Goal: Task Accomplishment & Management: Complete application form

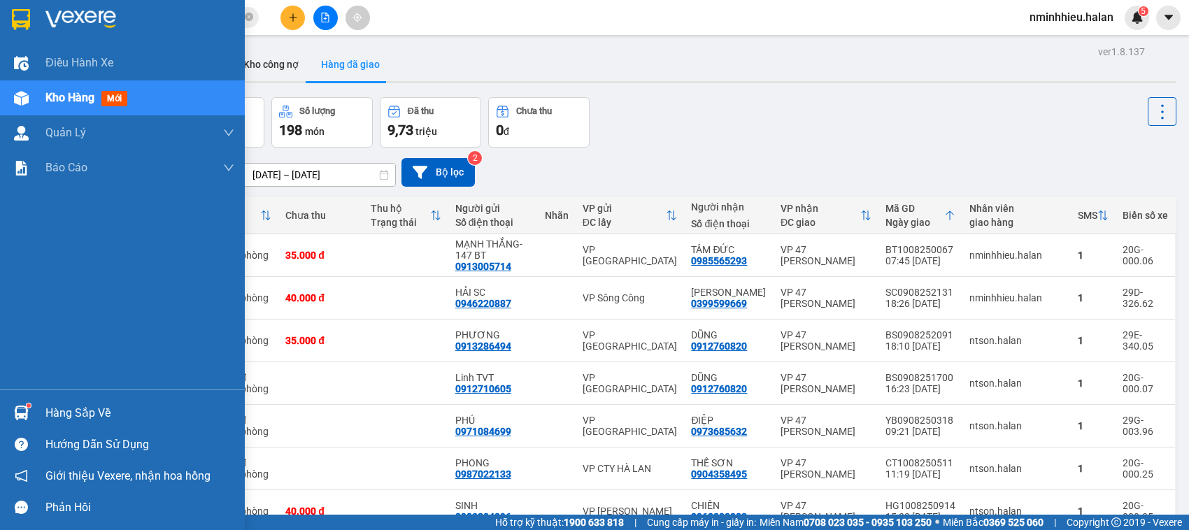
click at [41, 413] on div "Hàng sắp về" at bounding box center [122, 412] width 245 height 31
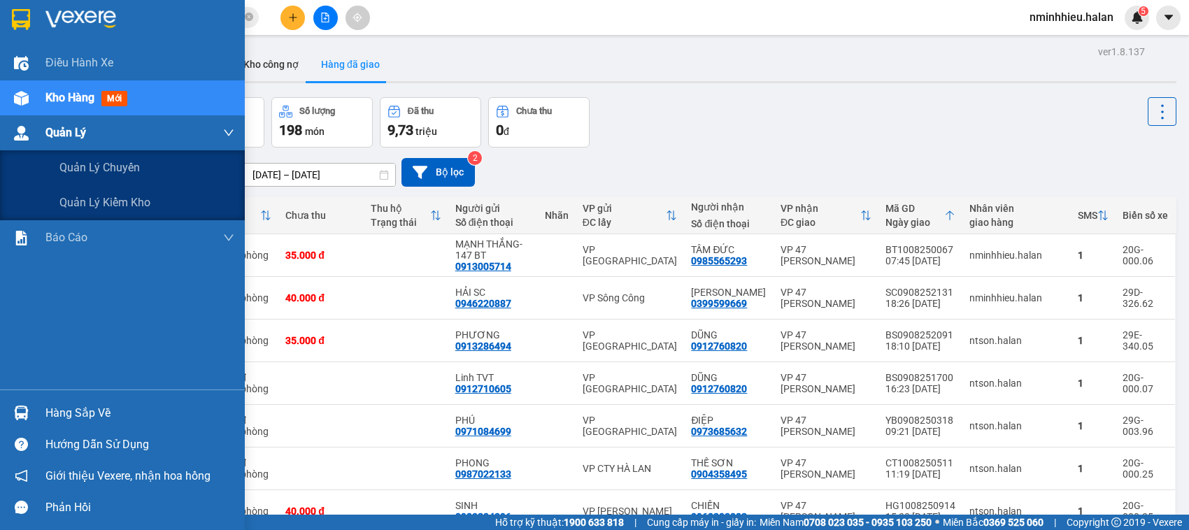
click at [1, 127] on div "Điều hành xe Kho hàng mới Quản Lý Quản lý chuyến Quản lý kiểm kho Báo cáo 12. T…" at bounding box center [122, 265] width 245 height 530
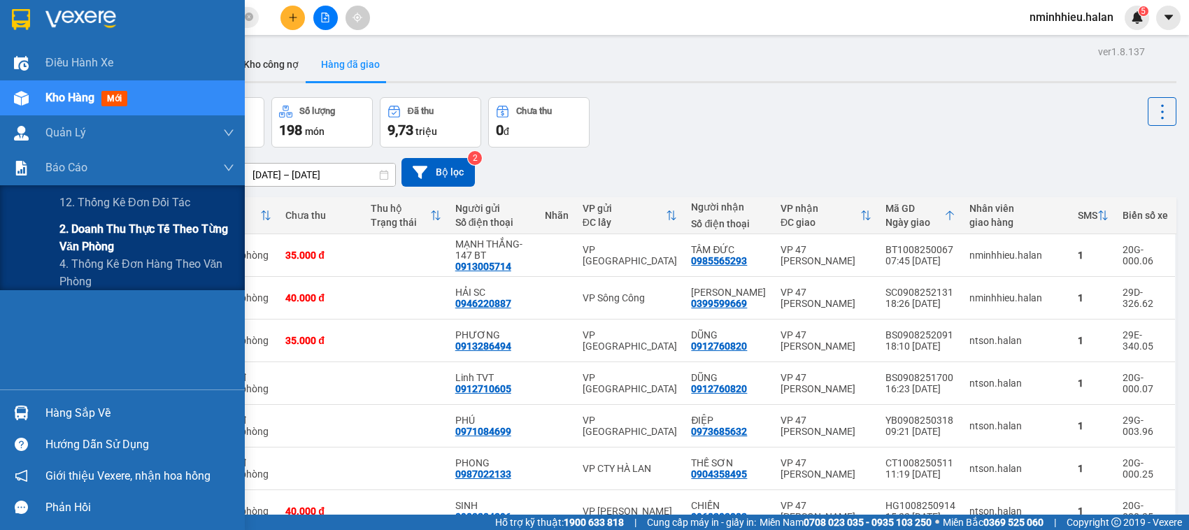
click at [76, 229] on span "2. Doanh thu thực tế theo từng văn phòng" at bounding box center [146, 237] width 175 height 35
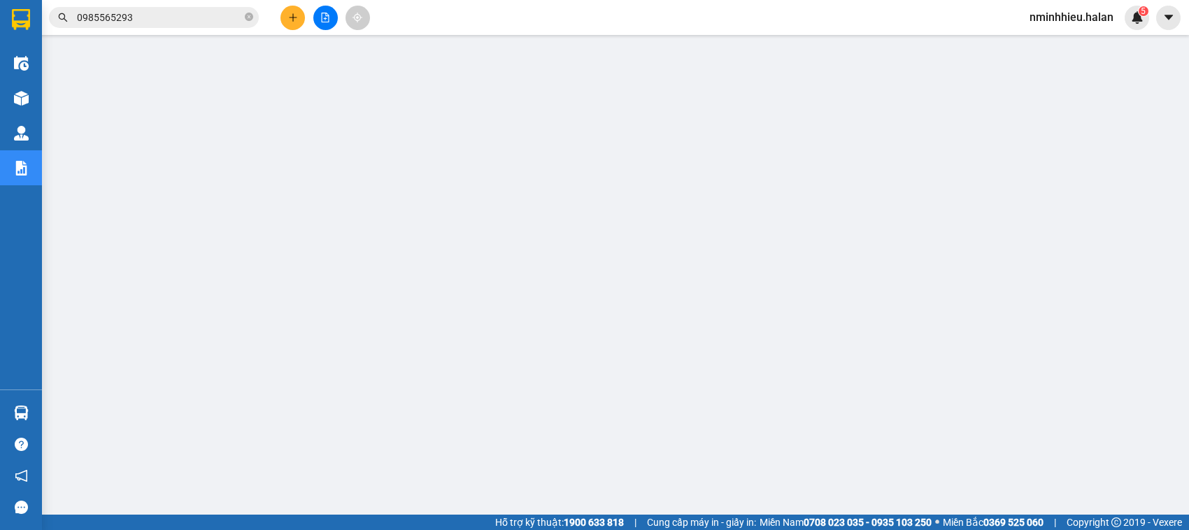
click at [151, 15] on input "0985565293" at bounding box center [159, 17] width 165 height 15
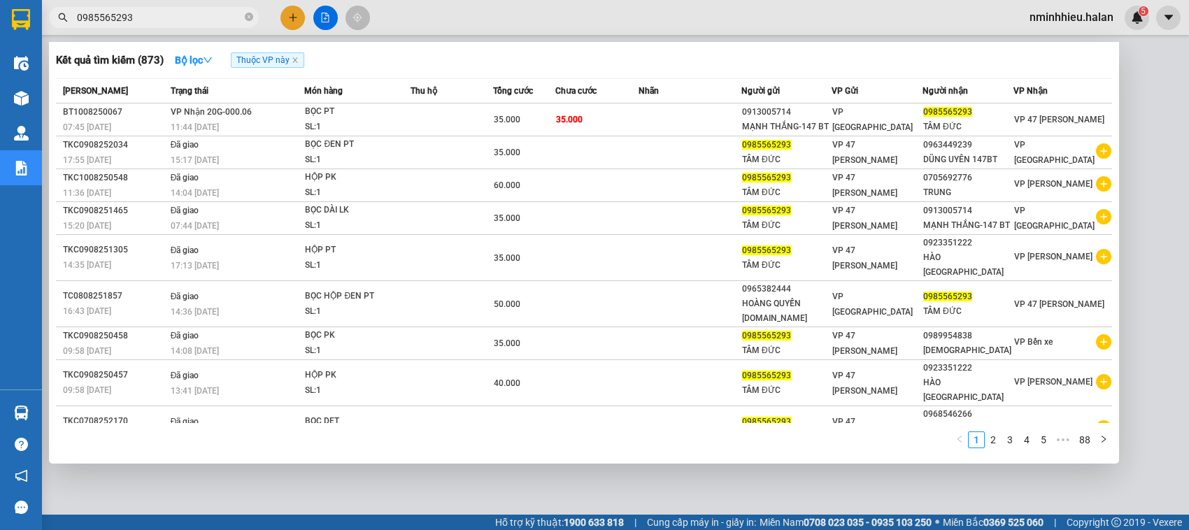
click at [151, 15] on input "0985565293" at bounding box center [159, 17] width 165 height 15
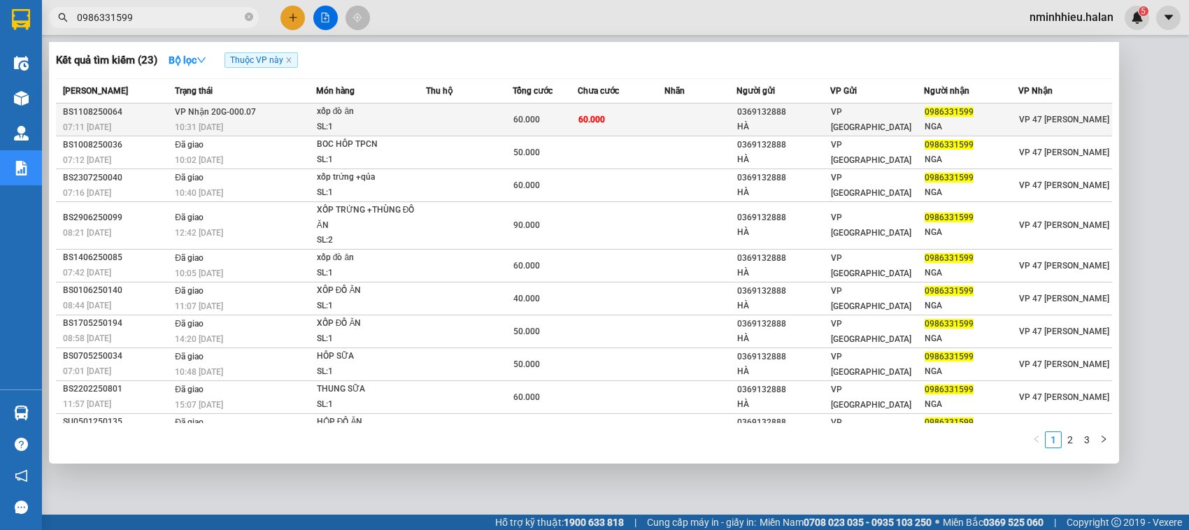
type input "0986331599"
click at [438, 127] on td at bounding box center [469, 119] width 87 height 33
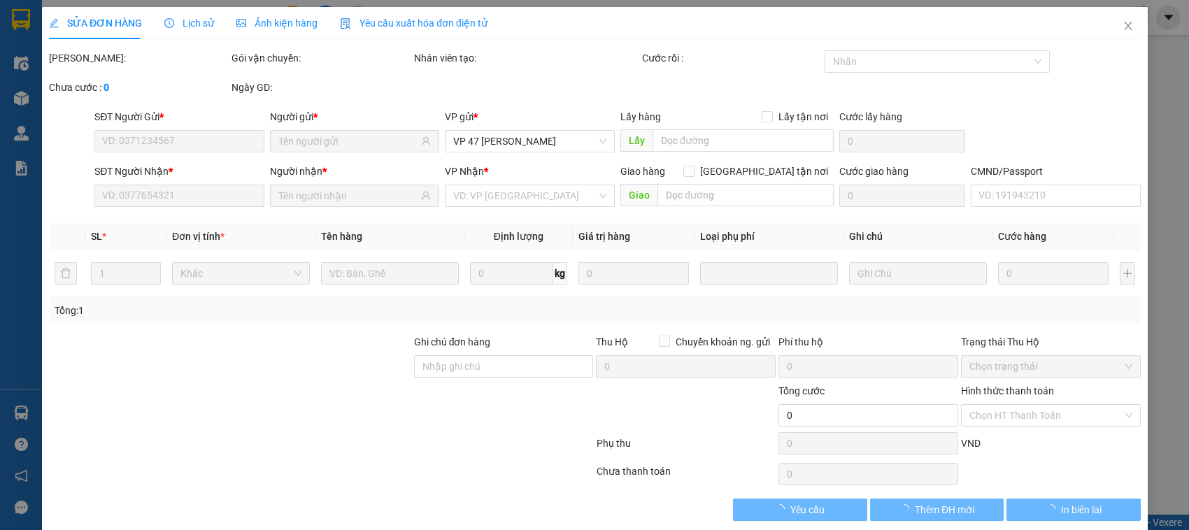
type input "0369132888"
type input "HÀ"
type input "0986331599"
type input "NGA"
type input "60.000"
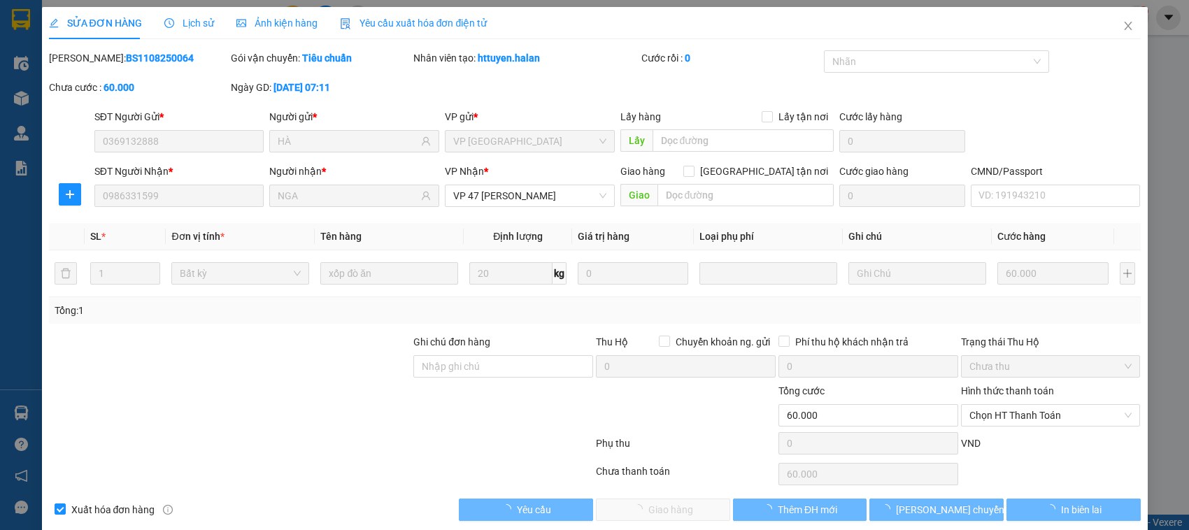
scroll to position [19, 0]
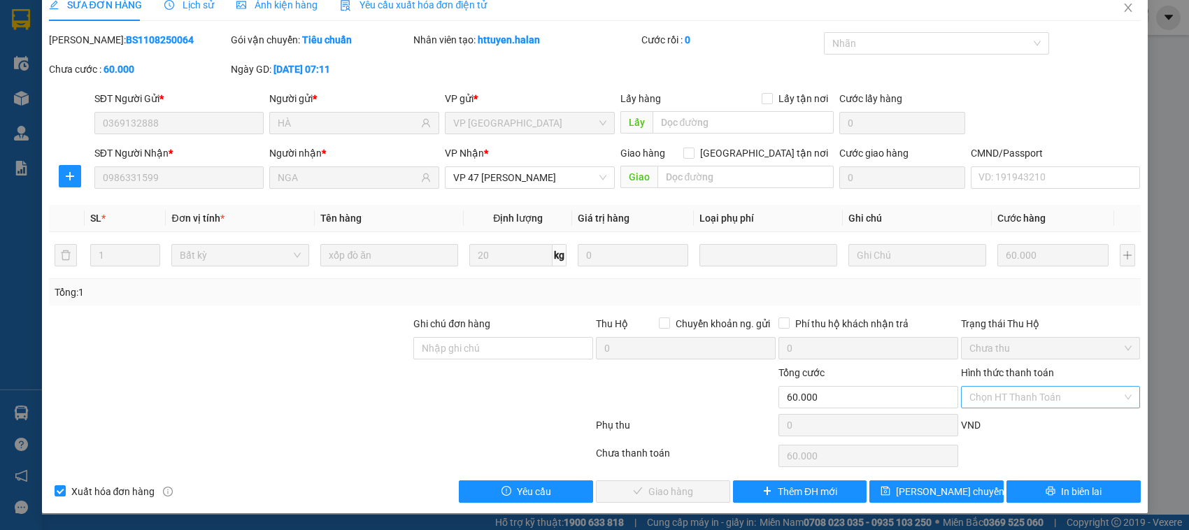
click at [1029, 396] on input "Hình thức thanh toán" at bounding box center [1045, 397] width 153 height 21
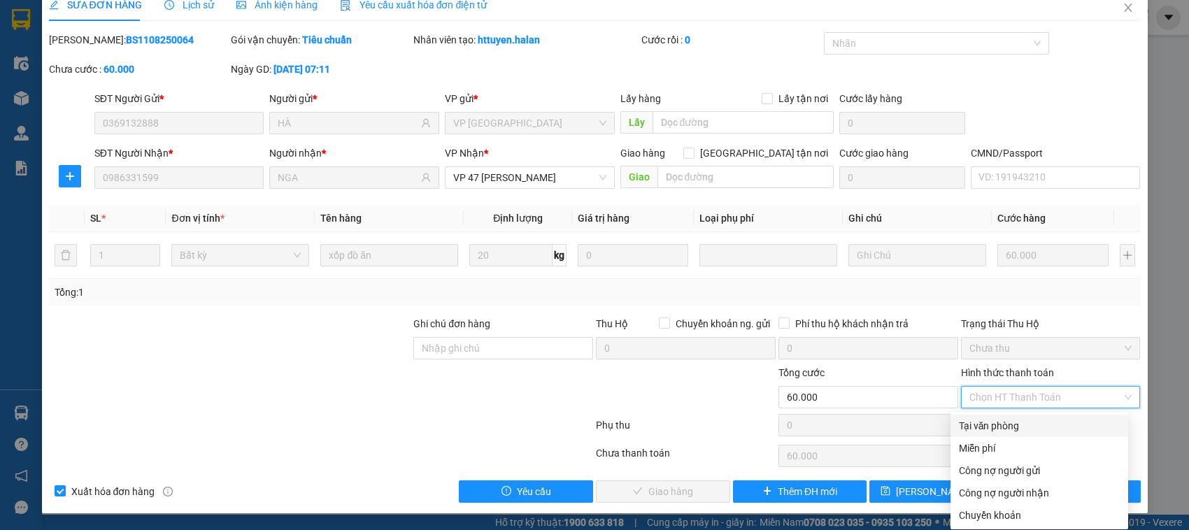
click at [987, 420] on div "Tại văn phòng" at bounding box center [1039, 425] width 161 height 15
type input "0"
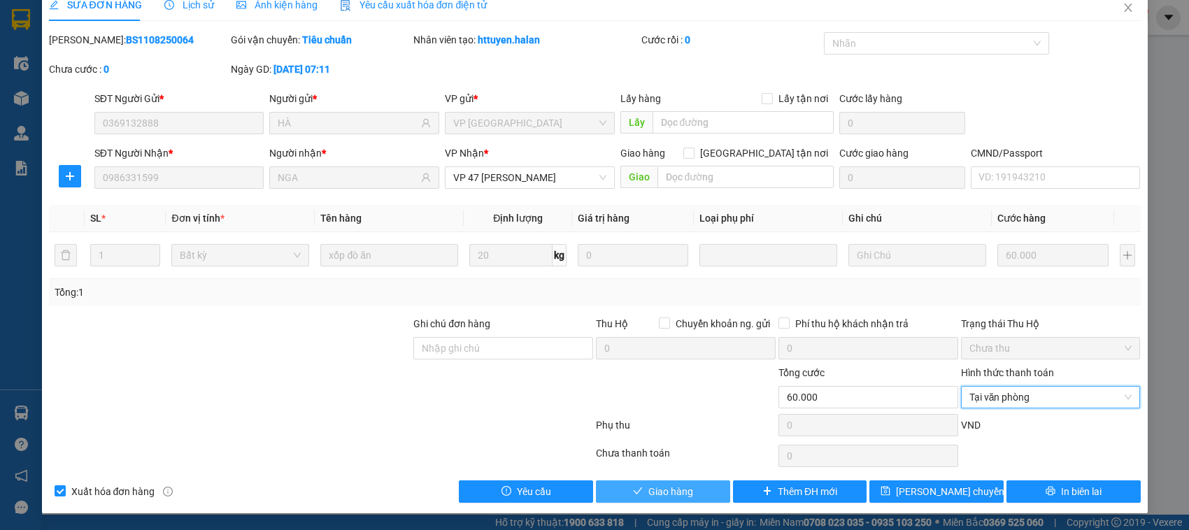
click at [658, 480] on button "Giao hàng" at bounding box center [663, 491] width 134 height 22
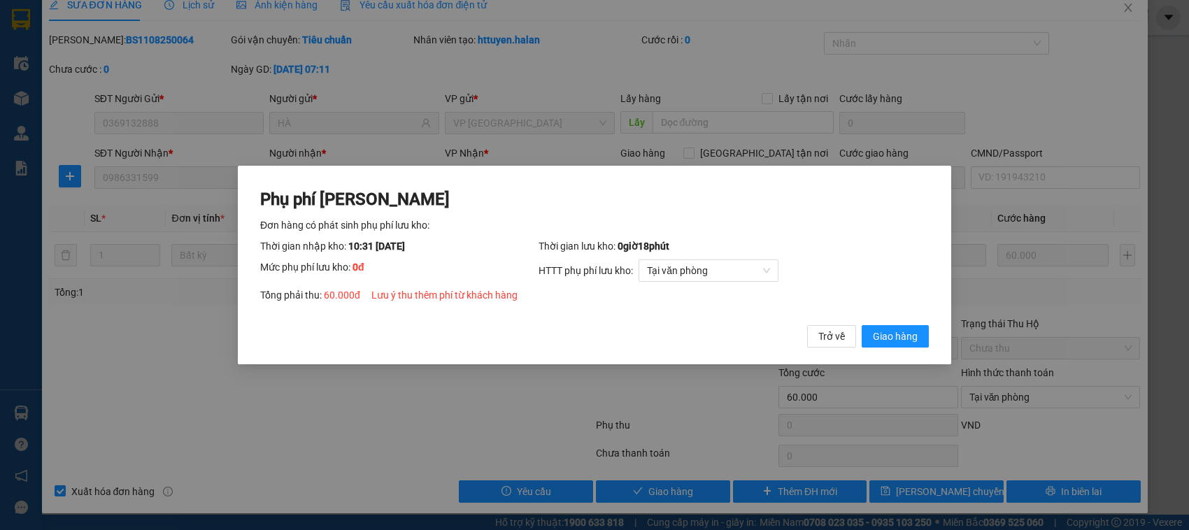
click at [861, 325] on button "Giao hàng" at bounding box center [894, 336] width 67 height 22
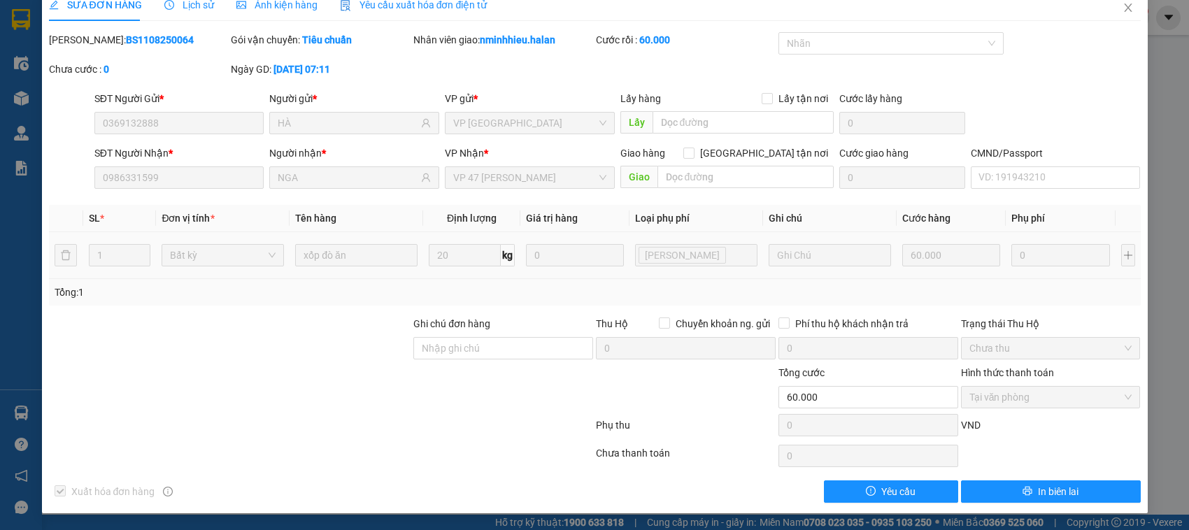
scroll to position [0, 0]
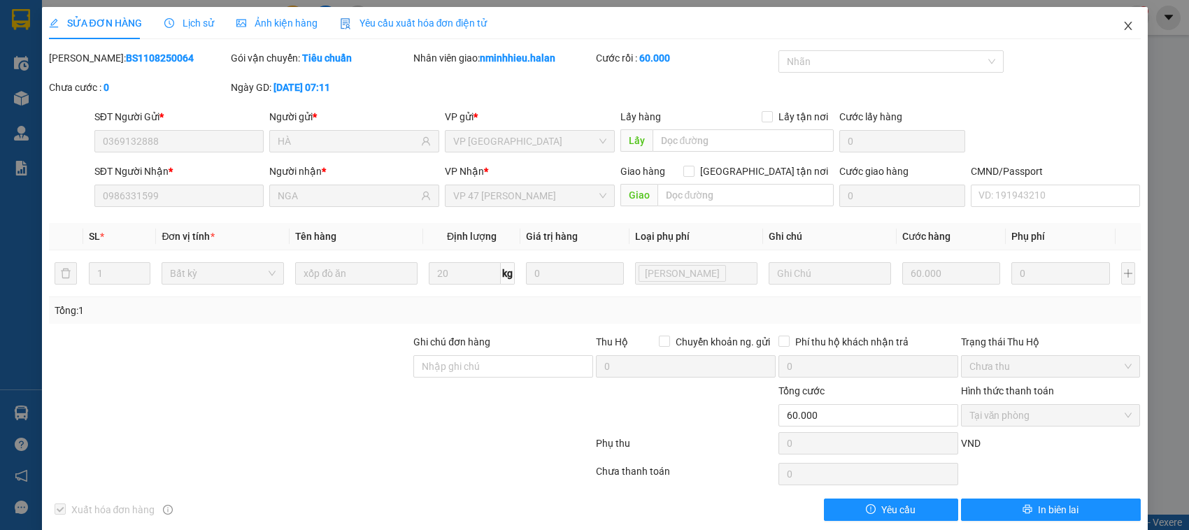
click at [1131, 15] on span "Close" at bounding box center [1127, 26] width 39 height 39
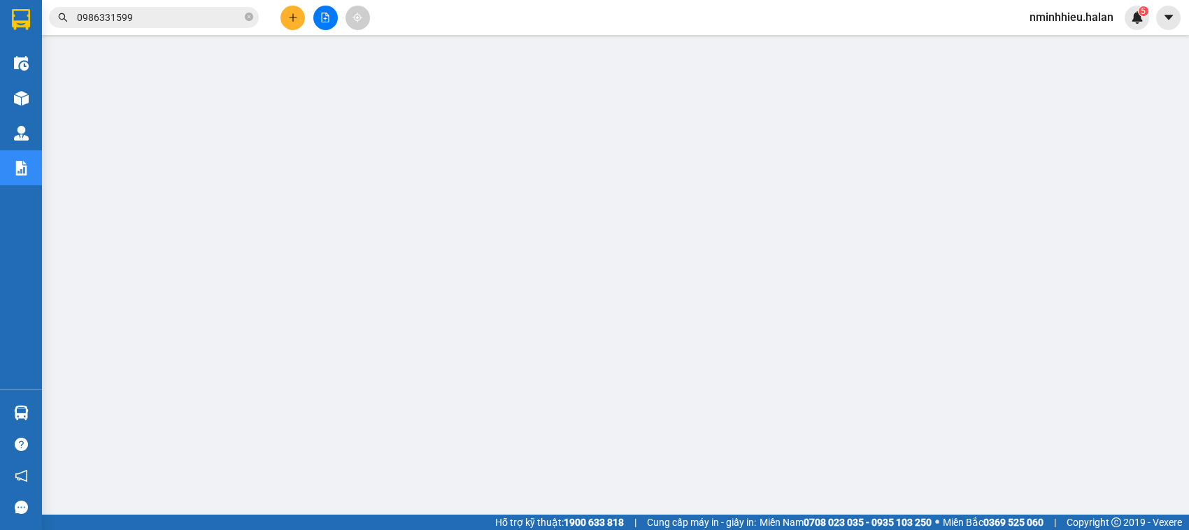
click at [198, 14] on input "0986331599" at bounding box center [159, 17] width 165 height 15
click at [198, 13] on input "0986331599" at bounding box center [159, 17] width 165 height 15
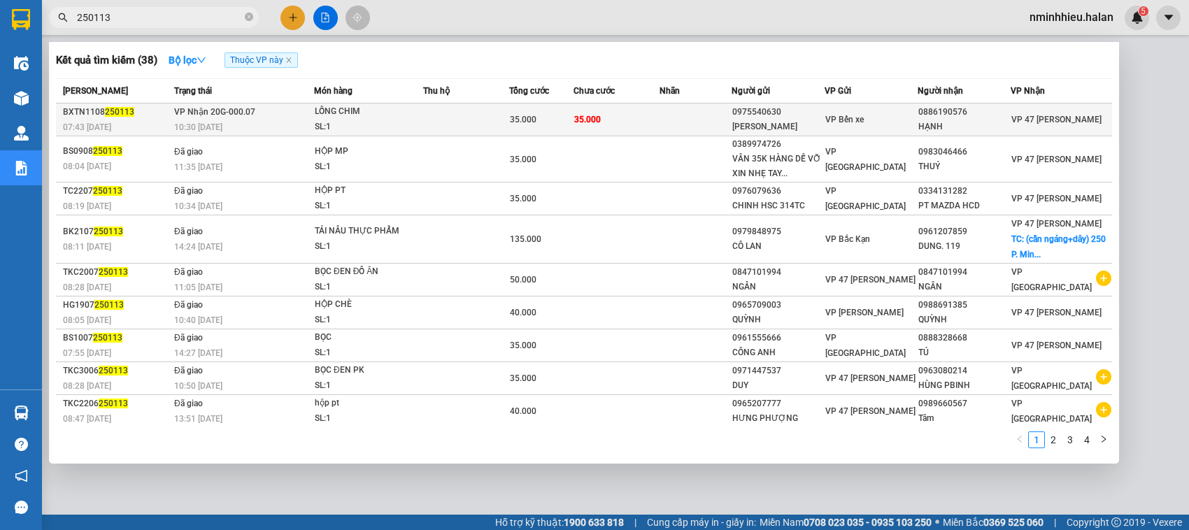
type input "250113"
click at [392, 117] on div "LỒNG CHIM" at bounding box center [367, 111] width 105 height 15
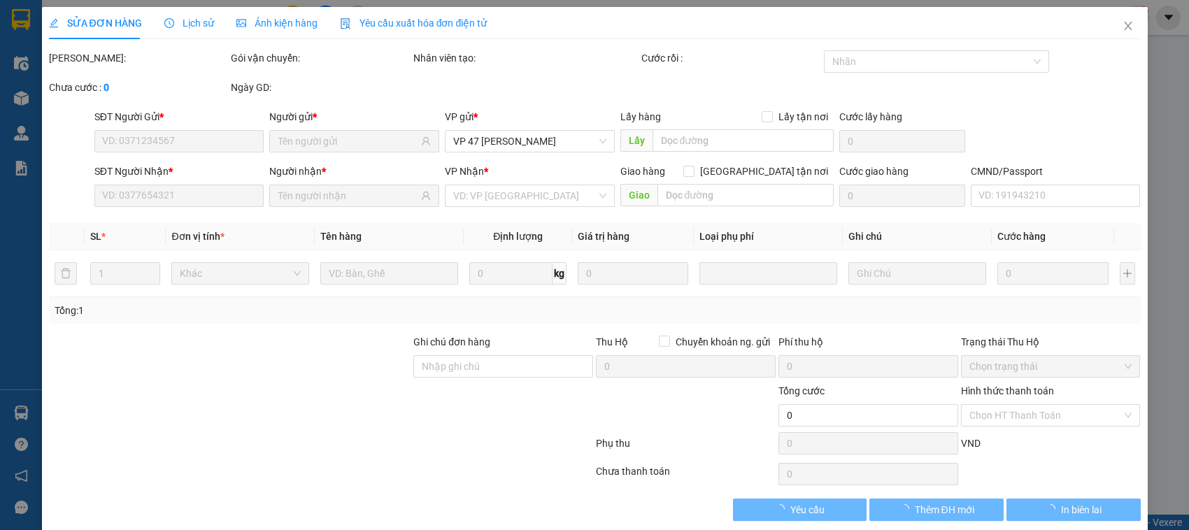
type input "0975540630"
type input "hà hiếu"
type input "0886190576"
type input "HẠNH"
type input "35.000"
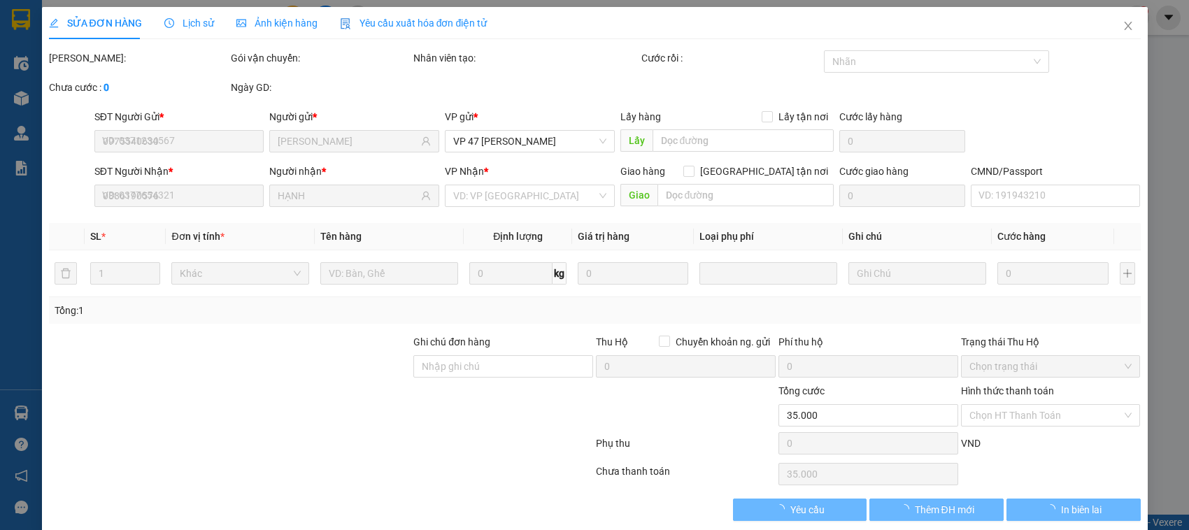
scroll to position [19, 0]
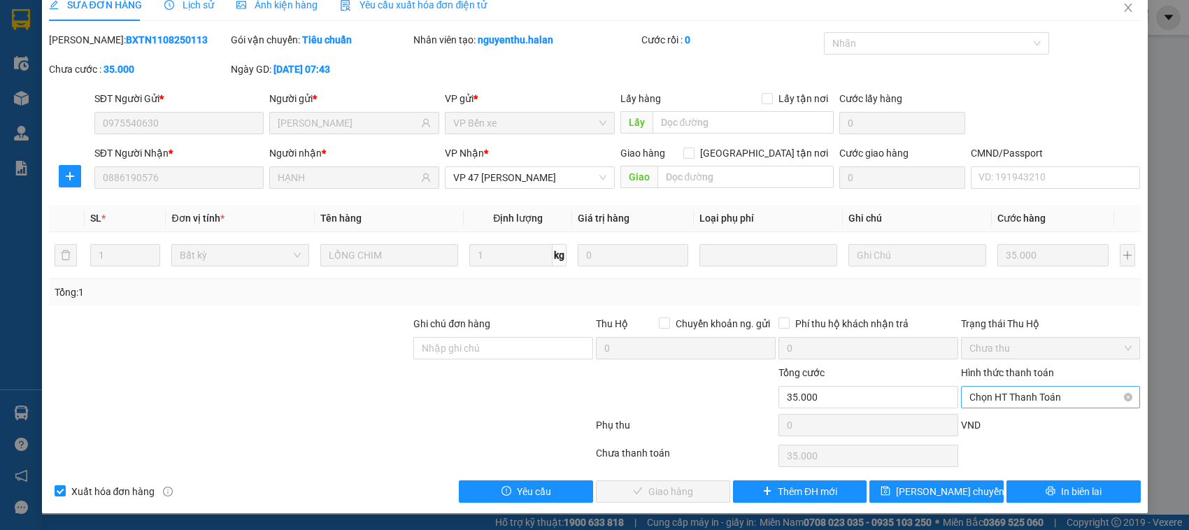
click at [997, 399] on span "Chọn HT Thanh Toán" at bounding box center [1050, 397] width 163 height 21
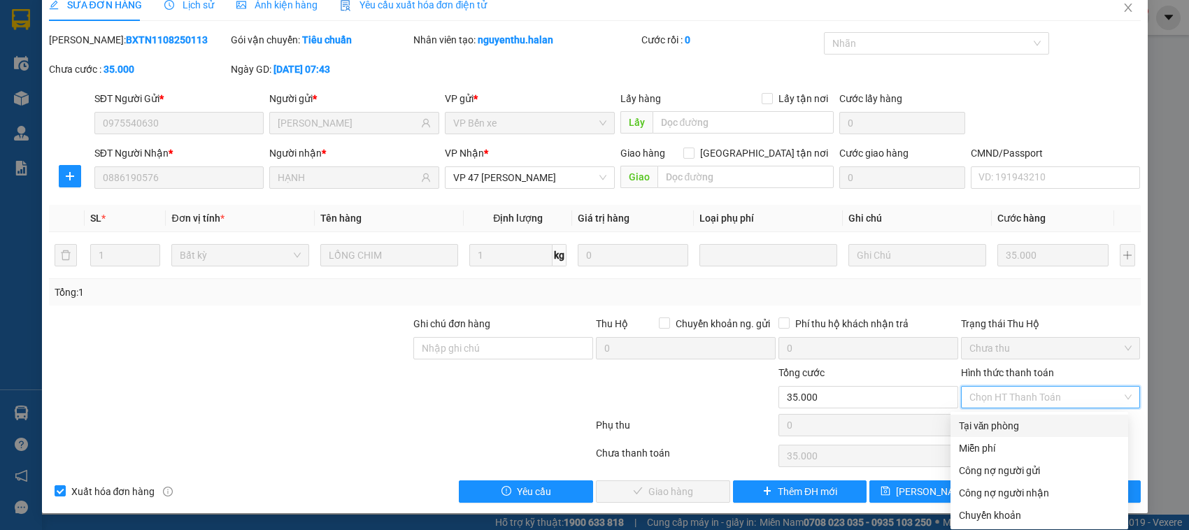
click at [990, 423] on div "Tại văn phòng" at bounding box center [1039, 425] width 161 height 15
type input "0"
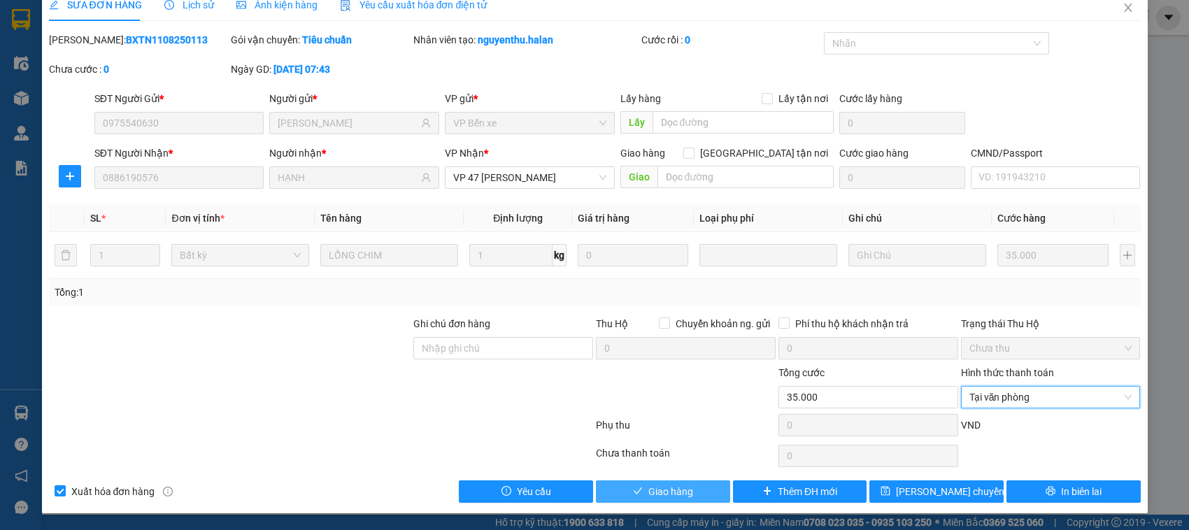
click at [655, 492] on span "Giao hàng" at bounding box center [670, 491] width 45 height 15
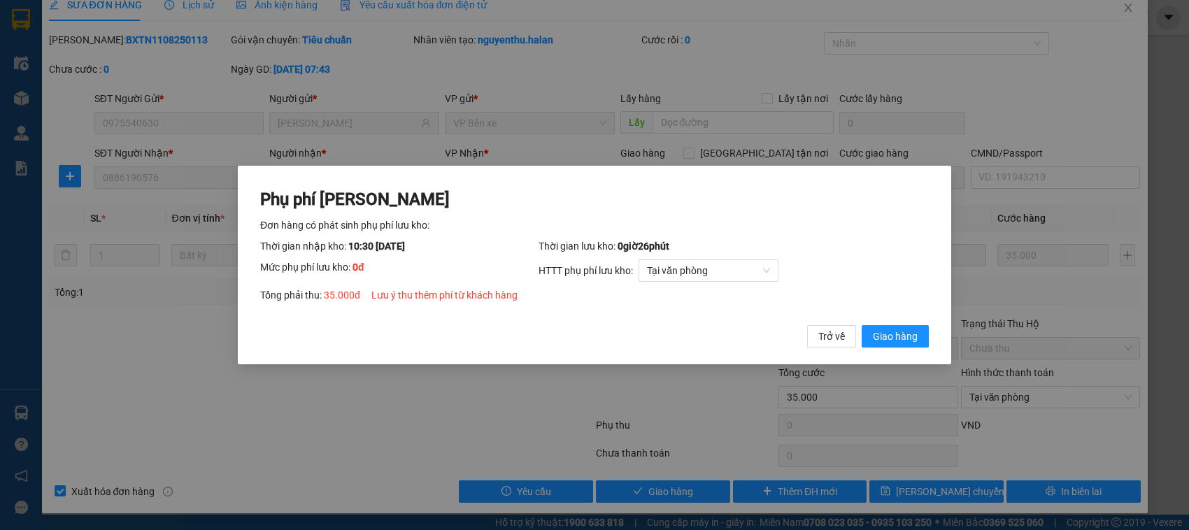
click at [861, 325] on button "Giao hàng" at bounding box center [894, 336] width 67 height 22
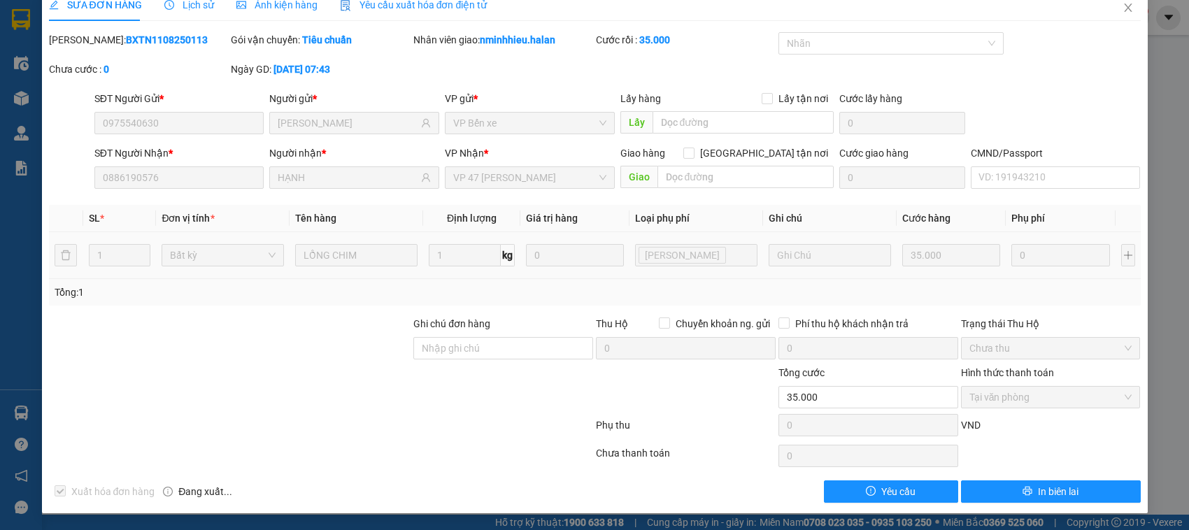
scroll to position [0, 0]
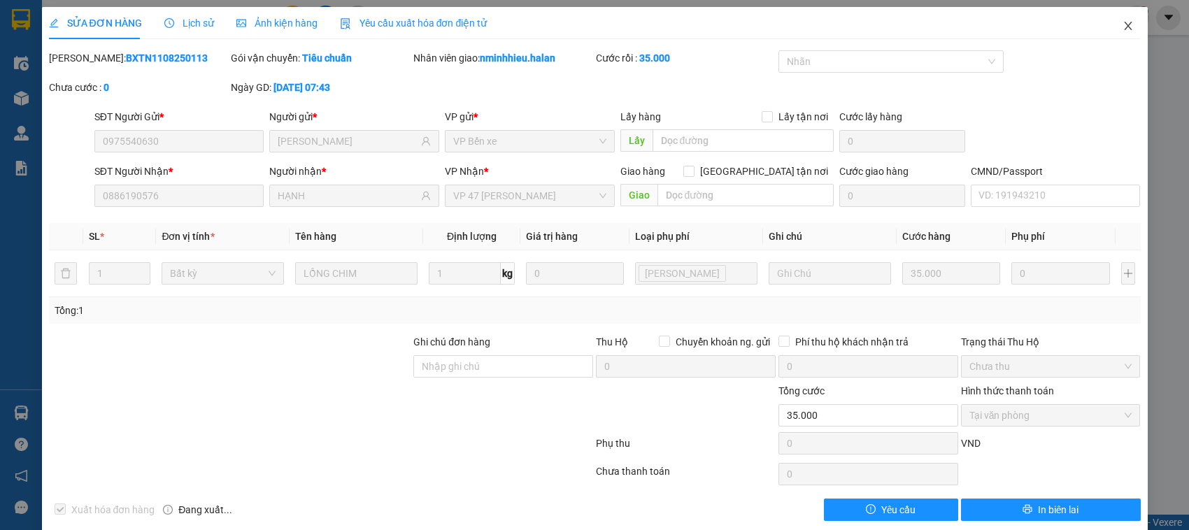
click at [1115, 38] on span "Close" at bounding box center [1127, 26] width 39 height 39
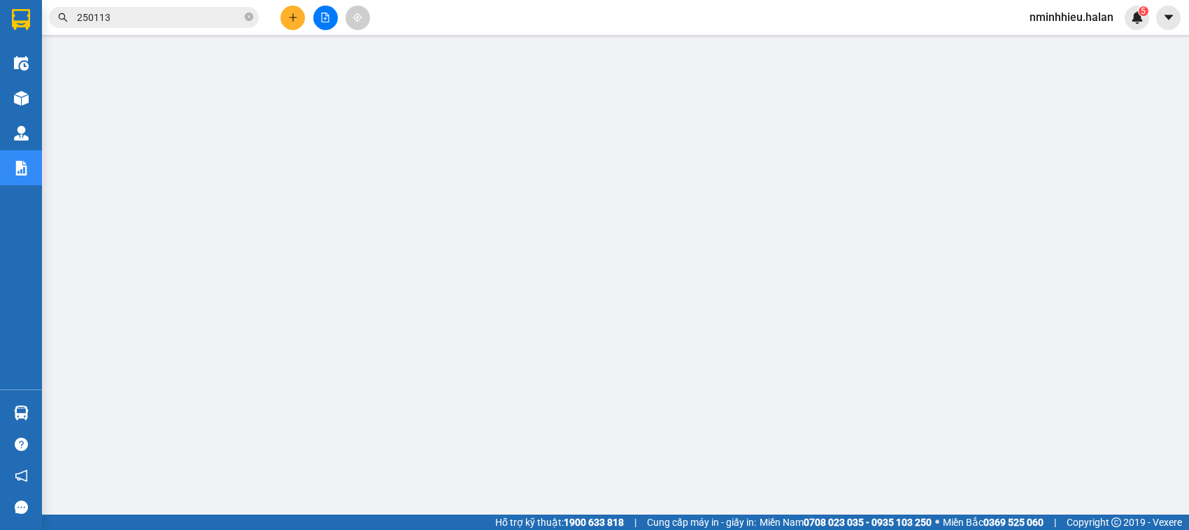
click at [225, 21] on input "250113" at bounding box center [159, 17] width 165 height 15
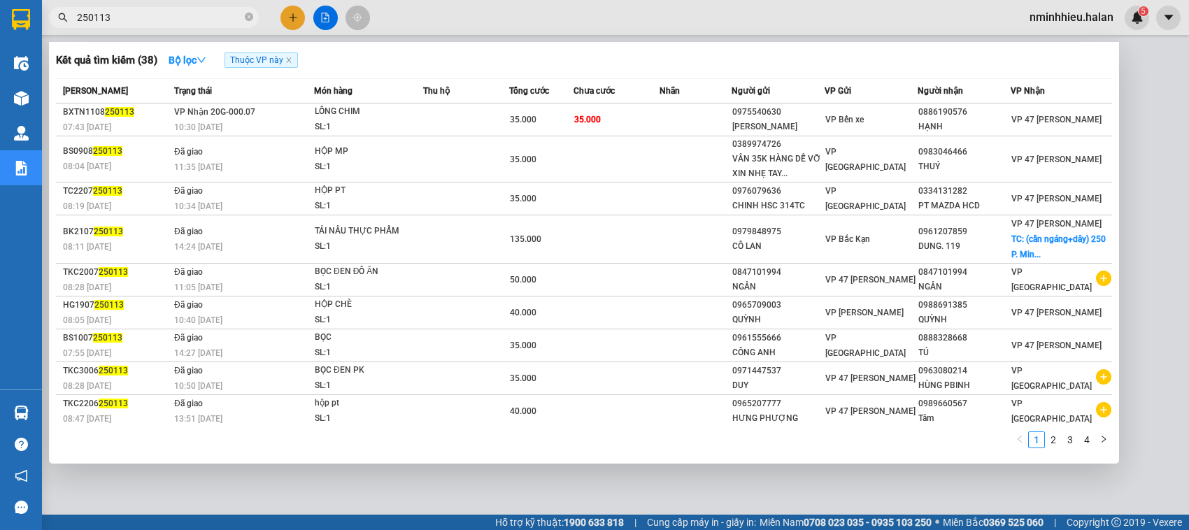
click at [224, 21] on input "250113" at bounding box center [159, 17] width 165 height 15
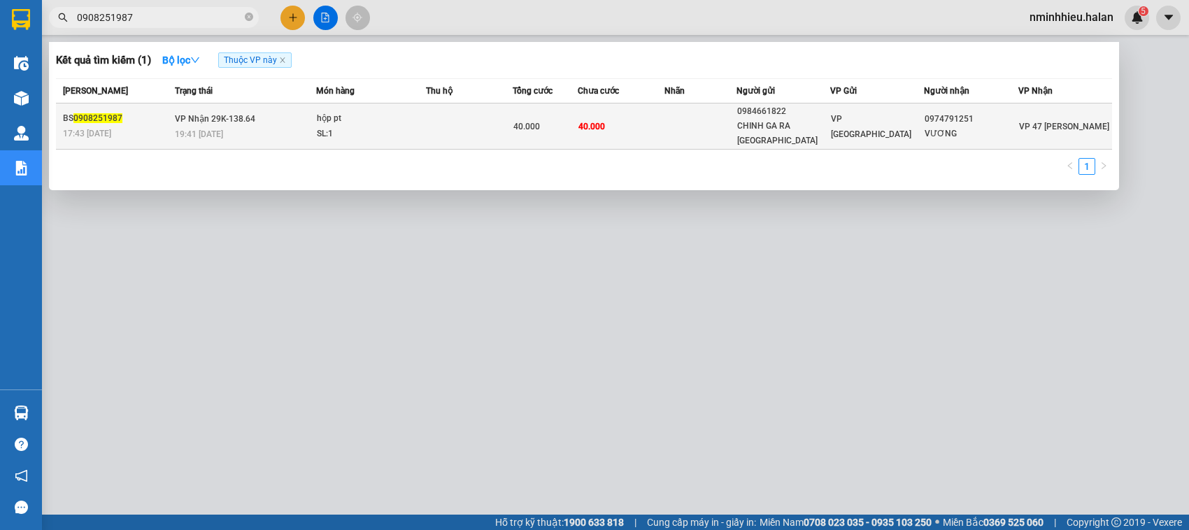
type input "0908251987"
click at [579, 122] on span "40.000" at bounding box center [591, 127] width 27 height 10
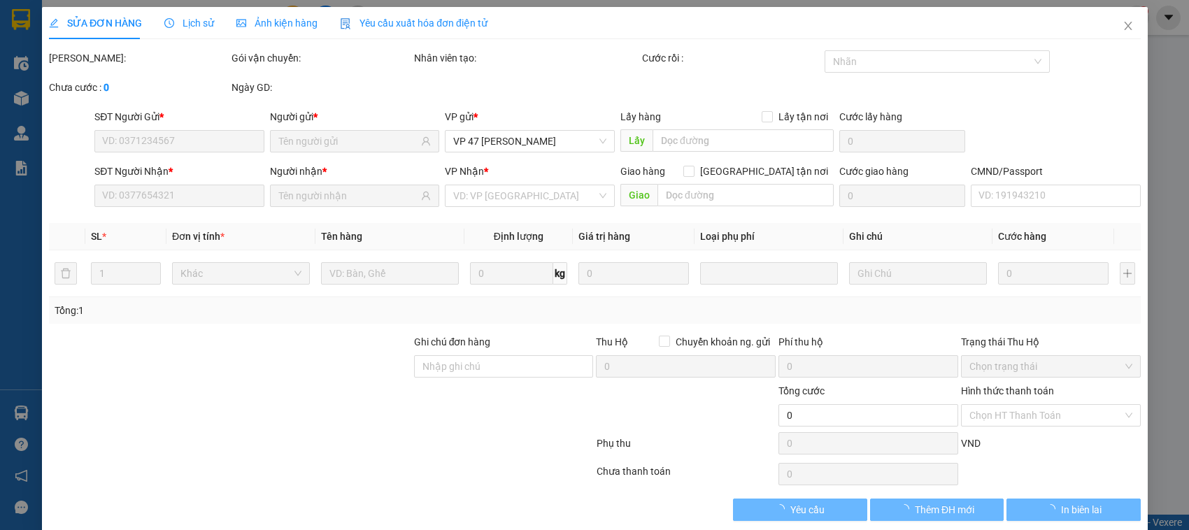
type input "0984661822"
type input "CHINH GA RA VIỆT BẮC"
type input "0974791251"
type input "VƯƠNG"
type input "40.000"
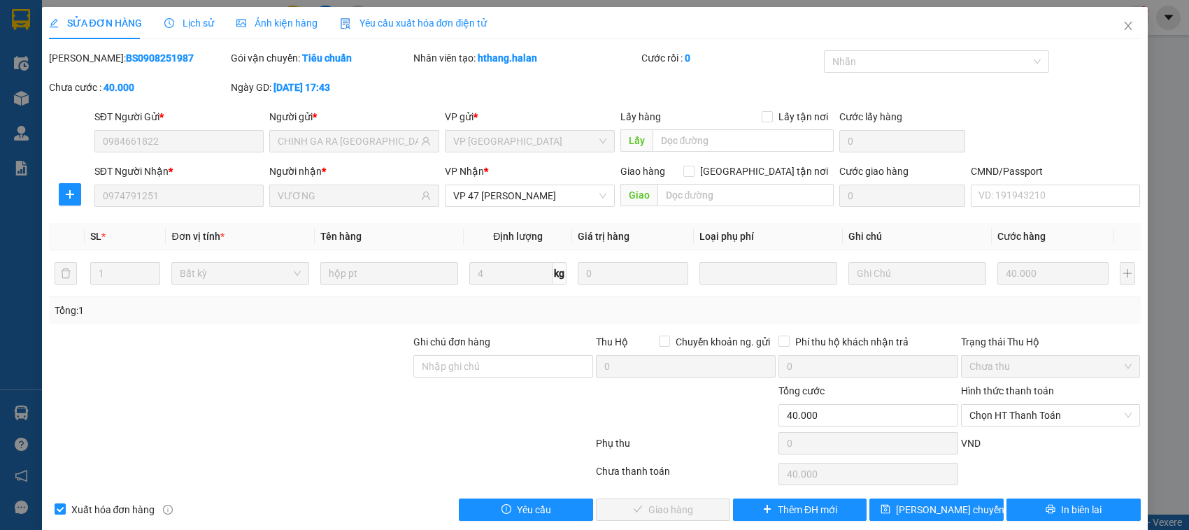
scroll to position [19, 0]
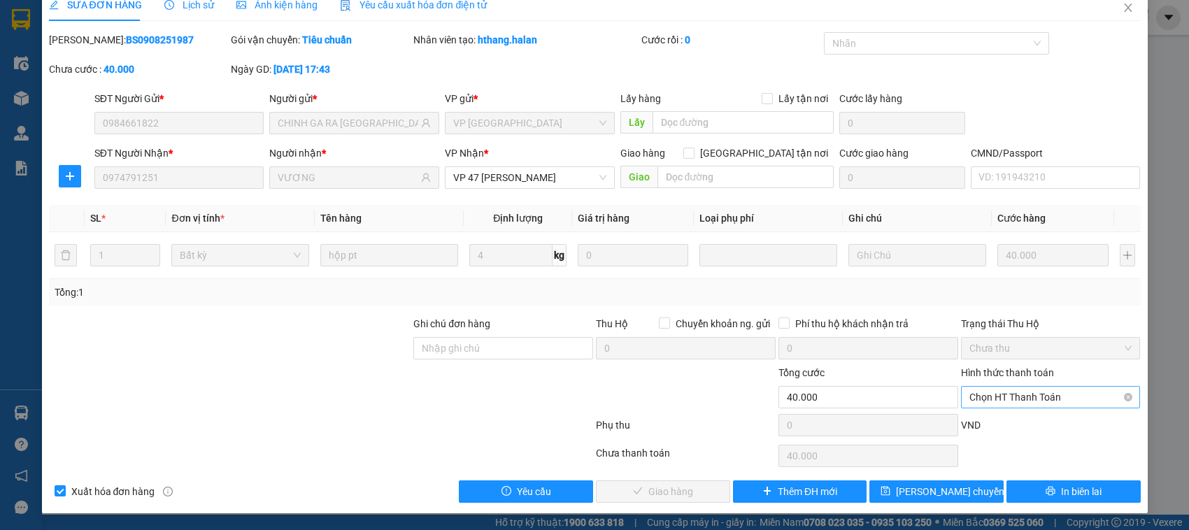
click at [977, 397] on span "Chọn HT Thanh Toán" at bounding box center [1050, 397] width 163 height 21
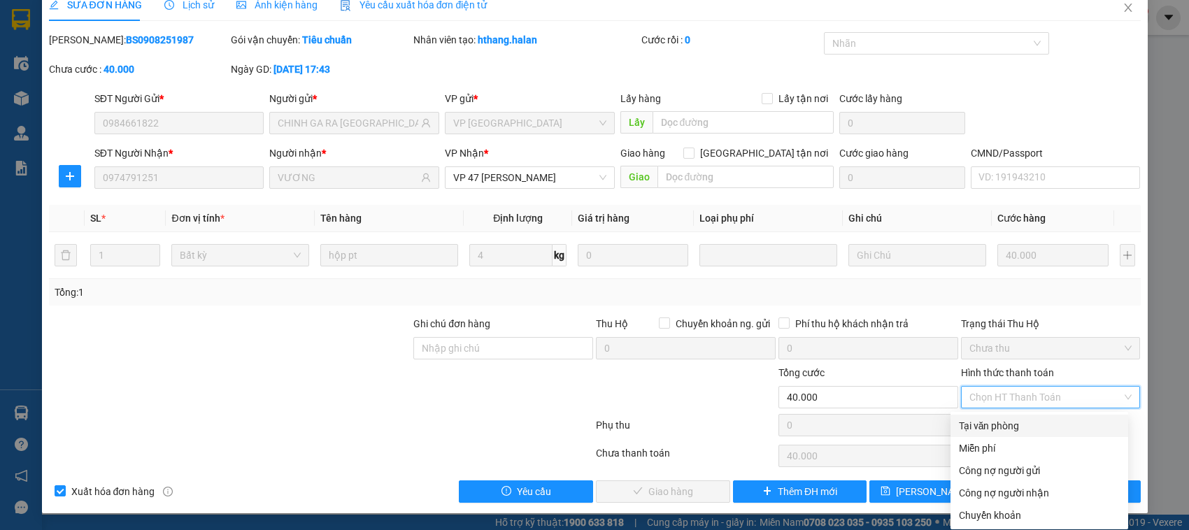
click at [981, 420] on div "Tại văn phòng" at bounding box center [1039, 425] width 161 height 15
type input "0"
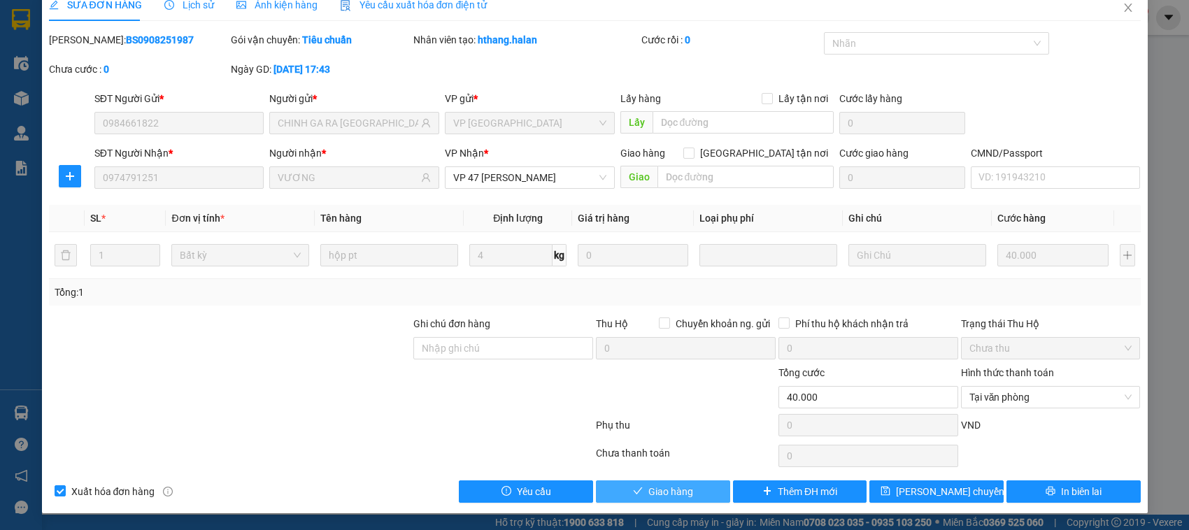
click at [627, 484] on button "Giao hàng" at bounding box center [663, 491] width 134 height 22
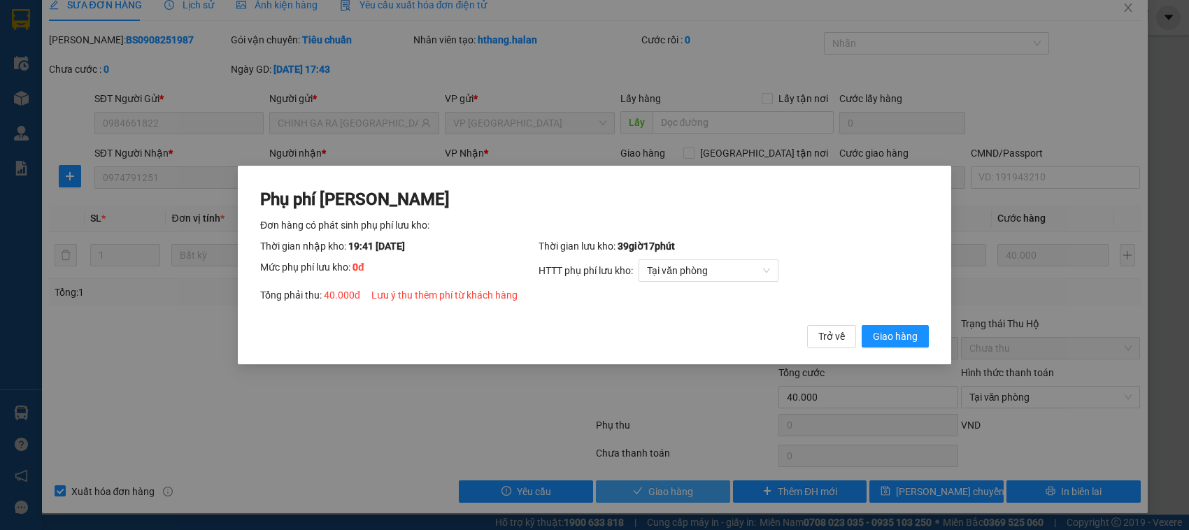
click at [861, 325] on button "Giao hàng" at bounding box center [894, 336] width 67 height 22
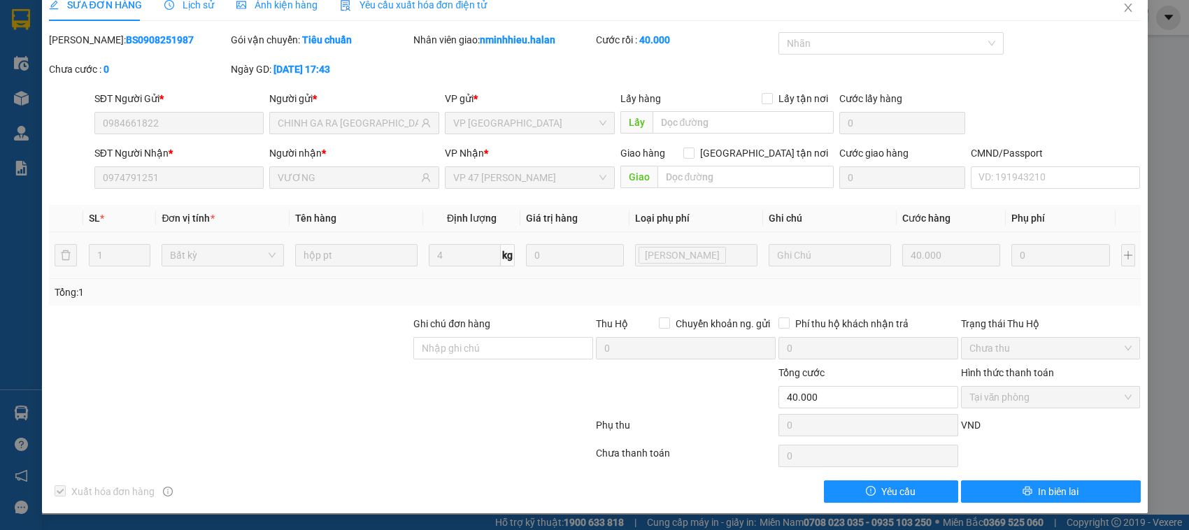
scroll to position [0, 0]
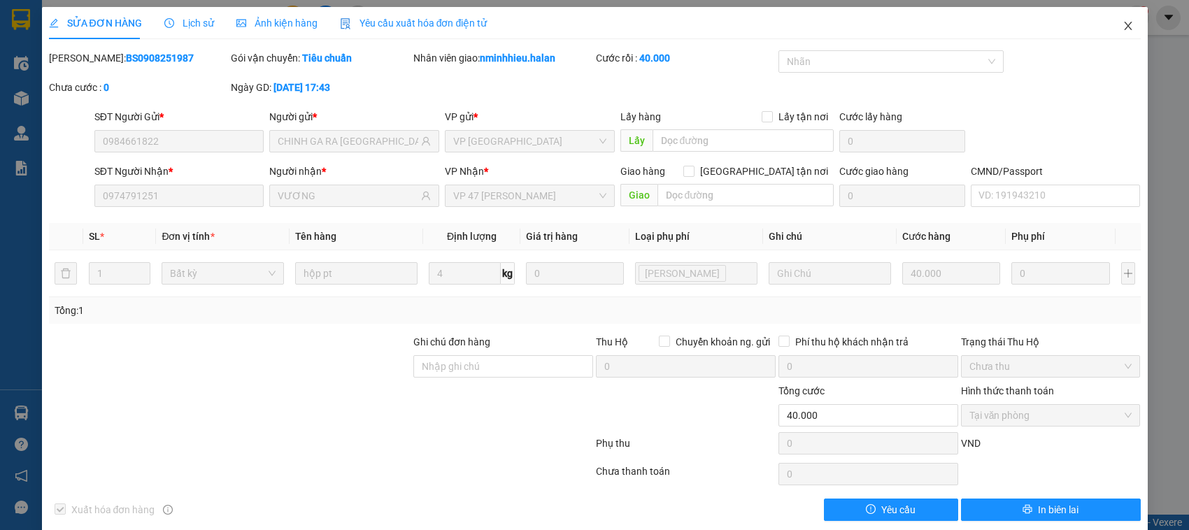
click at [1108, 31] on span "Close" at bounding box center [1127, 26] width 39 height 39
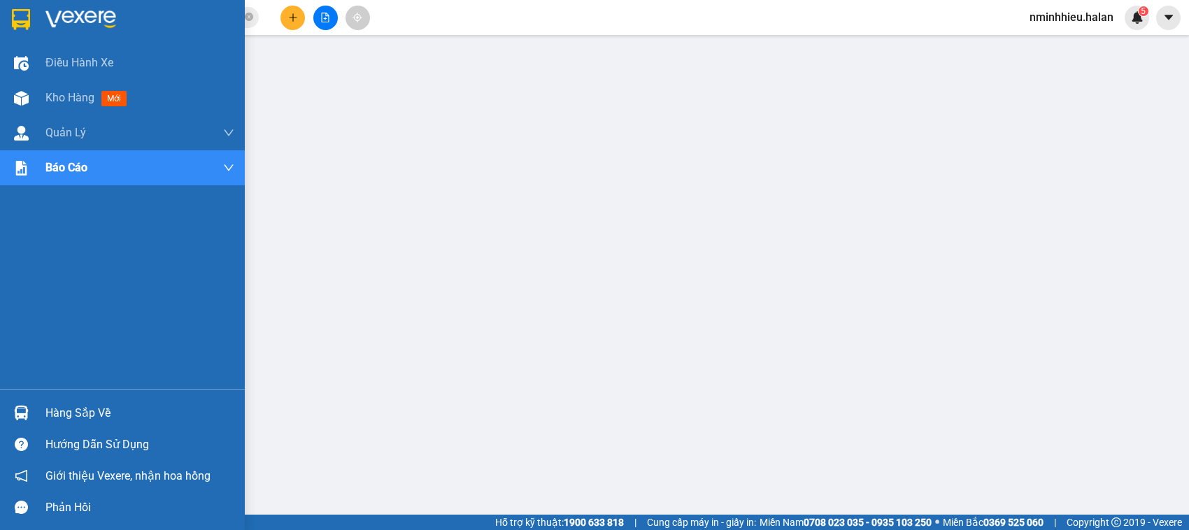
click at [43, 417] on div "Hàng sắp về" at bounding box center [122, 412] width 245 height 31
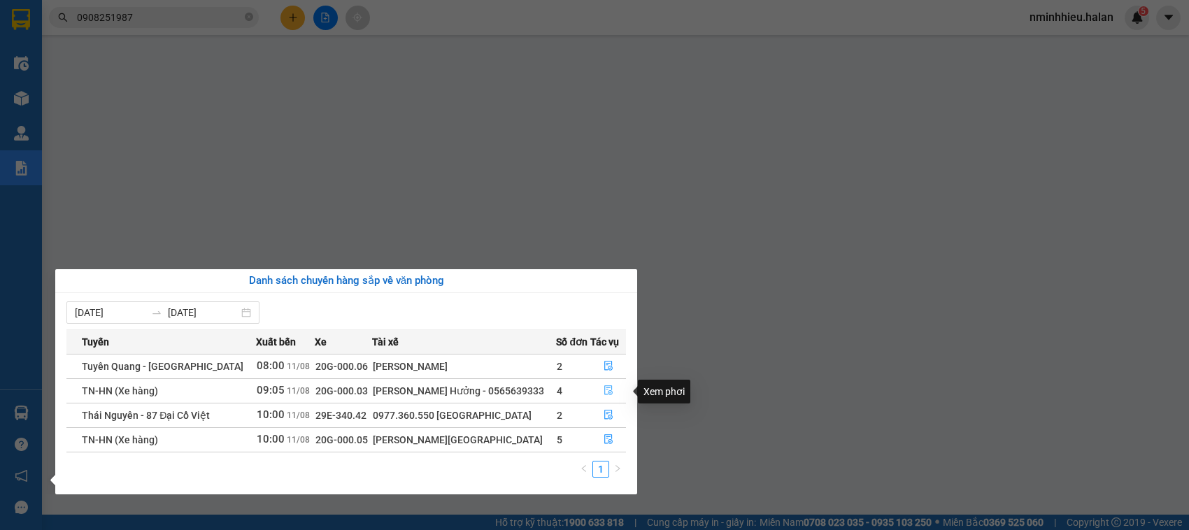
click at [599, 395] on button "button" at bounding box center [608, 391] width 34 height 22
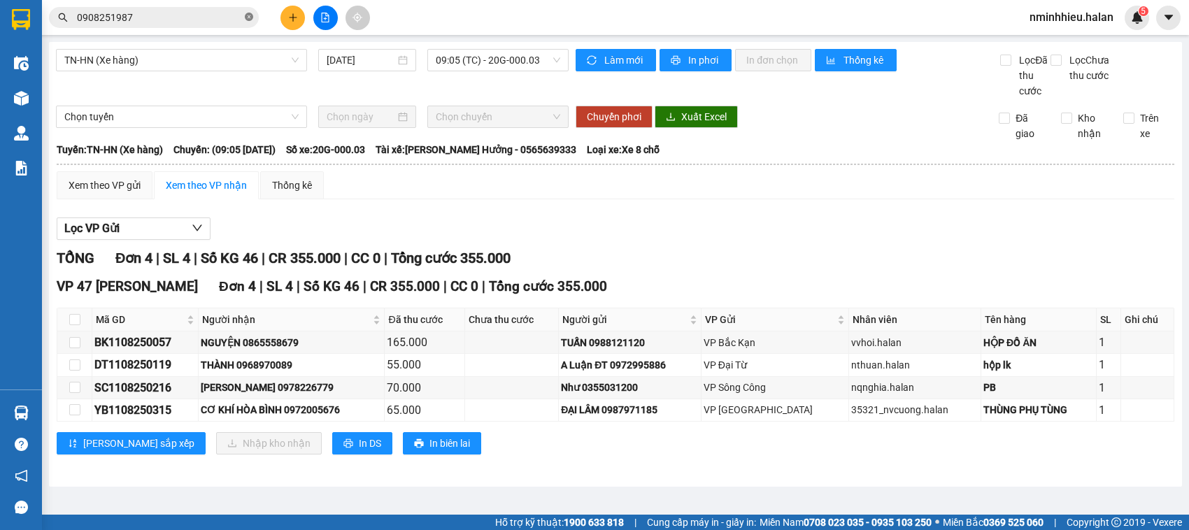
click at [245, 19] on icon "close-circle" at bounding box center [249, 17] width 8 height 8
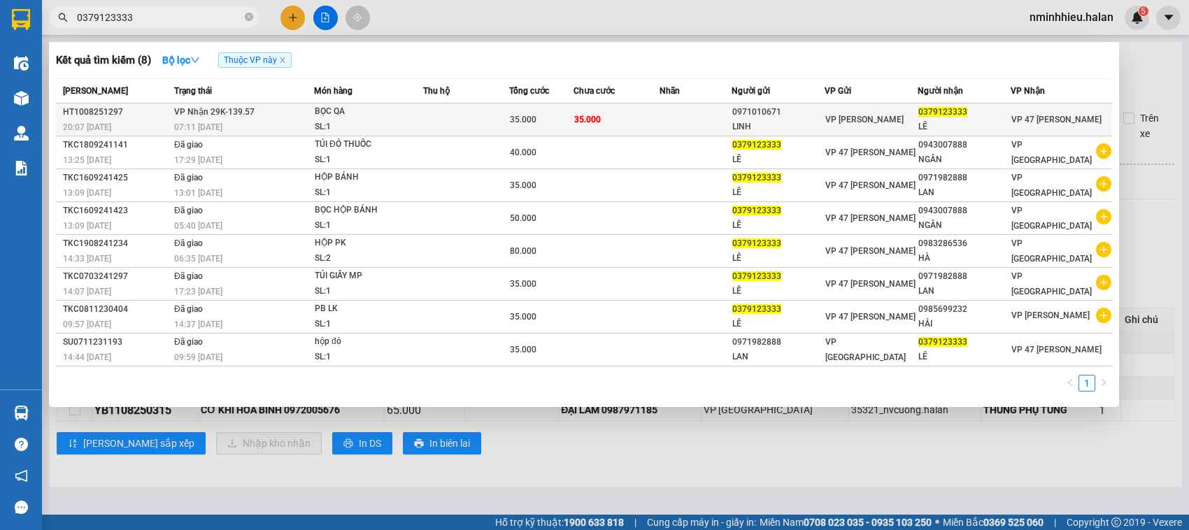
type input "0379123333"
click at [553, 127] on td "35.000" at bounding box center [541, 119] width 64 height 33
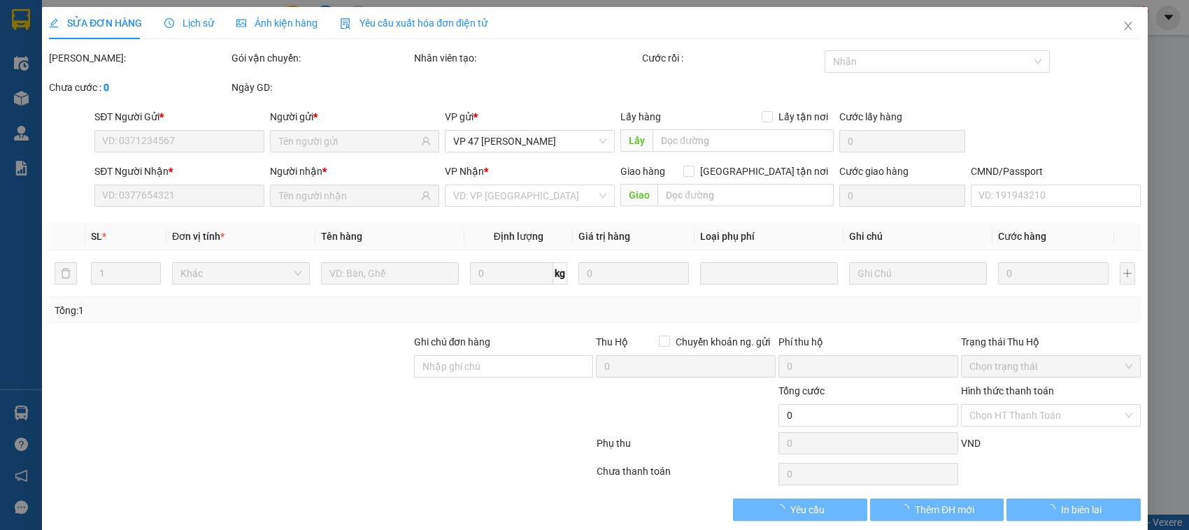
type input "0971010671"
type input "LINH"
type input "0379123333"
type input "LÊ"
type input "35.000"
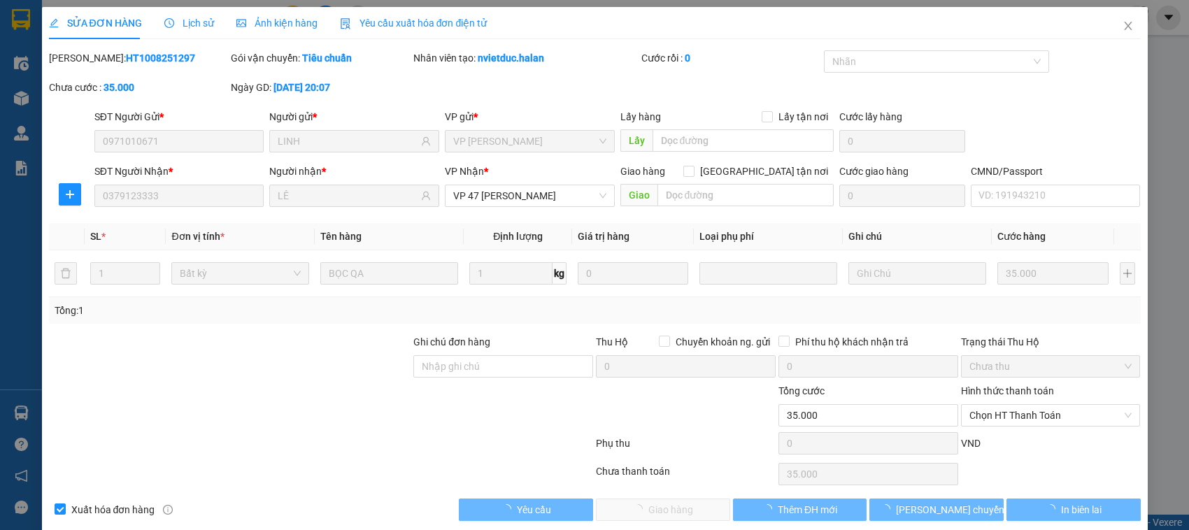
scroll to position [19, 0]
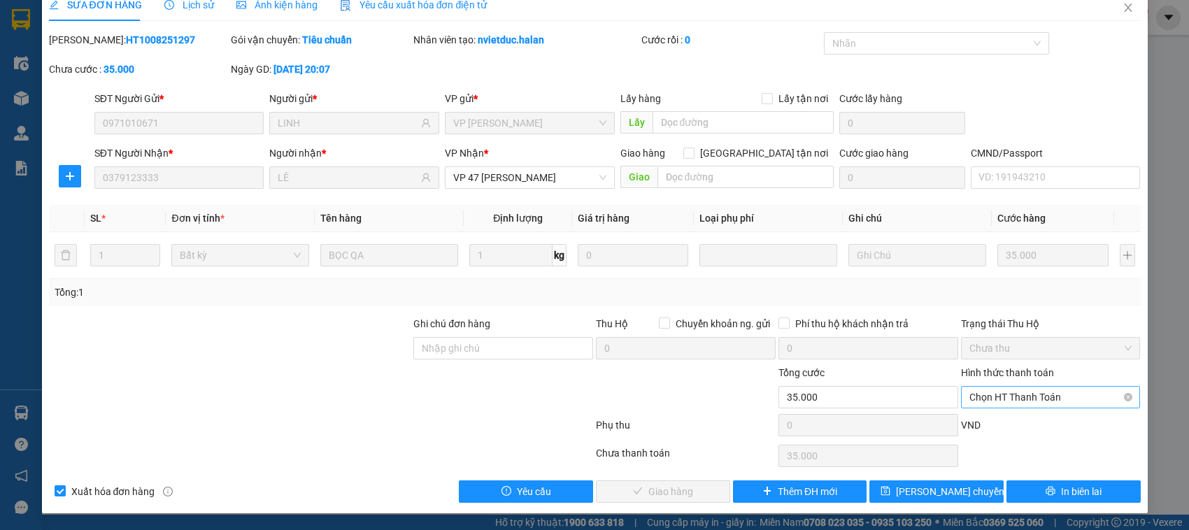
click at [975, 386] on div "Chọn HT Thanh Toán" at bounding box center [1051, 397] width 180 height 22
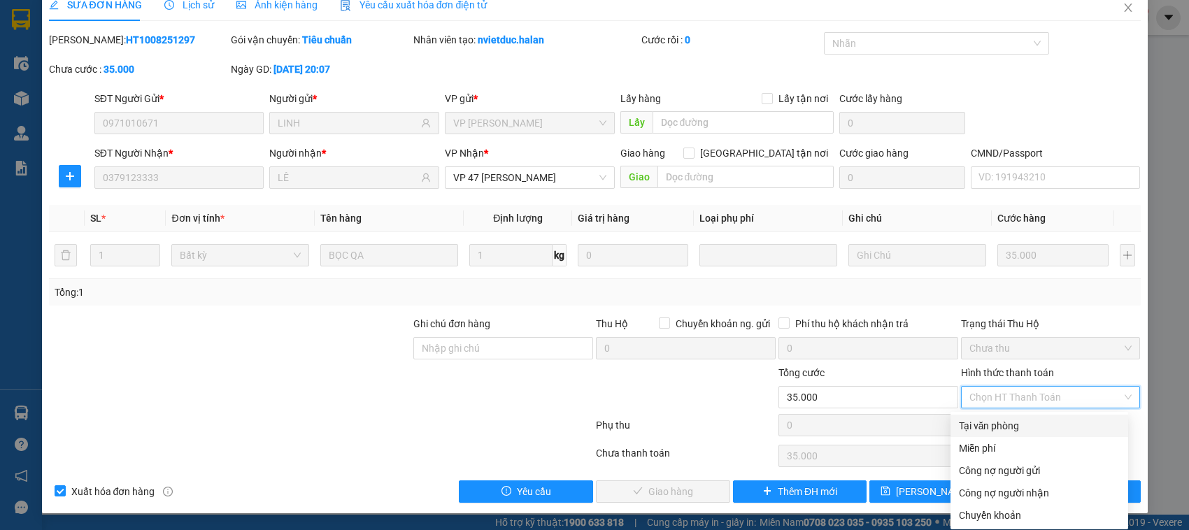
click at [969, 418] on div "Tại văn phòng" at bounding box center [1039, 425] width 161 height 15
type input "0"
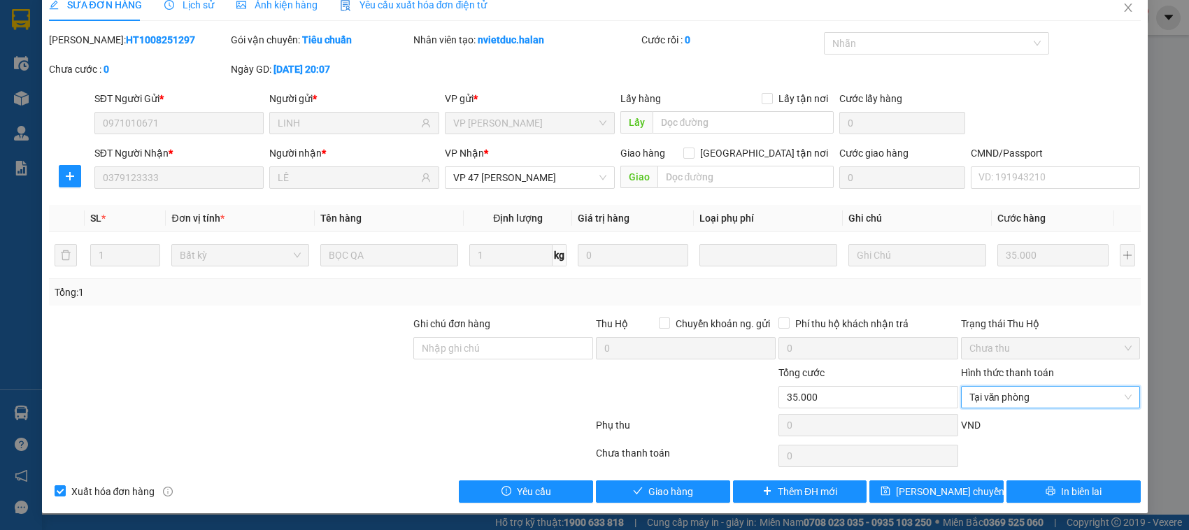
click at [627, 476] on div "Total Paid Fee 0 Total UnPaid Fee 35.000 Cash Collection Total Fee Mã ĐH: HT100…" at bounding box center [594, 267] width 1091 height 471
click at [627, 481] on button "Giao hàng" at bounding box center [663, 491] width 134 height 22
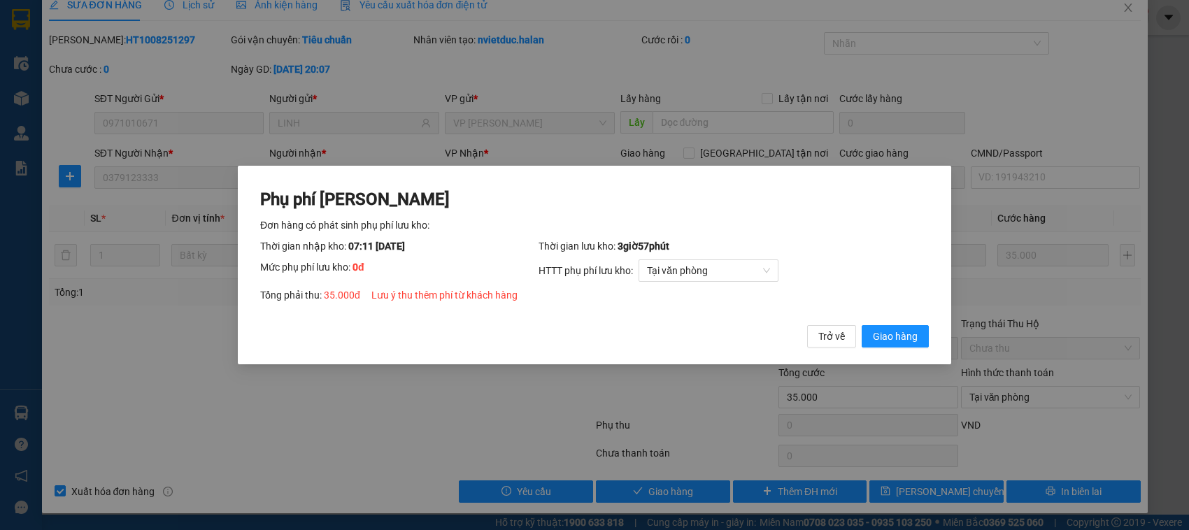
click at [861, 325] on button "Giao hàng" at bounding box center [894, 336] width 67 height 22
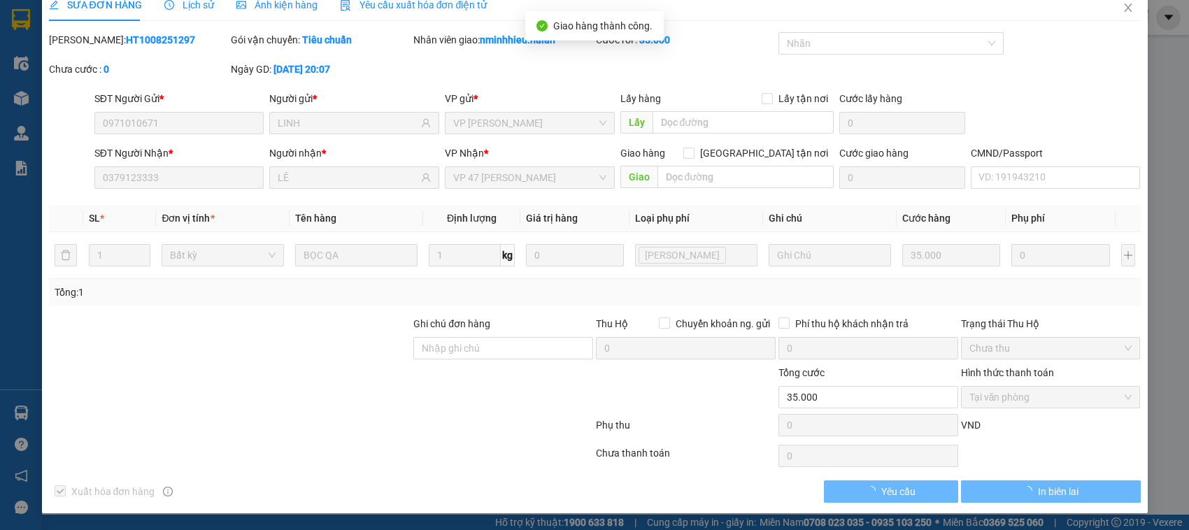
scroll to position [0, 0]
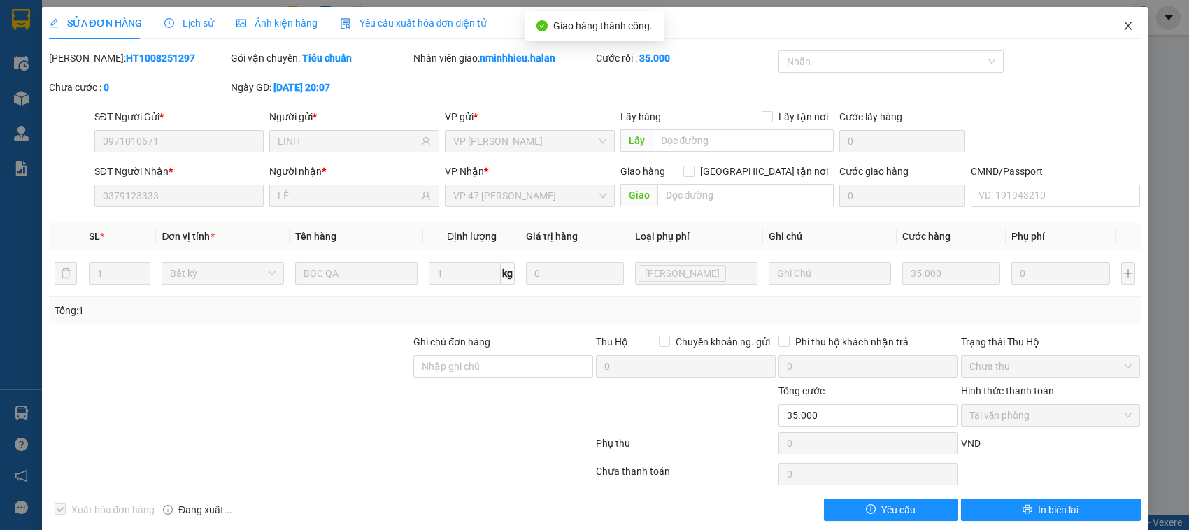
click at [1123, 22] on span "Close" at bounding box center [1127, 26] width 39 height 39
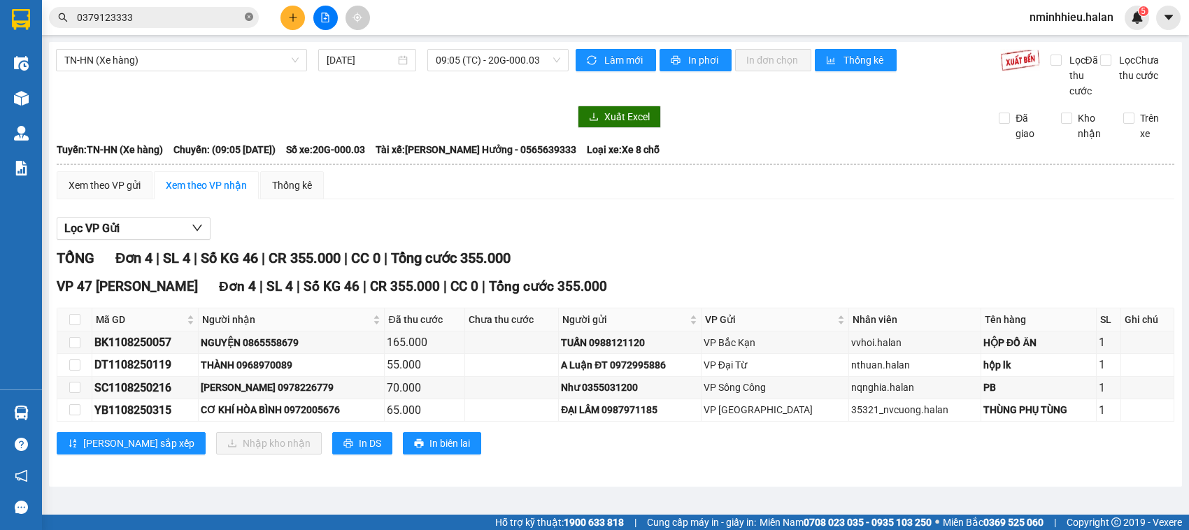
click at [250, 15] on icon "close-circle" at bounding box center [249, 17] width 8 height 8
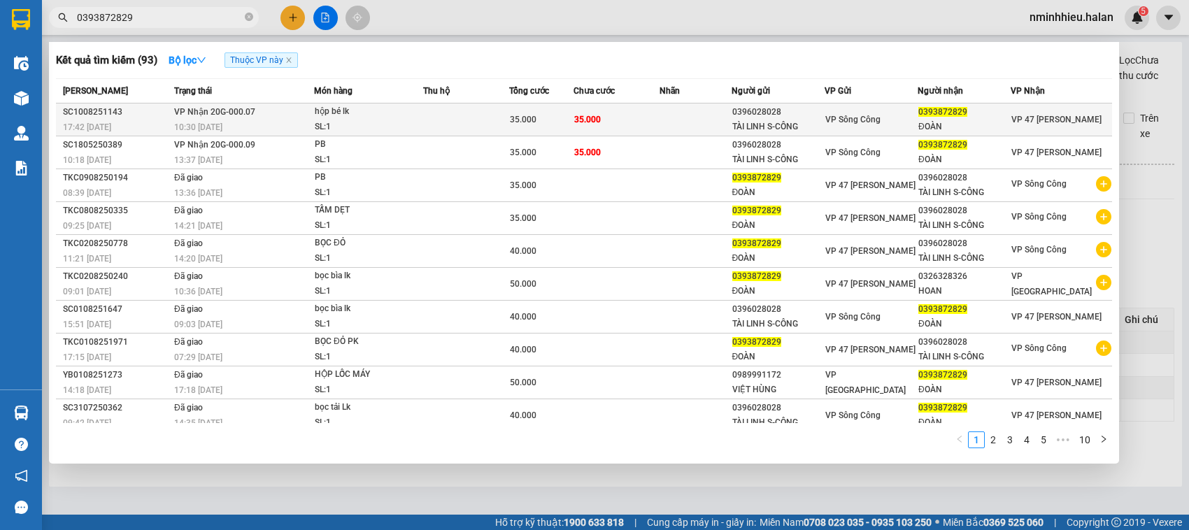
type input "0393872829"
click at [606, 124] on td "35.000" at bounding box center [616, 119] width 86 height 33
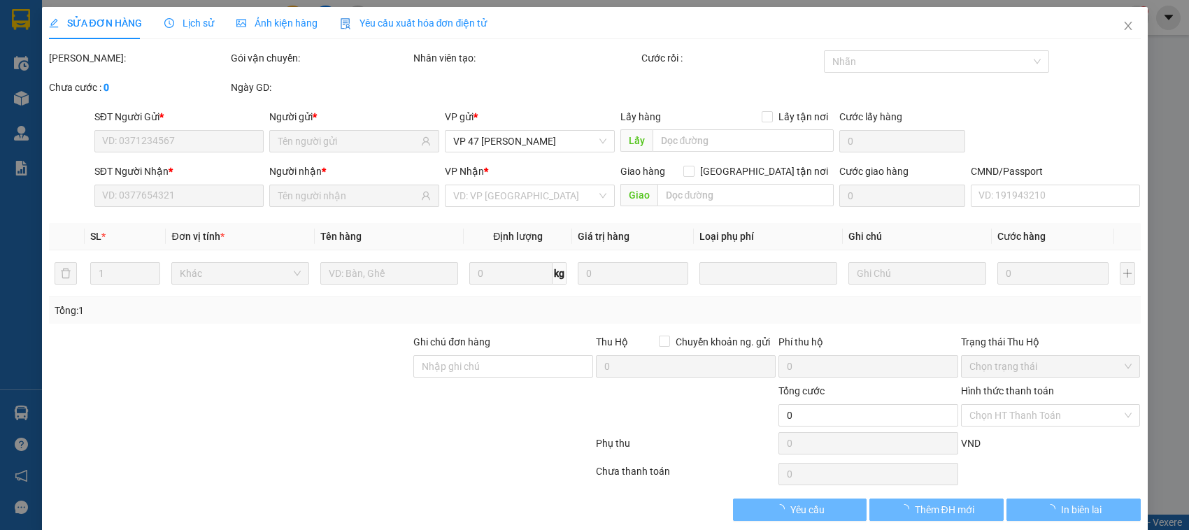
type input "0396028028"
type input "TÀI LINH S-CÔNG"
type input "0393872829"
type input "ĐOÀN"
type input "35.000"
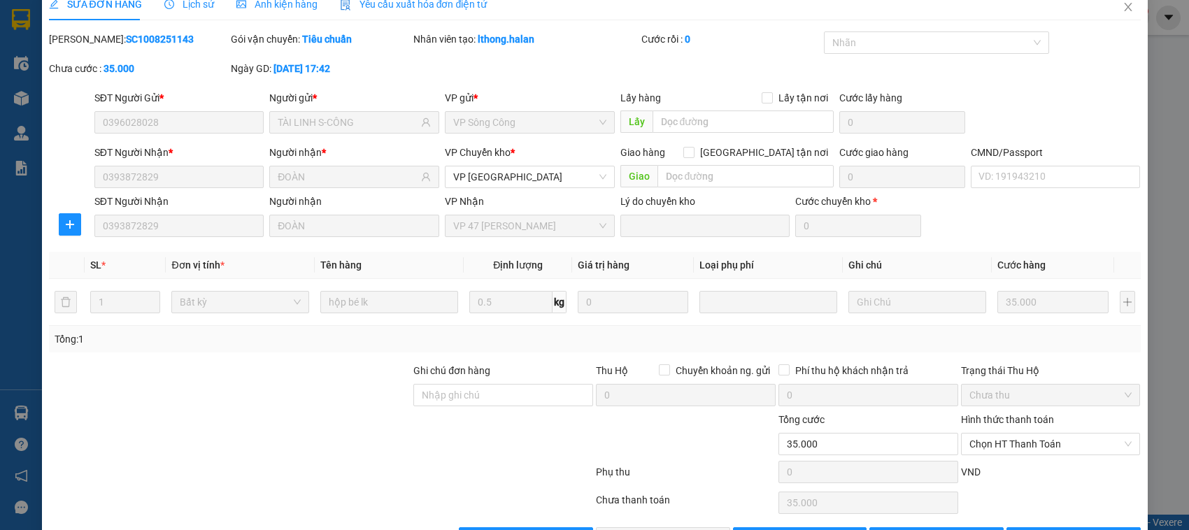
scroll to position [66, 0]
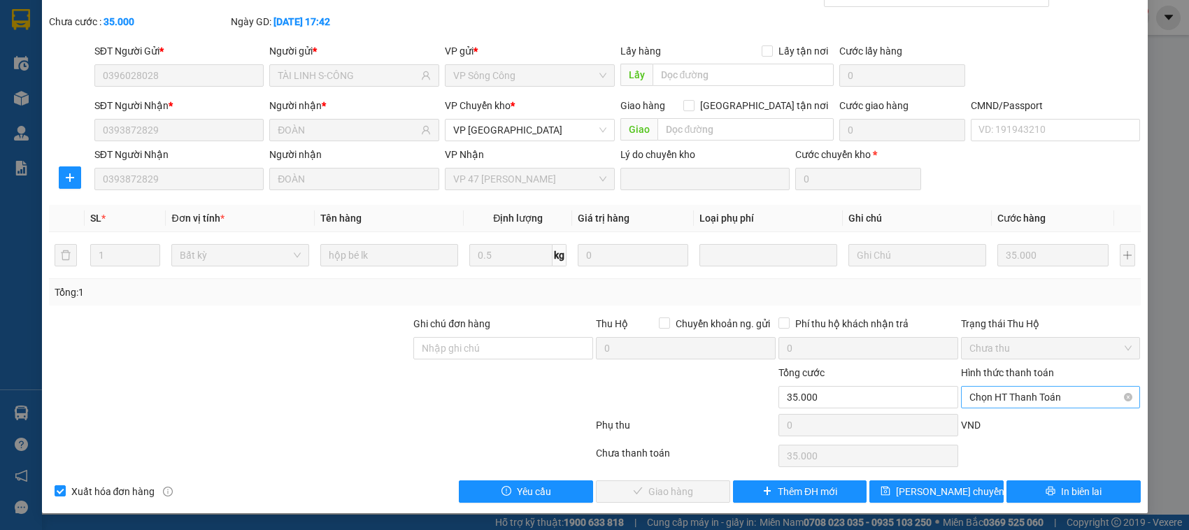
click at [1008, 404] on span "Chọn HT Thanh Toán" at bounding box center [1050, 397] width 163 height 21
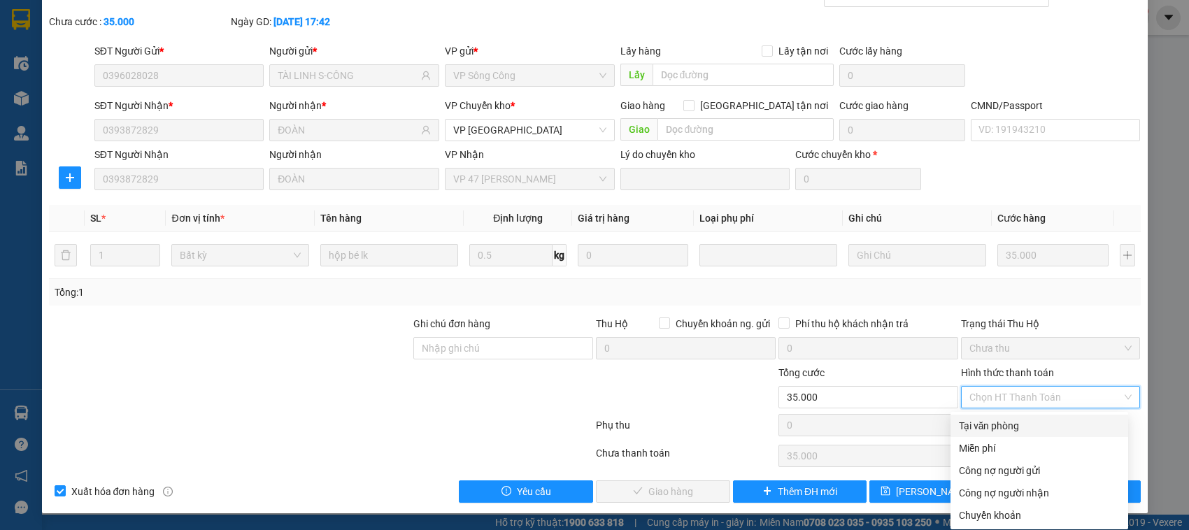
click at [987, 422] on div "Tại văn phòng" at bounding box center [1039, 425] width 161 height 15
type input "0"
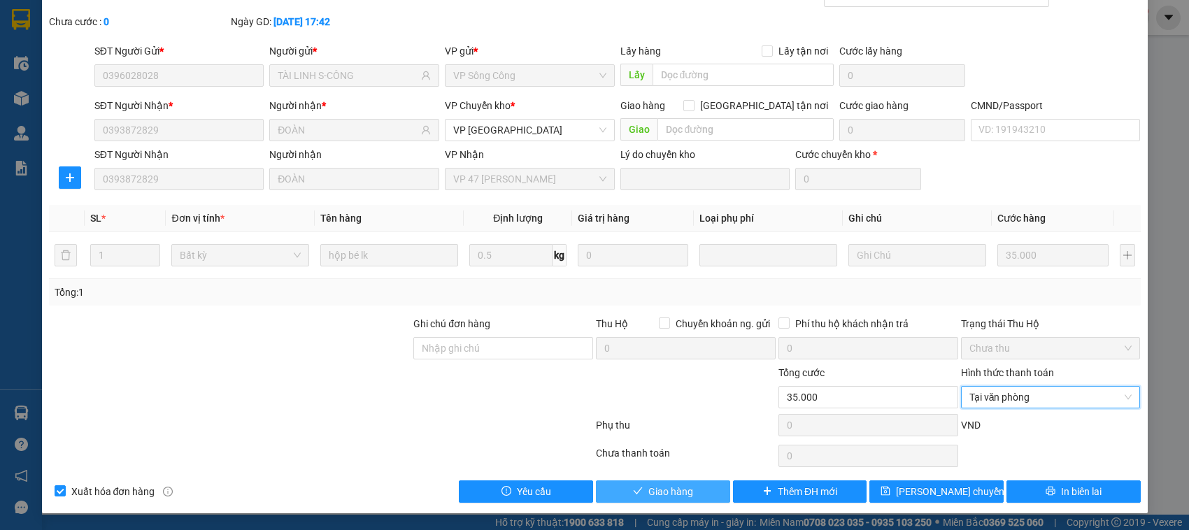
click at [648, 490] on span "Giao hàng" at bounding box center [670, 491] width 45 height 15
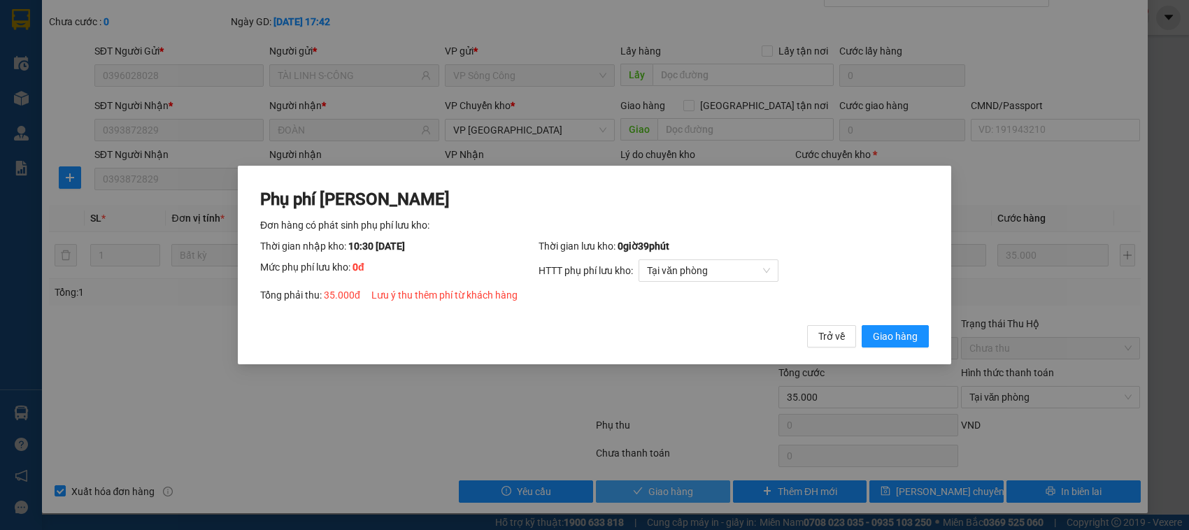
click at [861, 325] on button "Giao hàng" at bounding box center [894, 336] width 67 height 22
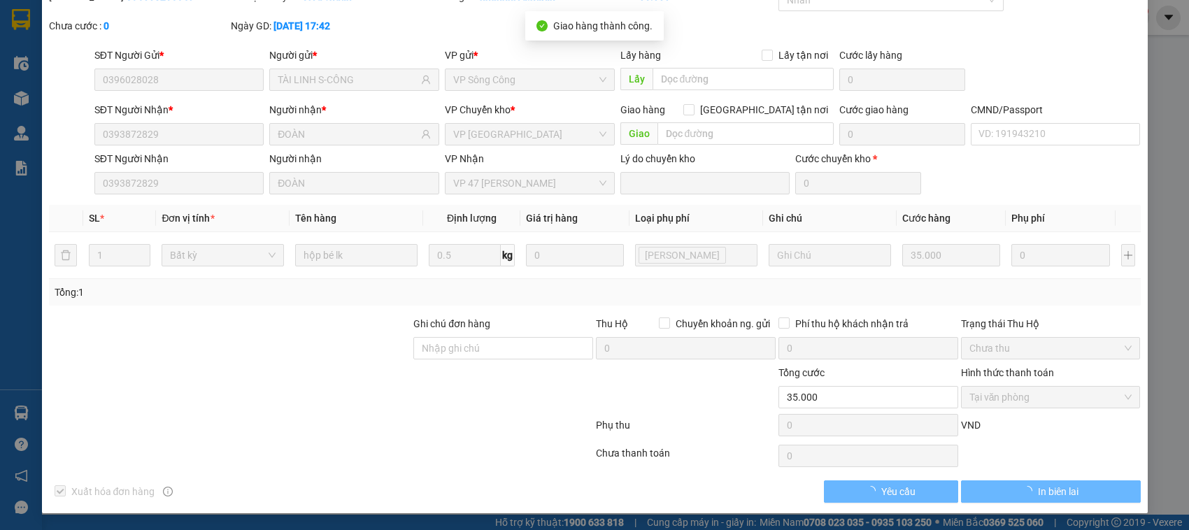
scroll to position [0, 0]
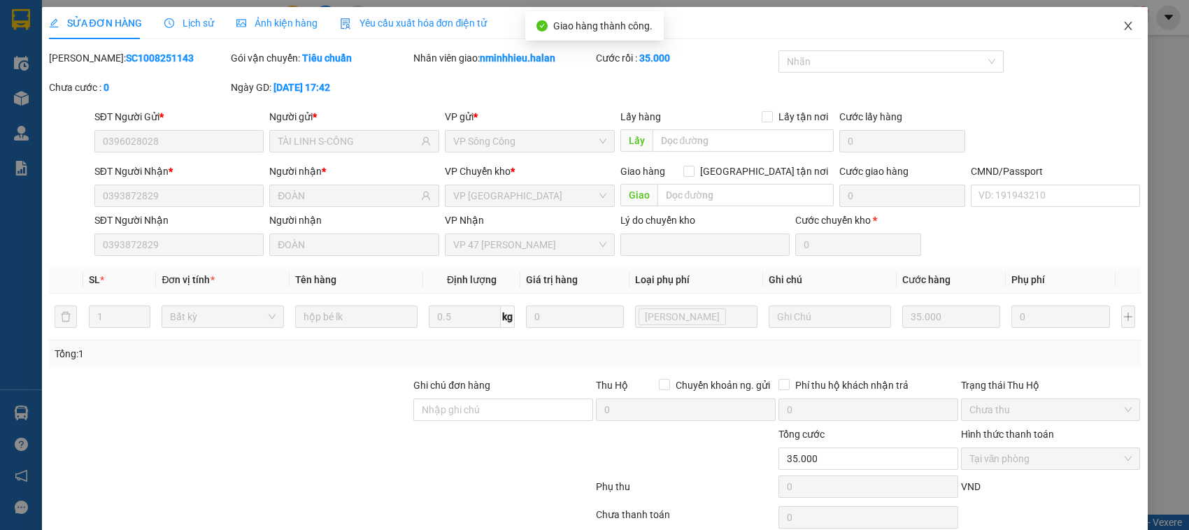
click at [1122, 20] on icon "close" at bounding box center [1127, 25] width 11 height 11
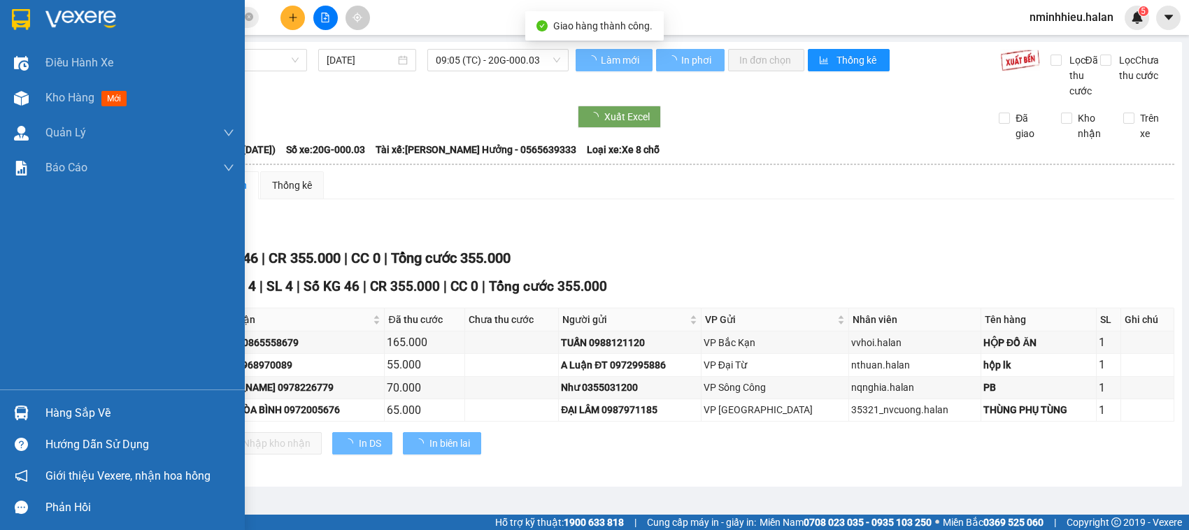
click at [22, 411] on img at bounding box center [21, 413] width 15 height 15
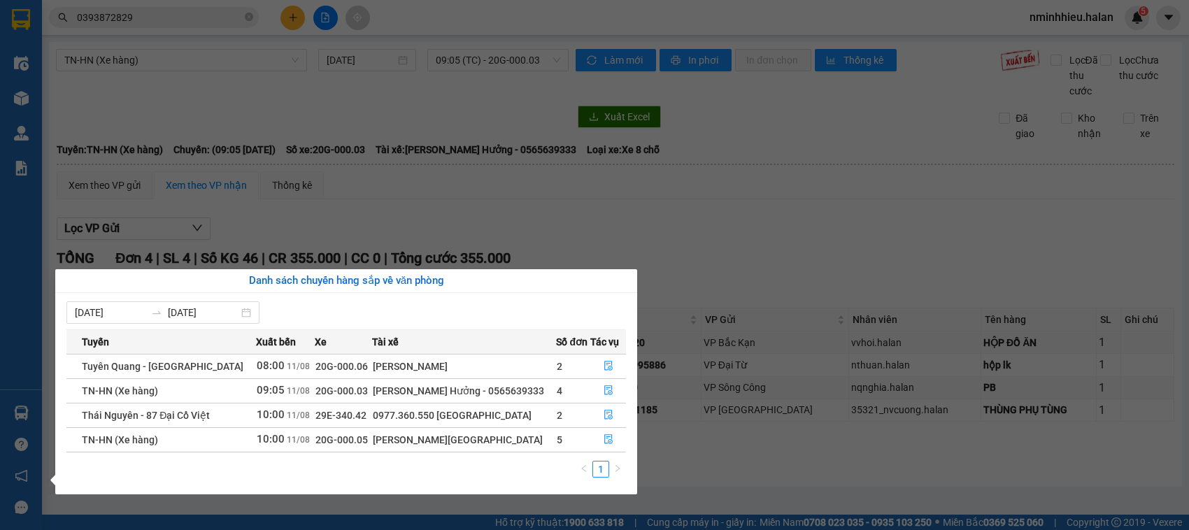
click at [194, 1] on section "Kết quả tìm kiếm ( 93 ) Bộ lọc Thuộc VP này Mã ĐH Trạng thái Món hàng Thu hộ Tổ…" at bounding box center [594, 265] width 1189 height 530
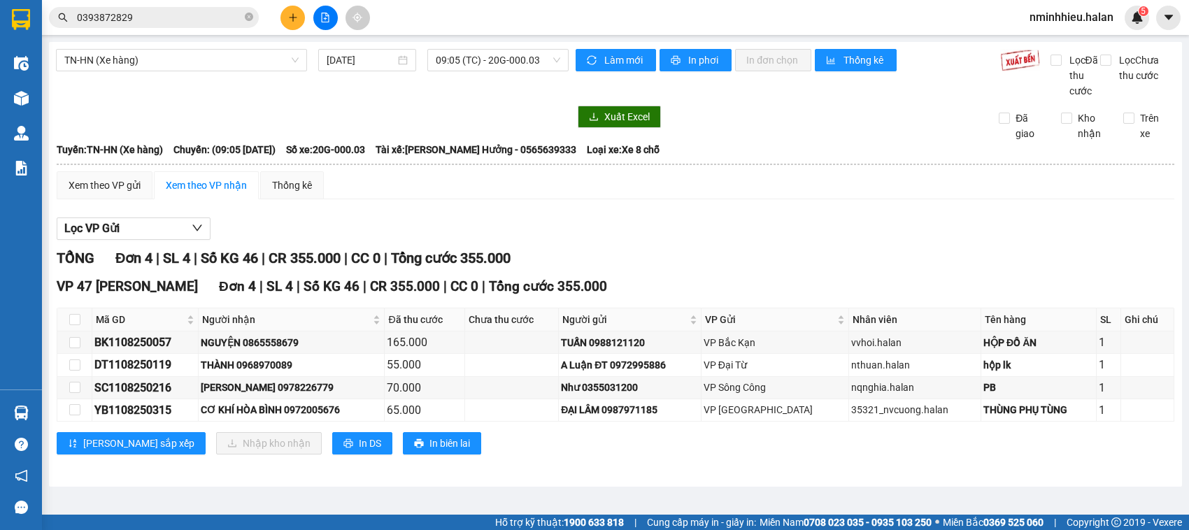
click at [194, 10] on input "0393872829" at bounding box center [159, 17] width 165 height 15
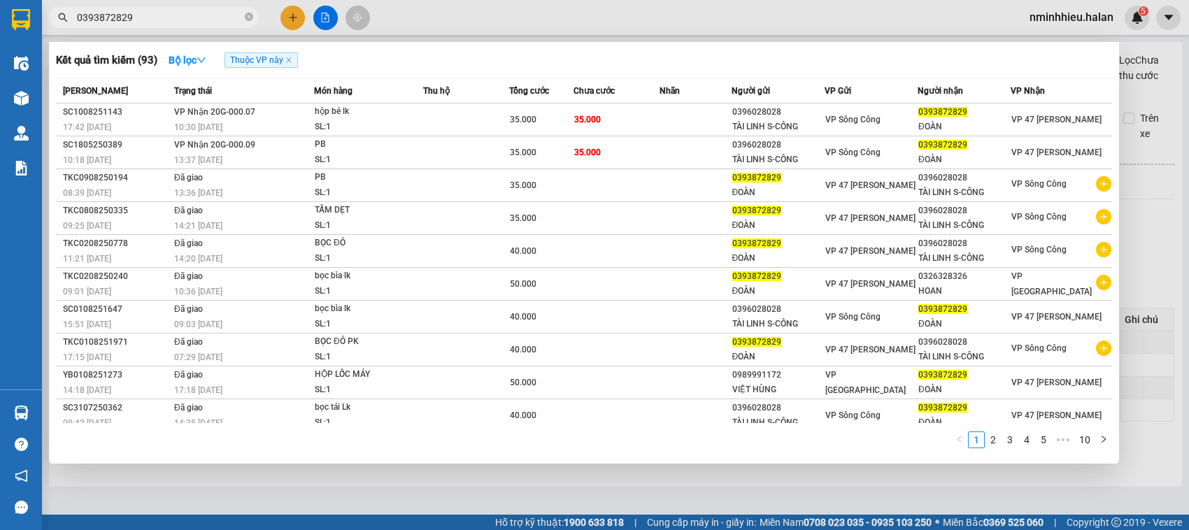
click at [194, 10] on input "0393872829" at bounding box center [159, 17] width 165 height 15
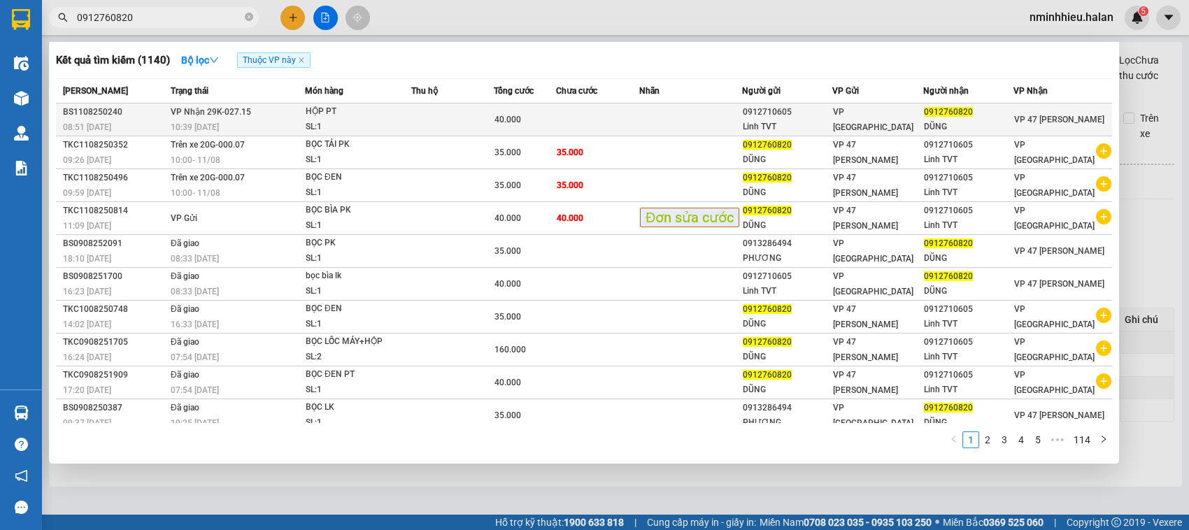
type input "0912760820"
click at [831, 110] on div "0912710605" at bounding box center [787, 112] width 89 height 15
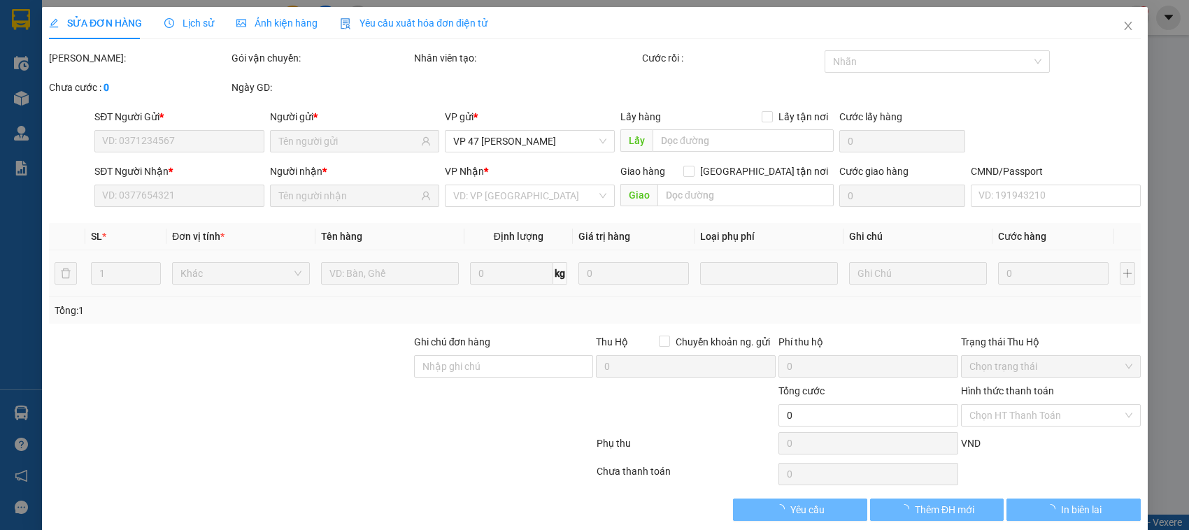
type input "0912710605"
type input "Linh TVT"
type input "0912760820"
type input "DŨNG"
type input "40.000"
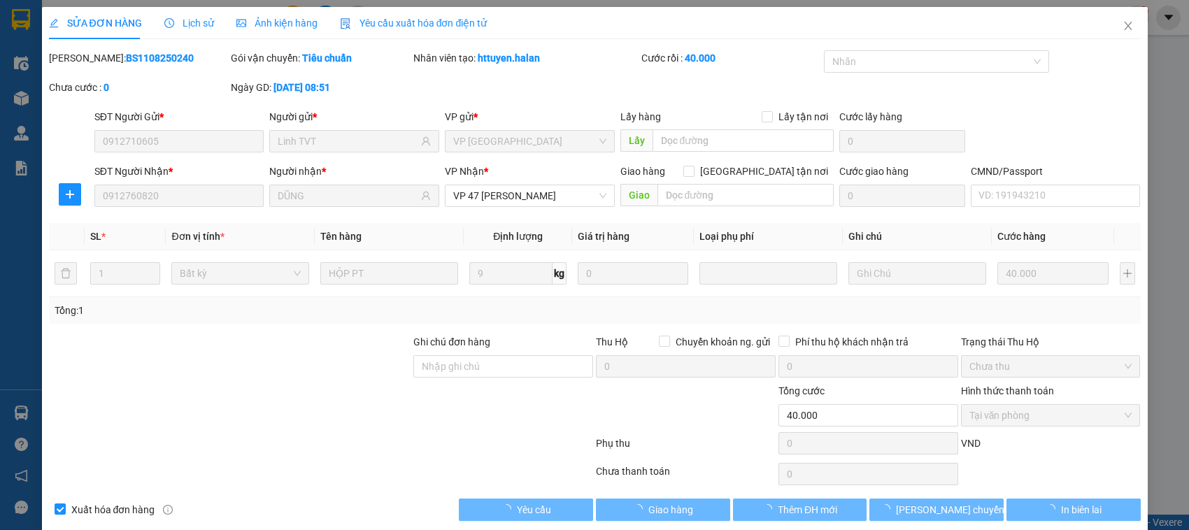
scroll to position [19, 0]
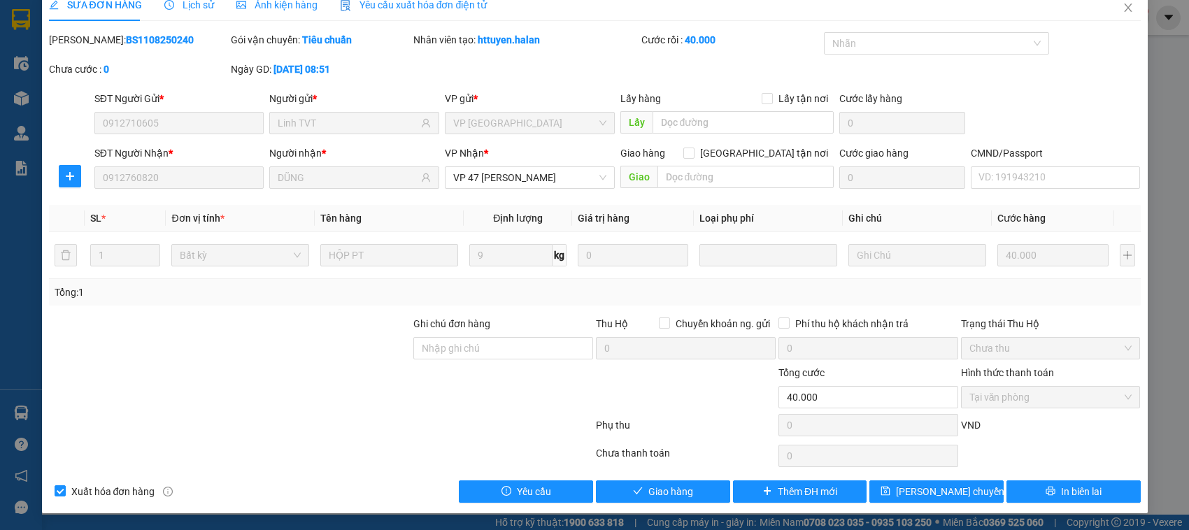
click at [669, 478] on div "Total Paid Fee 40.000 Total UnPaid Fee 0 Cash Collection Total Fee Mã ĐH: BS110…" at bounding box center [594, 267] width 1091 height 471
click at [673, 494] on span "Giao hàng" at bounding box center [670, 491] width 45 height 15
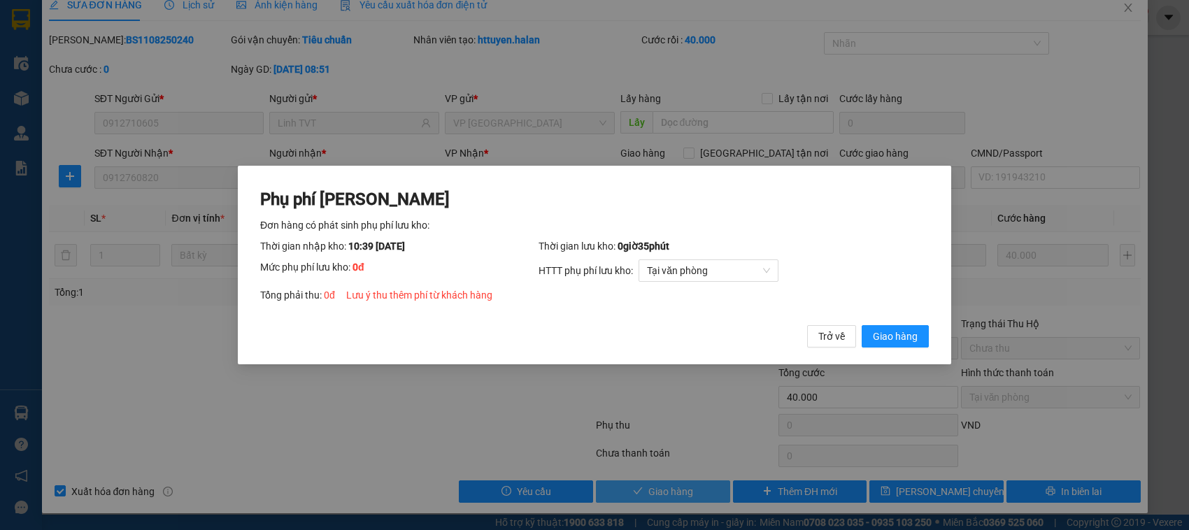
click at [861, 325] on button "Giao hàng" at bounding box center [894, 336] width 67 height 22
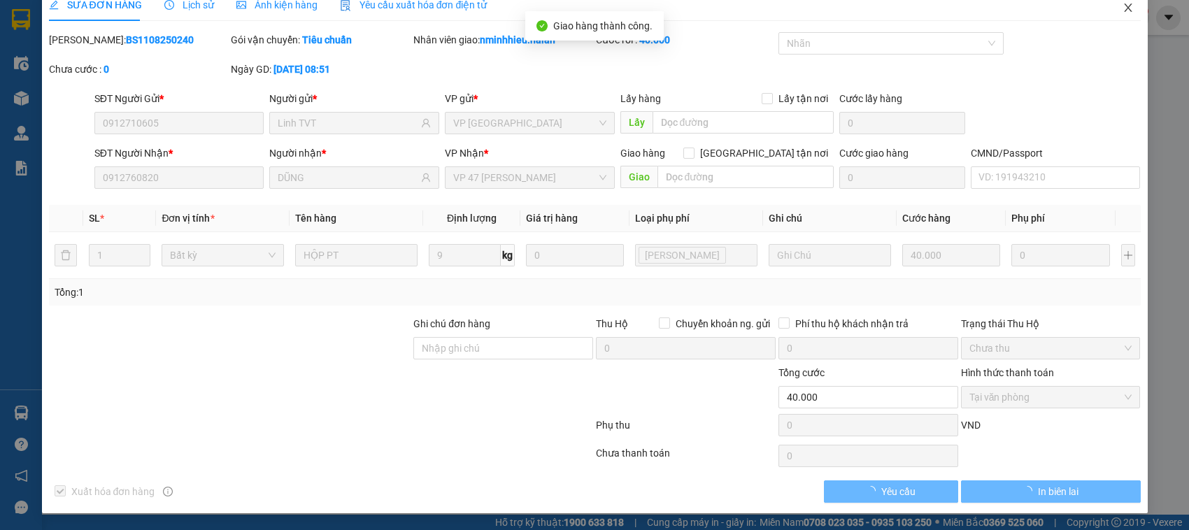
scroll to position [0, 0]
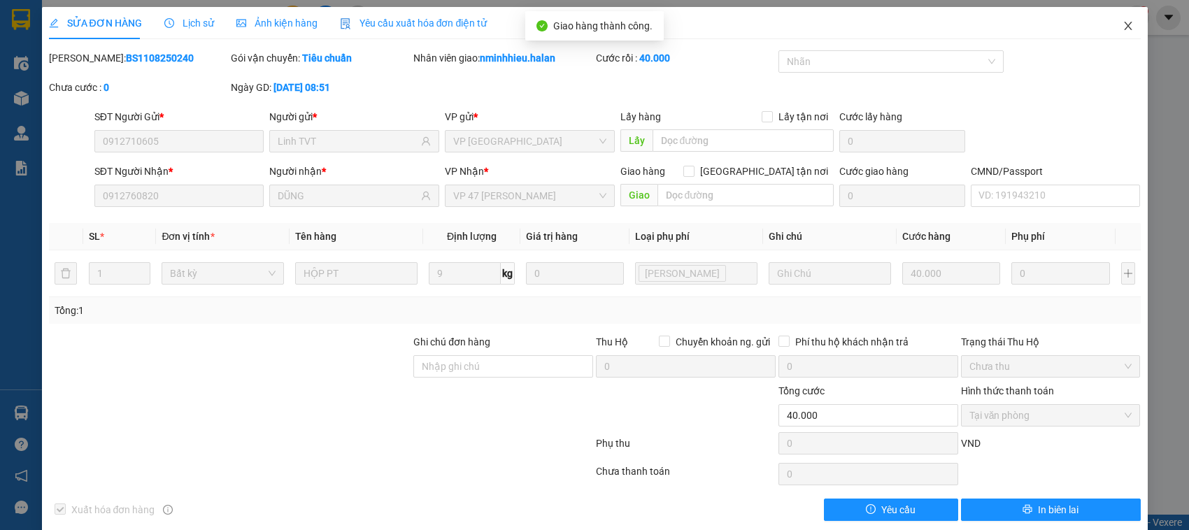
click at [1122, 22] on icon "close" at bounding box center [1127, 25] width 11 height 11
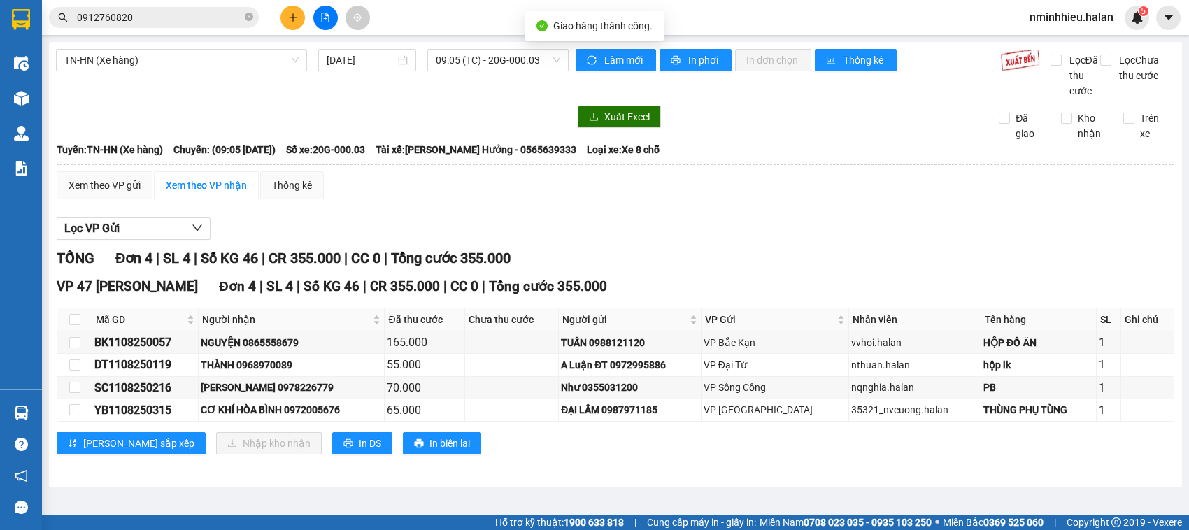
click at [182, 12] on input "0912760820" at bounding box center [159, 17] width 165 height 15
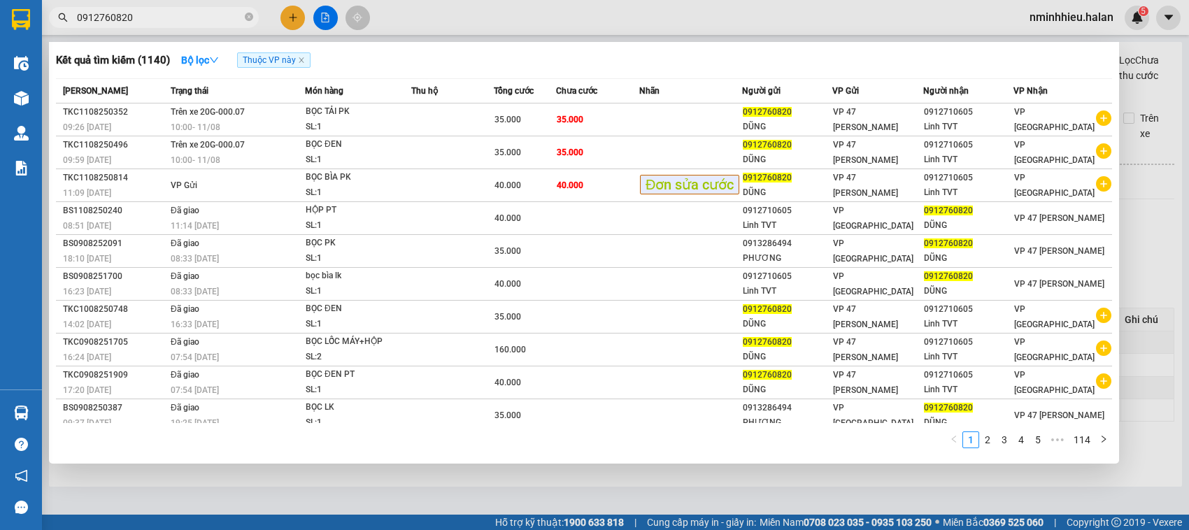
click at [840, 1] on div at bounding box center [594, 265] width 1189 height 530
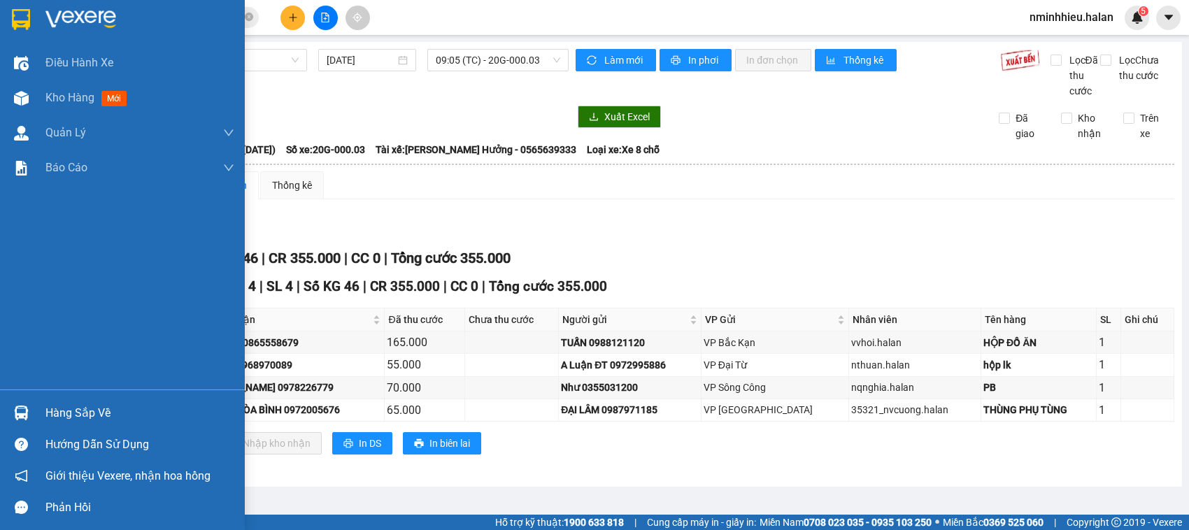
click at [50, 406] on div "Hàng sắp về" at bounding box center [139, 413] width 189 height 21
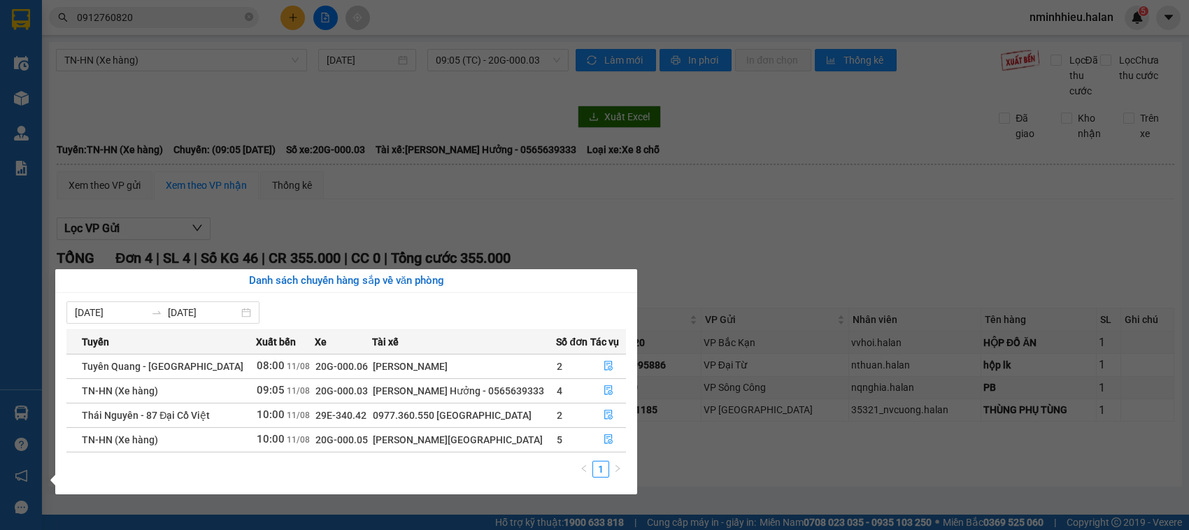
click at [192, 24] on section "Kết quả tìm kiếm ( 1140 ) Bộ lọc Thuộc VP này Mã ĐH Trạng thái Món hàng Thu hộ …" at bounding box center [594, 265] width 1189 height 530
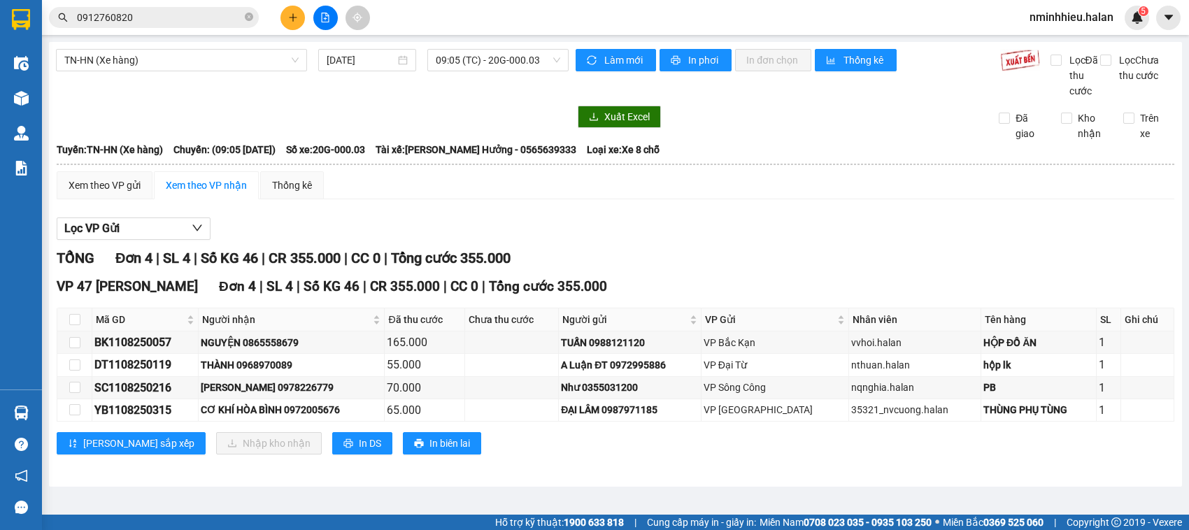
click at [191, 24] on input "0912760820" at bounding box center [159, 17] width 165 height 15
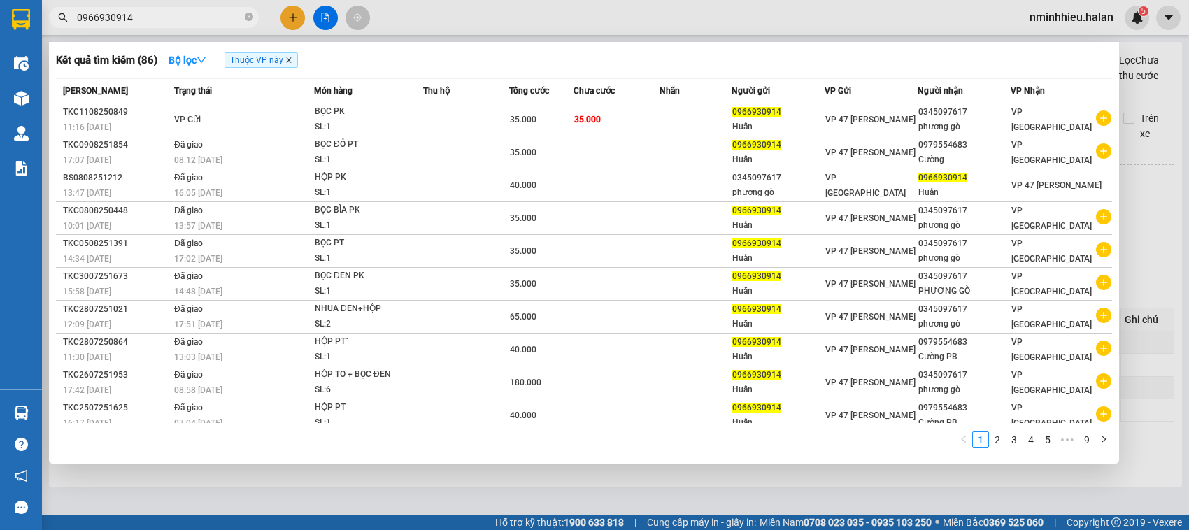
type input "0966930914"
click at [291, 62] on icon "close" at bounding box center [288, 60] width 5 height 5
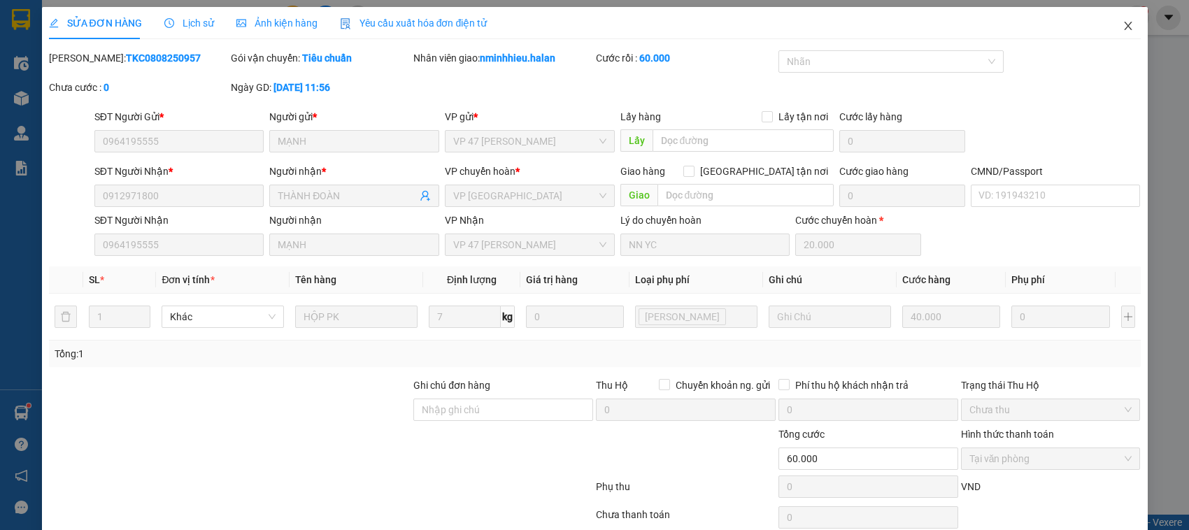
click at [1108, 28] on span "Close" at bounding box center [1127, 26] width 39 height 39
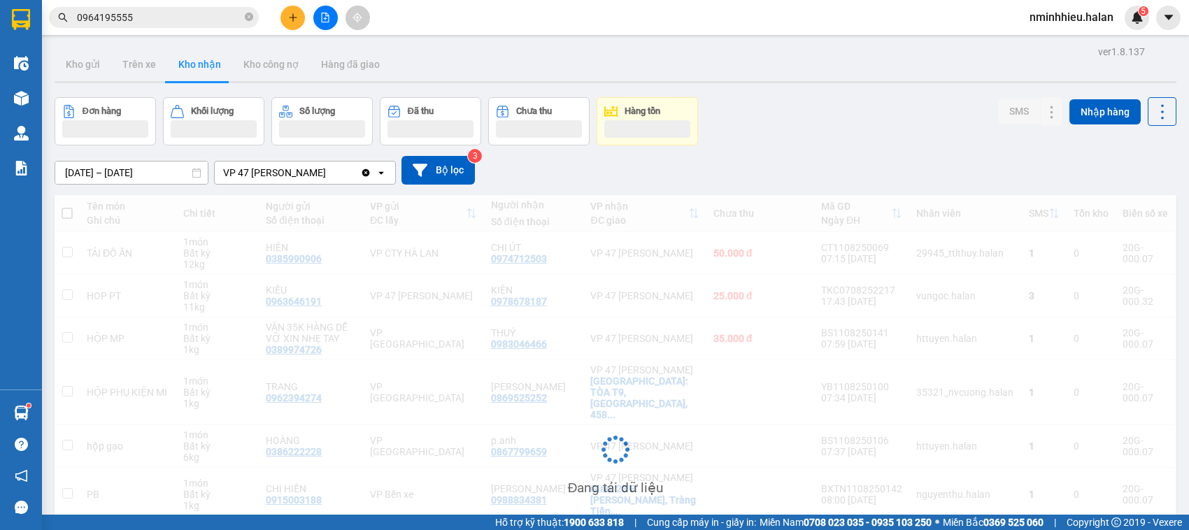
click at [175, 22] on input "0964195555" at bounding box center [159, 17] width 165 height 15
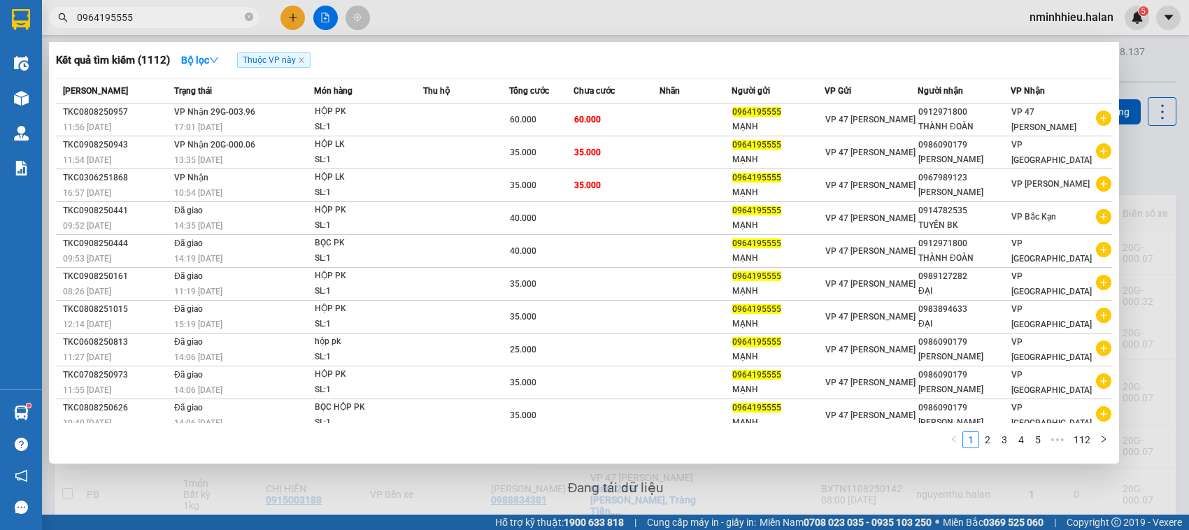
click at [175, 22] on input "0964195555" at bounding box center [159, 17] width 165 height 15
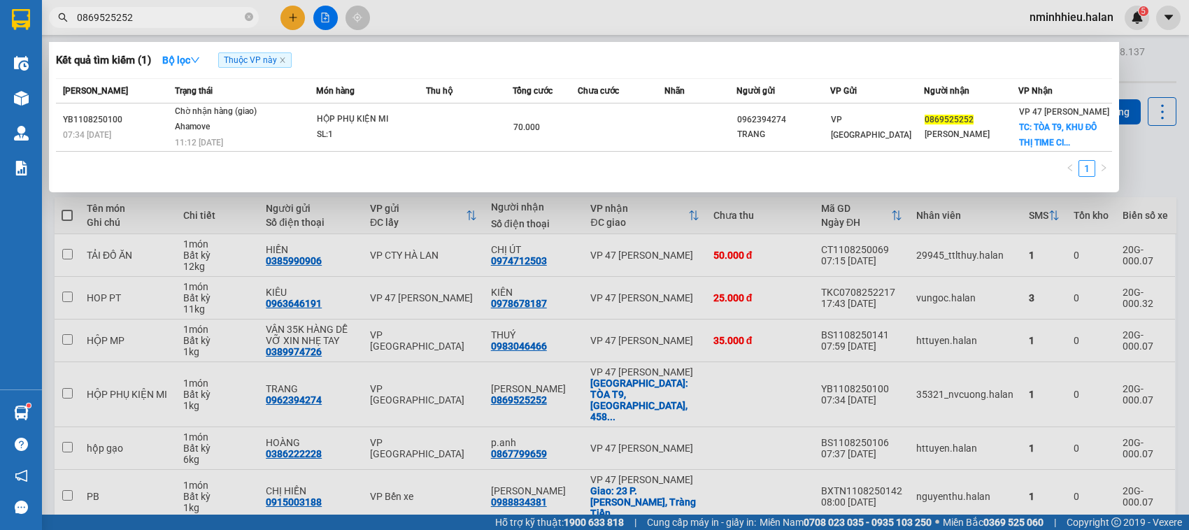
type input "0869525252"
click at [254, 16] on span "0869525252" at bounding box center [154, 17] width 210 height 21
click at [252, 18] on icon "close-circle" at bounding box center [249, 17] width 8 height 8
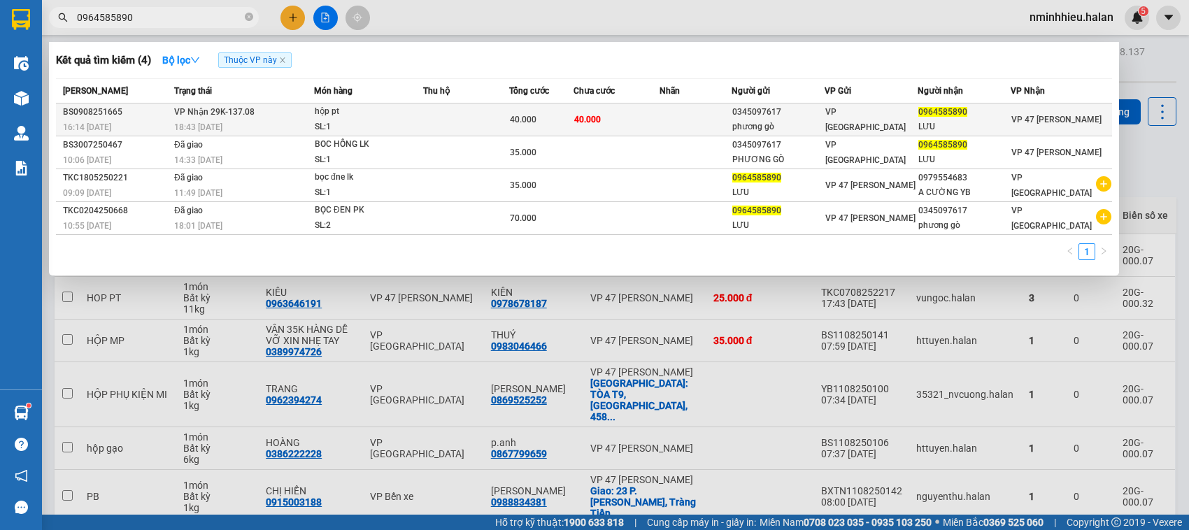
type input "0964585890"
click at [536, 123] on span "40.000" at bounding box center [523, 120] width 27 height 10
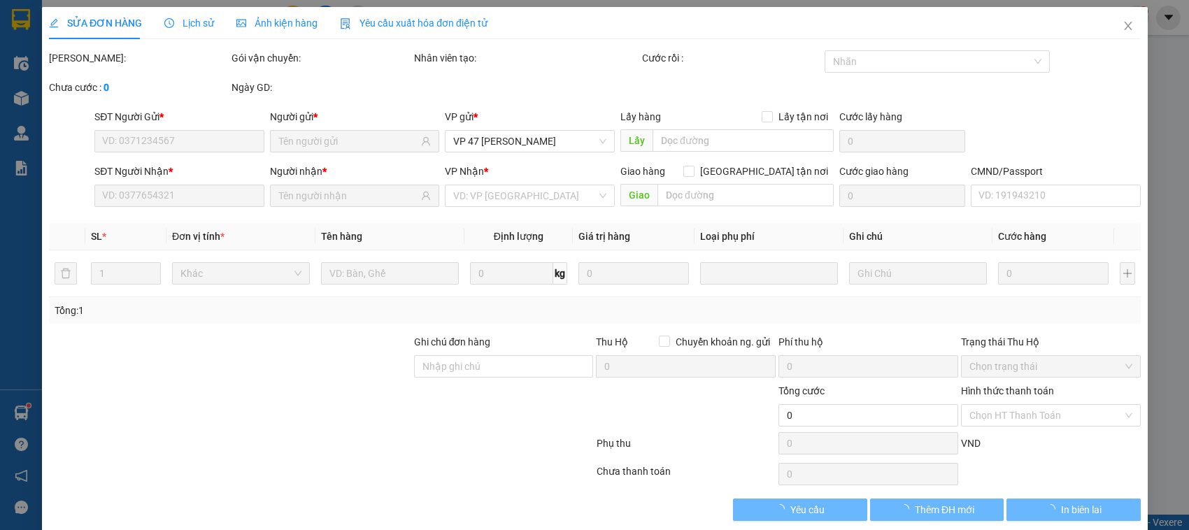
type input "0345097617"
type input "phương gò"
type input "0964585890"
type input "LƯU"
type input "40.000"
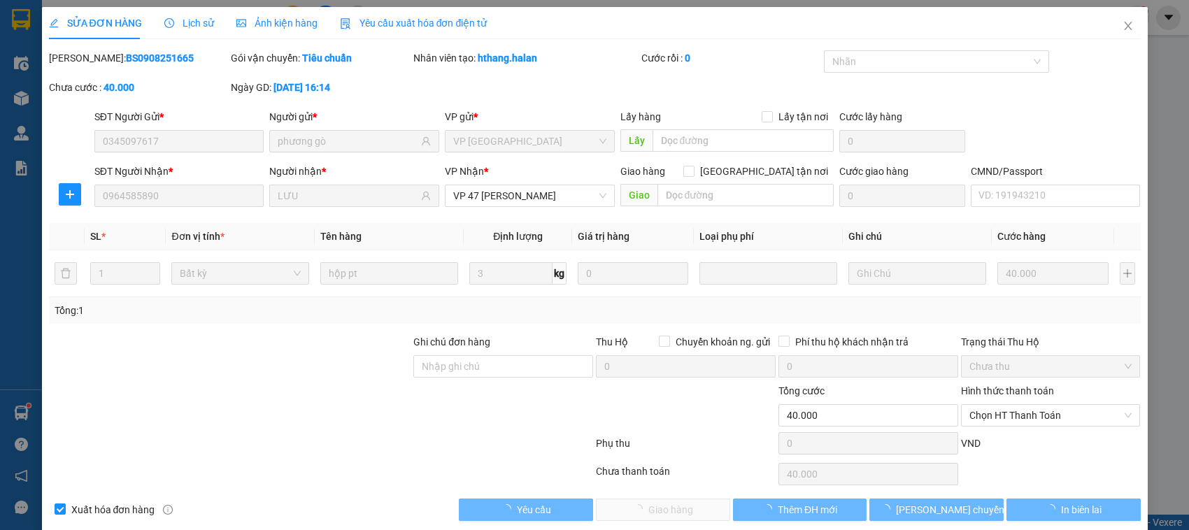
scroll to position [19, 0]
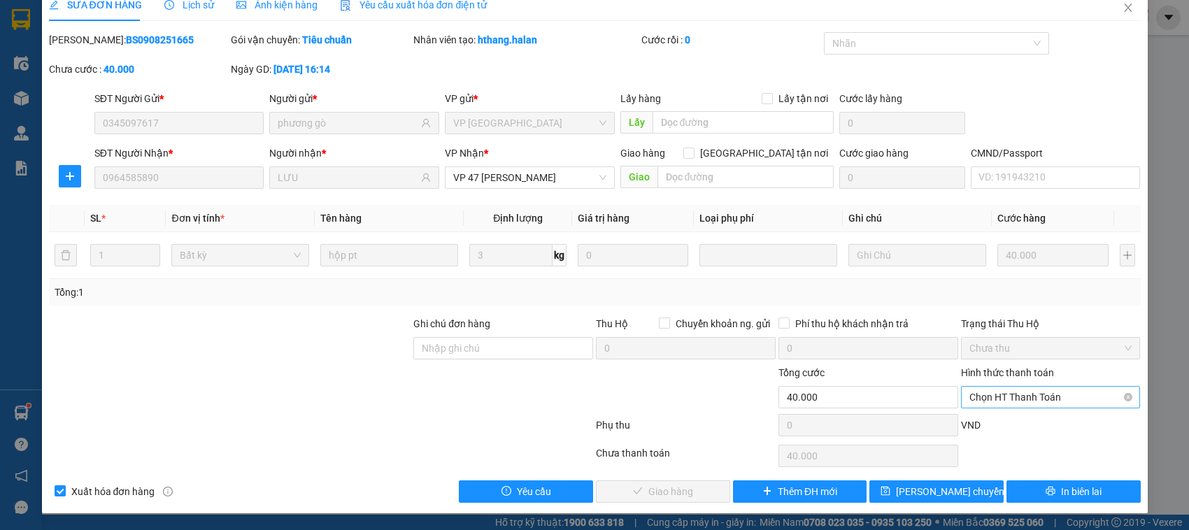
click at [979, 400] on span "Chọn HT Thanh Toán" at bounding box center [1050, 397] width 163 height 21
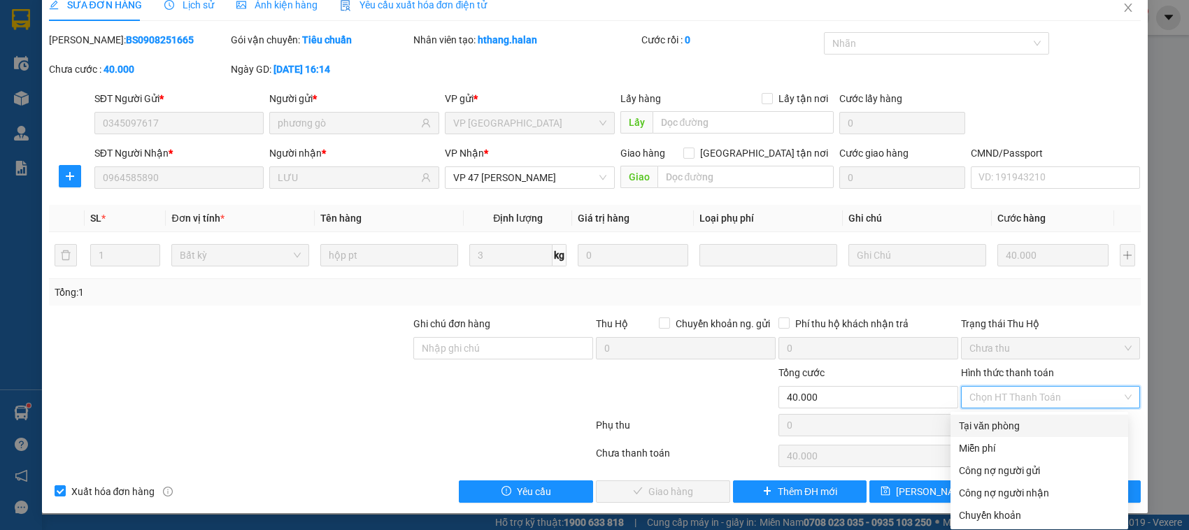
click at [979, 418] on div "Tại văn phòng" at bounding box center [1039, 425] width 161 height 15
type input "0"
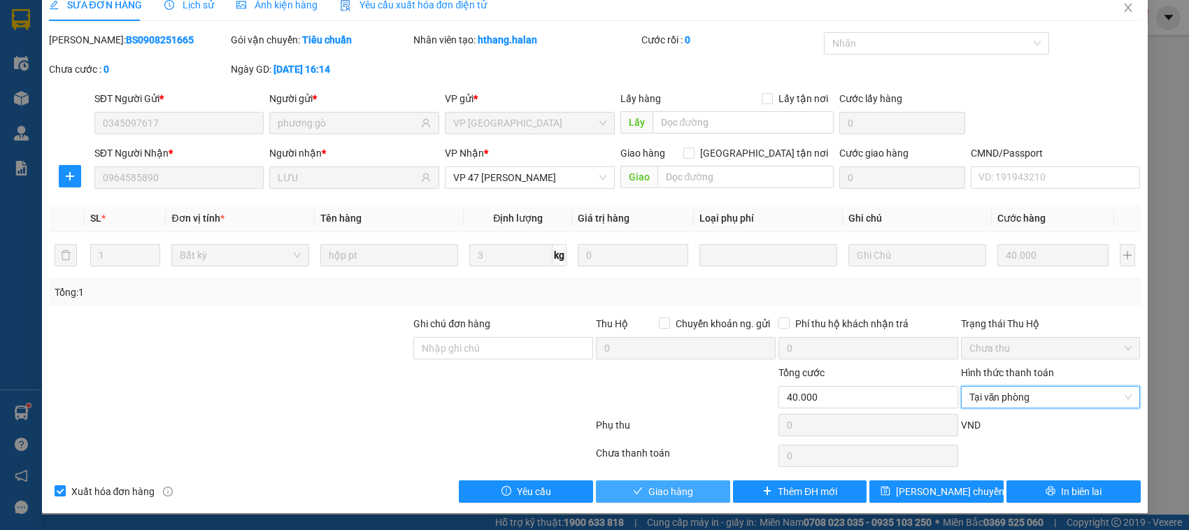
click at [648, 494] on span "Giao hàng" at bounding box center [670, 491] width 45 height 15
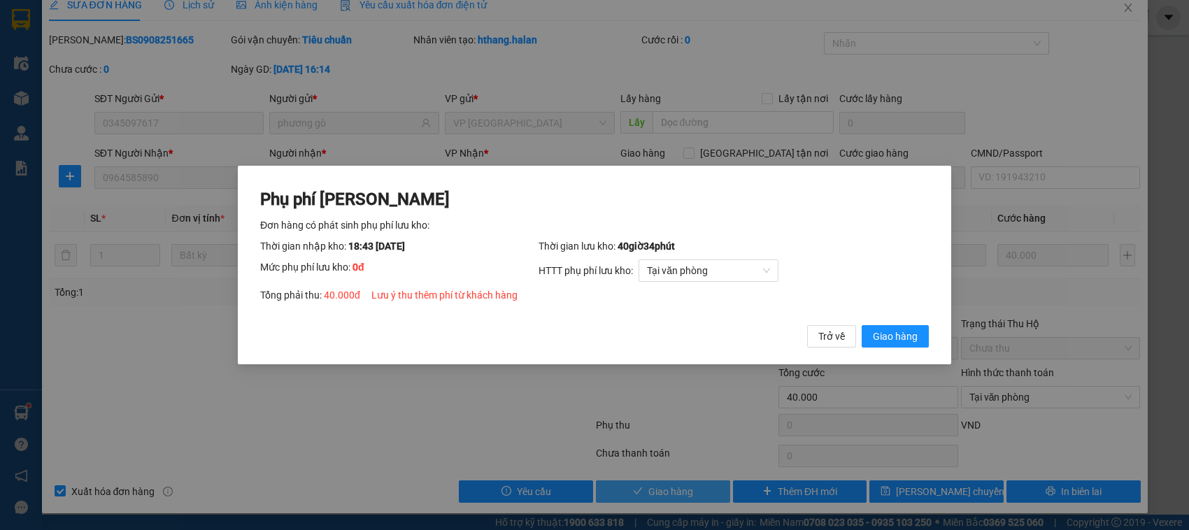
click at [861, 325] on button "Giao hàng" at bounding box center [894, 336] width 67 height 22
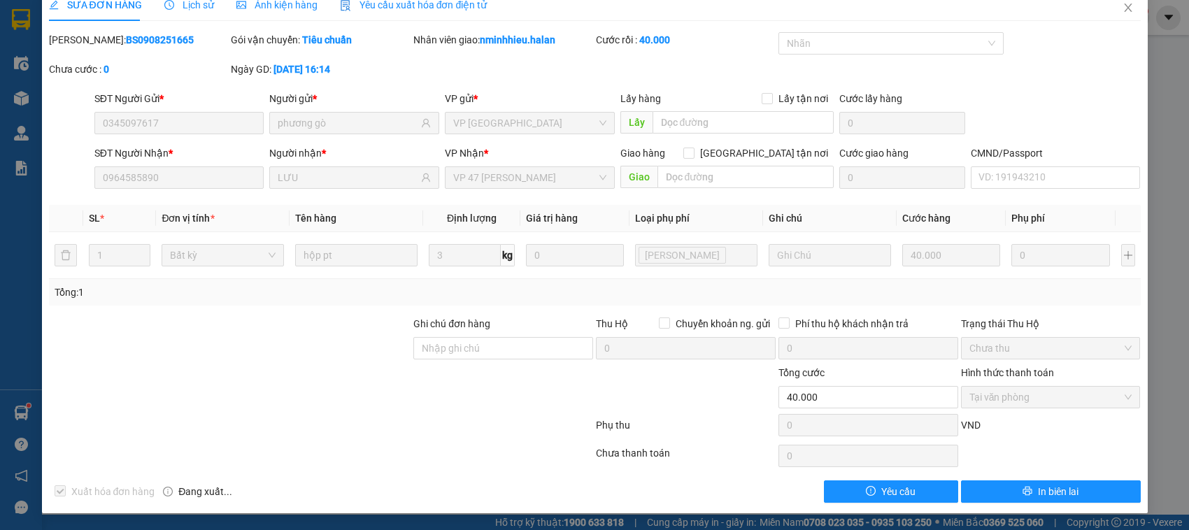
scroll to position [0, 0]
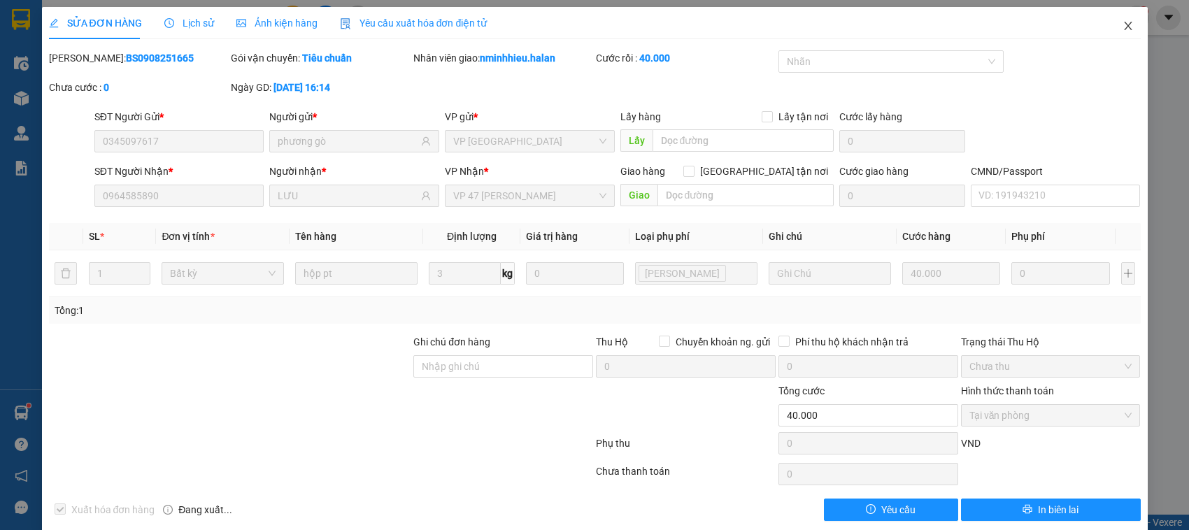
click at [1120, 22] on span "Close" at bounding box center [1127, 26] width 39 height 39
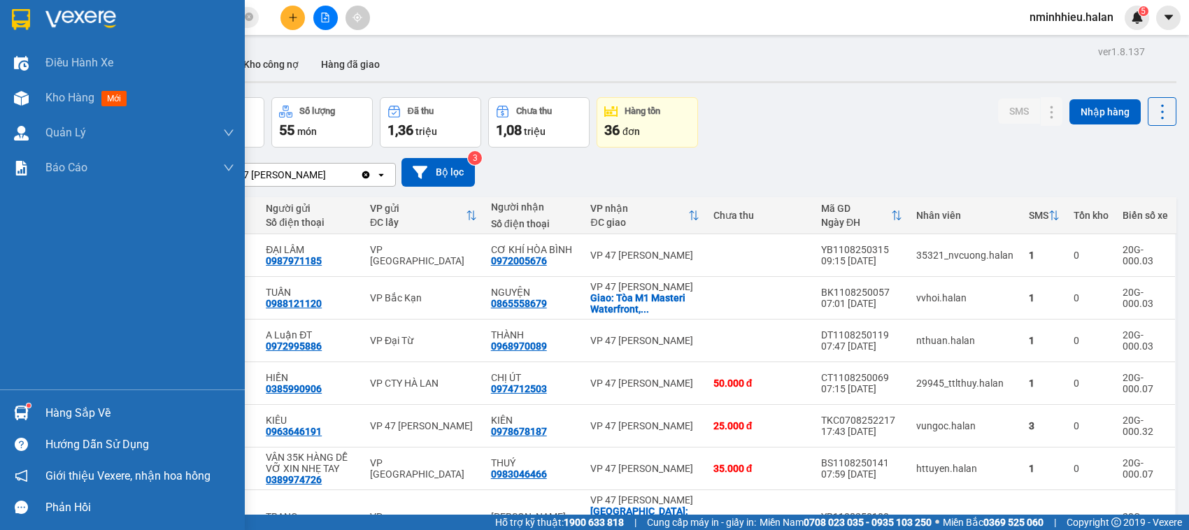
click at [83, 406] on div "Hàng sắp về" at bounding box center [139, 413] width 189 height 21
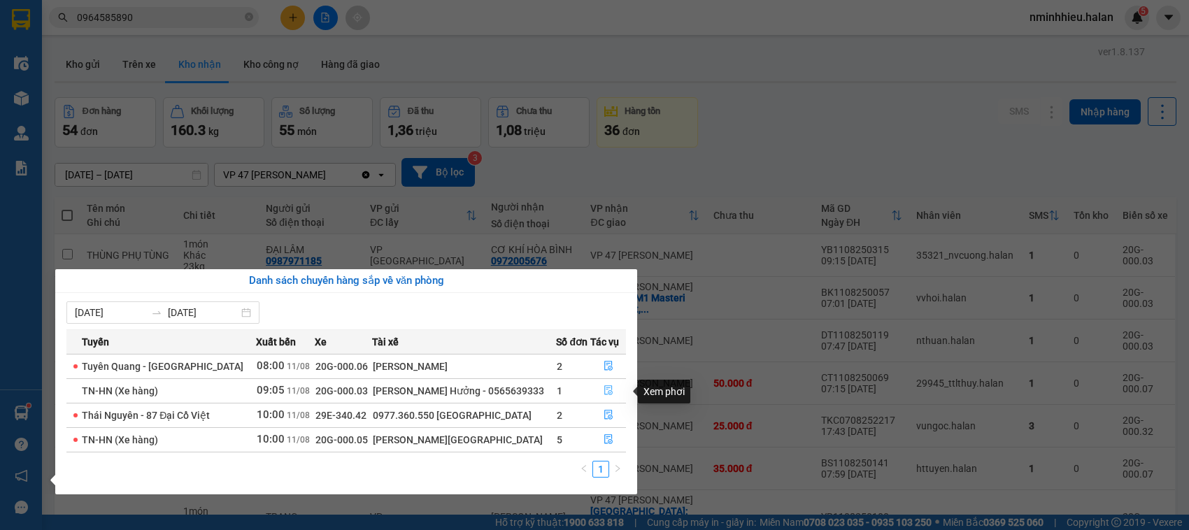
click at [605, 389] on icon "file-done" at bounding box center [608, 390] width 10 height 10
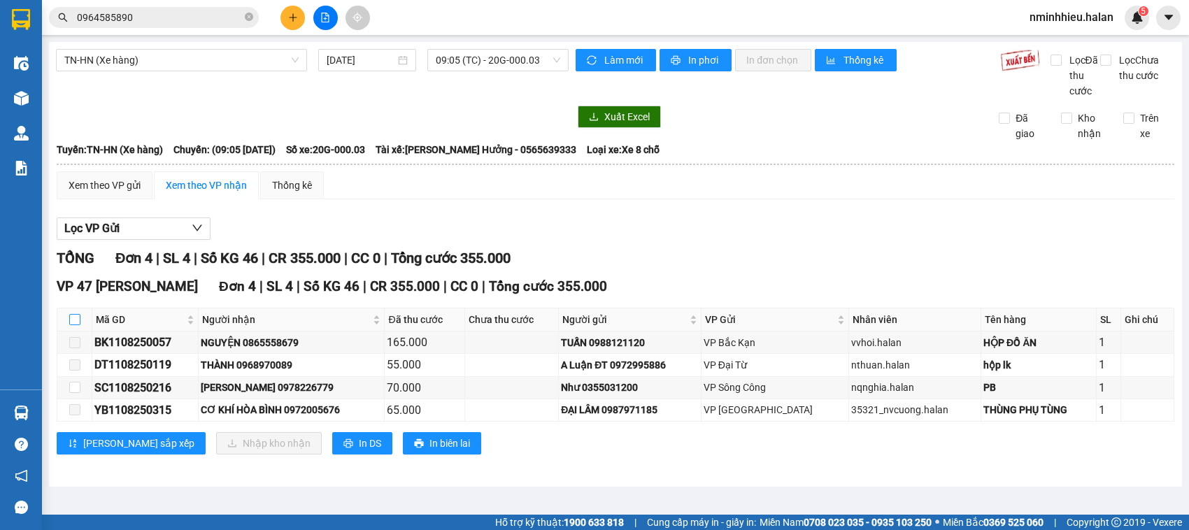
click at [72, 318] on input "checkbox" at bounding box center [74, 319] width 11 height 11
checkbox input "true"
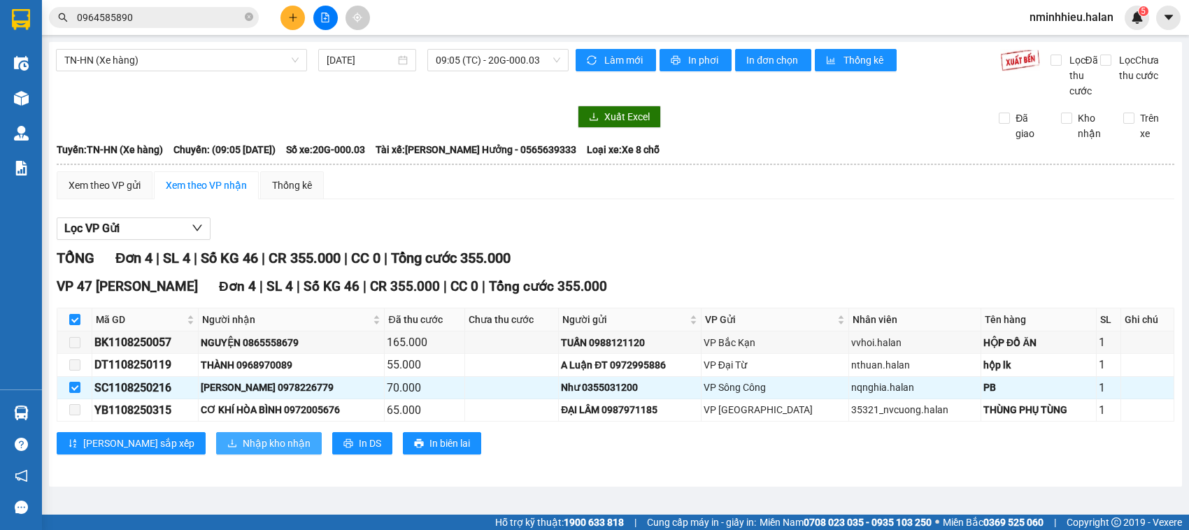
click at [216, 450] on button "Nhập kho nhận" at bounding box center [269, 443] width 106 height 22
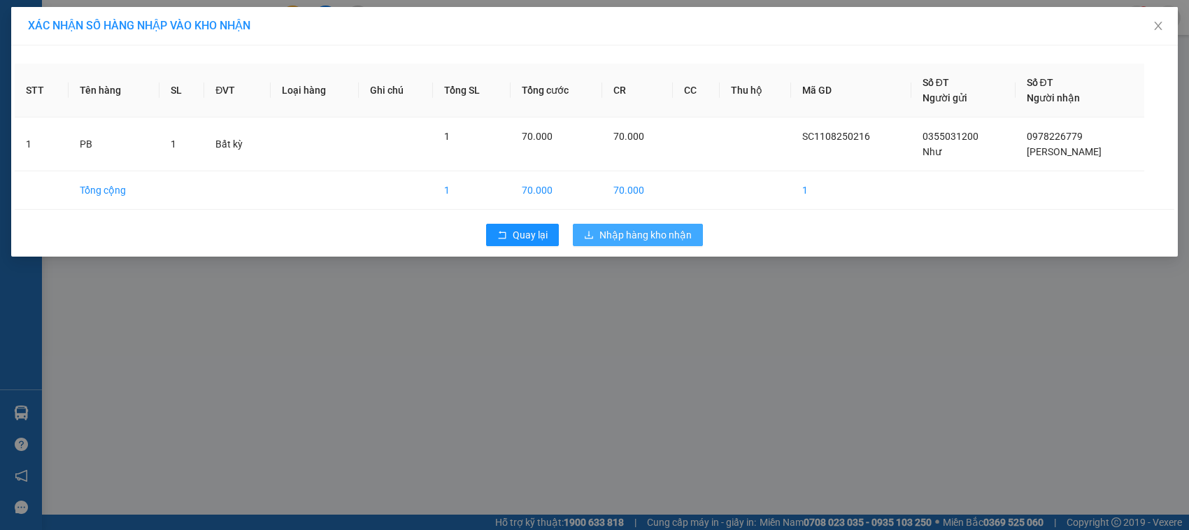
click at [635, 238] on span "Nhập hàng kho nhận" at bounding box center [645, 234] width 92 height 15
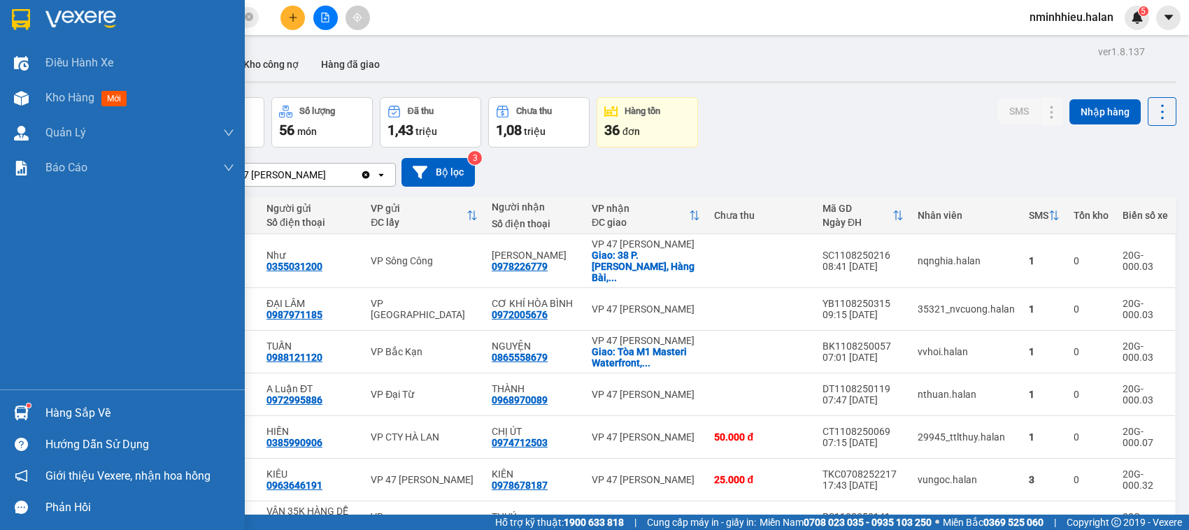
click at [46, 427] on div "Hàng sắp về" at bounding box center [122, 412] width 245 height 31
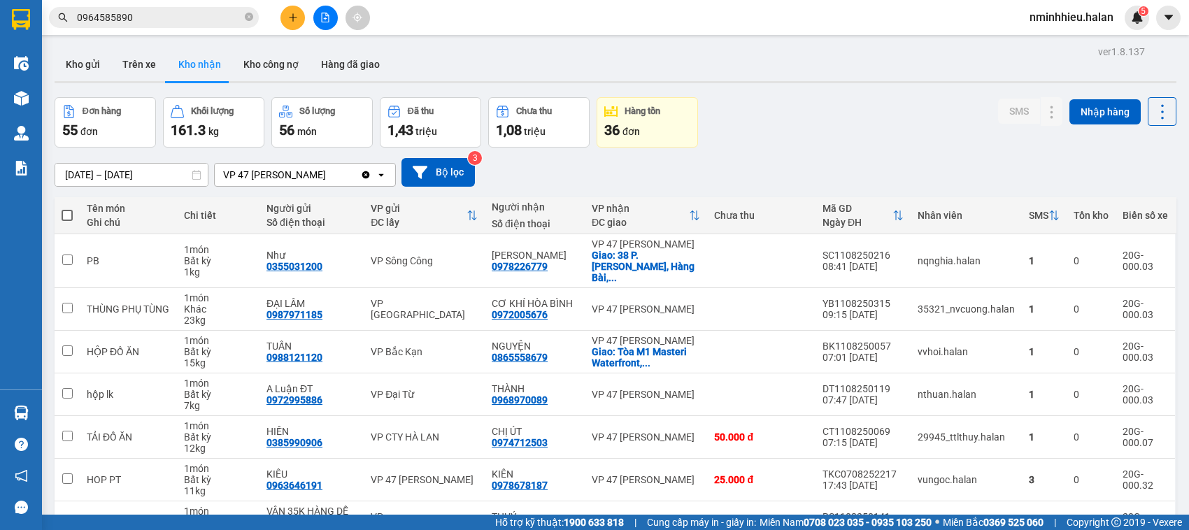
click at [191, 201] on section "Kết quả tìm kiếm ( 4 ) Bộ lọc Thuộc VP này Mã ĐH Trạng thái Món hàng Thu hộ Tổn…" at bounding box center [594, 265] width 1189 height 530
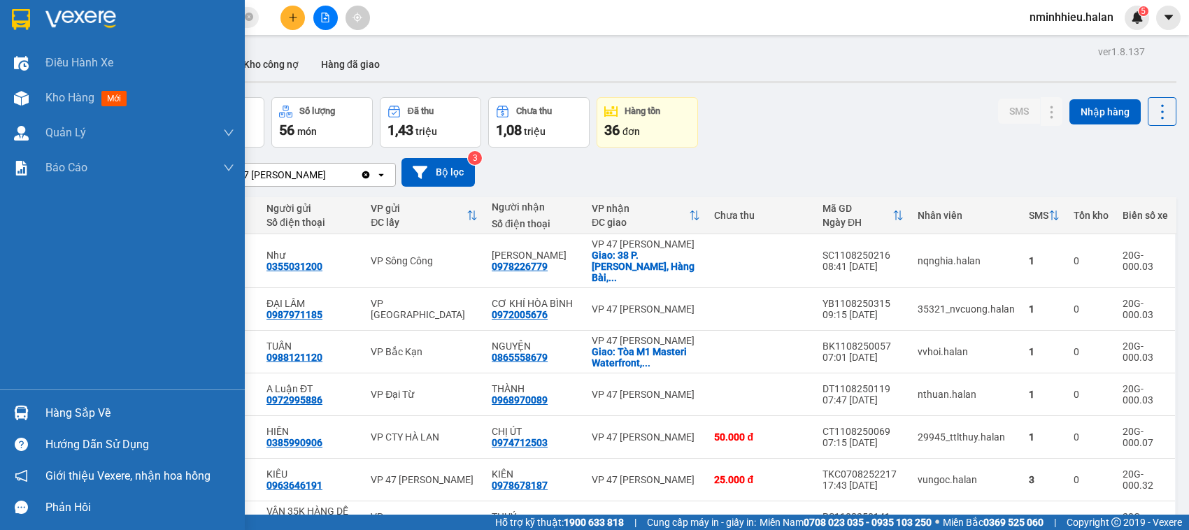
click at [22, 411] on img at bounding box center [21, 413] width 15 height 15
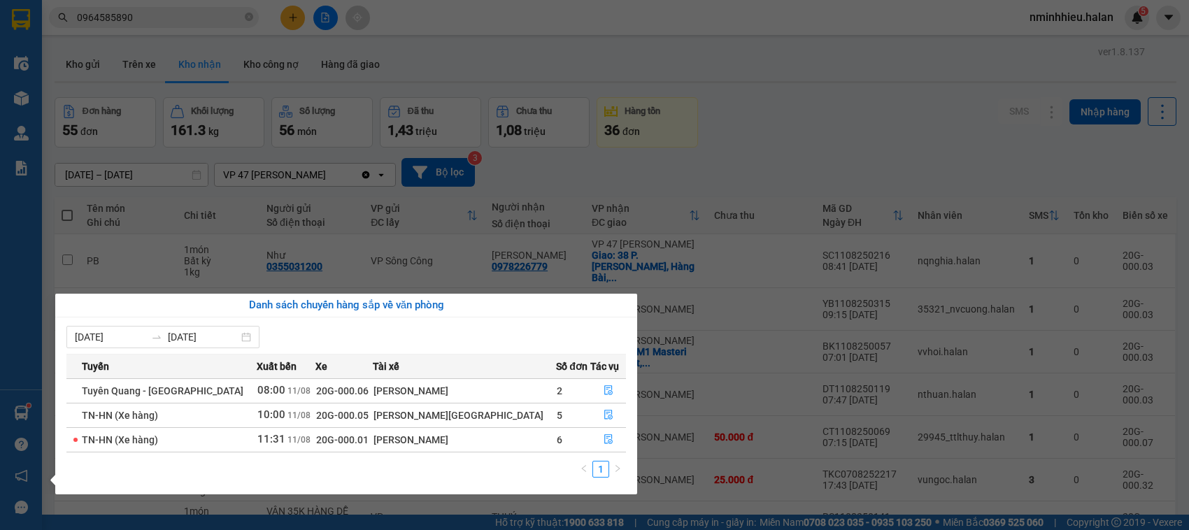
click at [752, 173] on section "Kết quả tìm kiếm ( 4 ) Bộ lọc Thuộc VP này Mã ĐH Trạng thái Món hàng Thu hộ Tổn…" at bounding box center [594, 265] width 1189 height 530
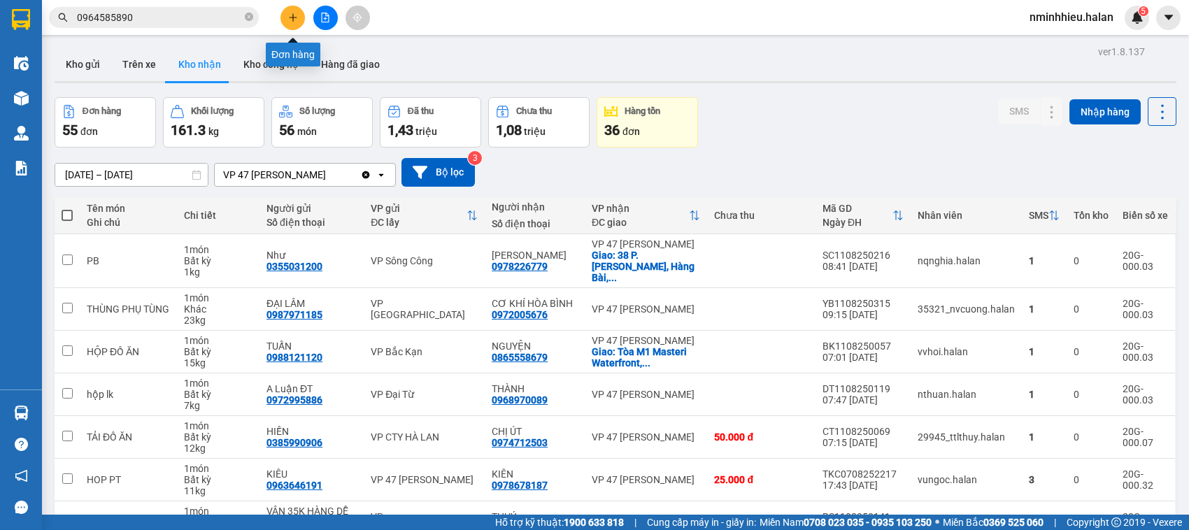
click at [301, 12] on button at bounding box center [292, 18] width 24 height 24
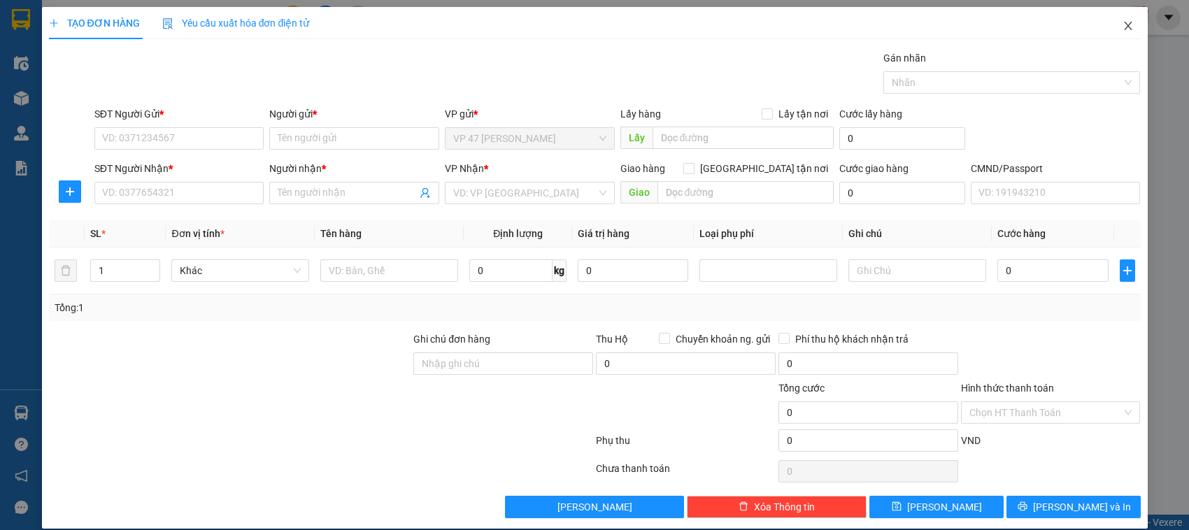
click at [1122, 24] on icon "close" at bounding box center [1127, 25] width 11 height 11
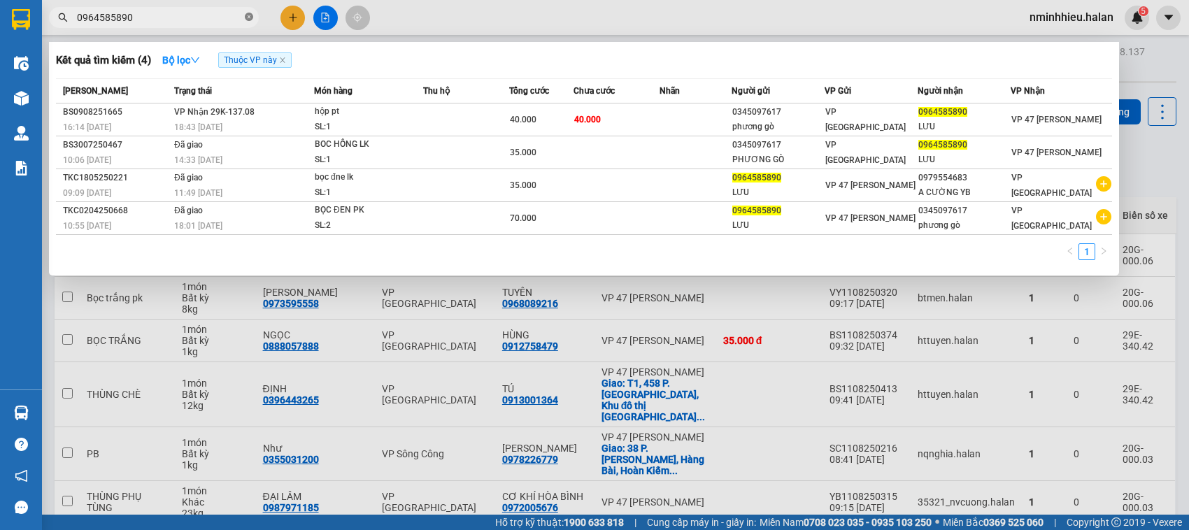
click at [246, 15] on icon "close-circle" at bounding box center [249, 17] width 8 height 8
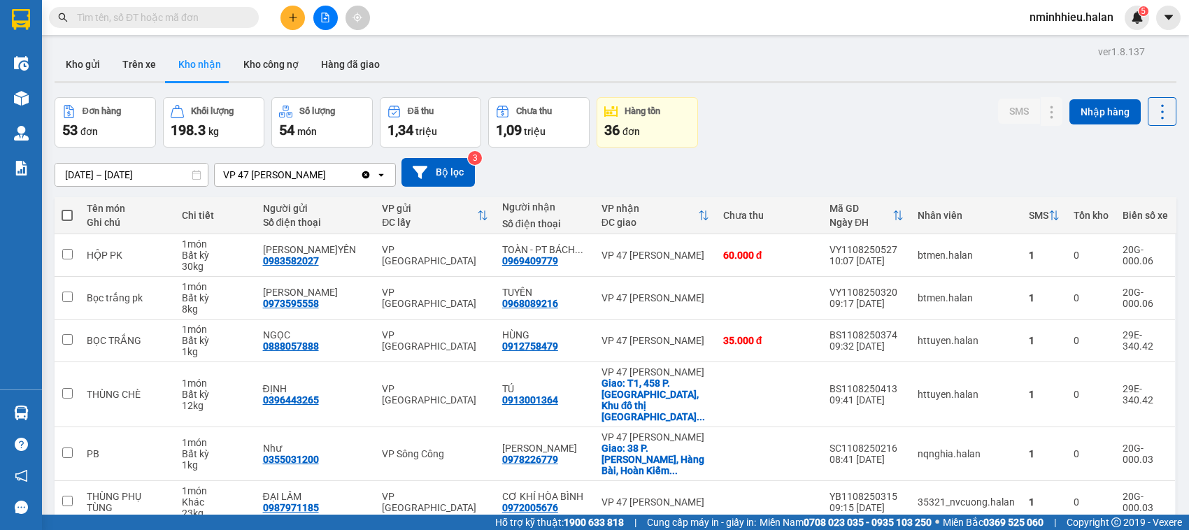
click at [217, 19] on input "text" at bounding box center [159, 17] width 165 height 15
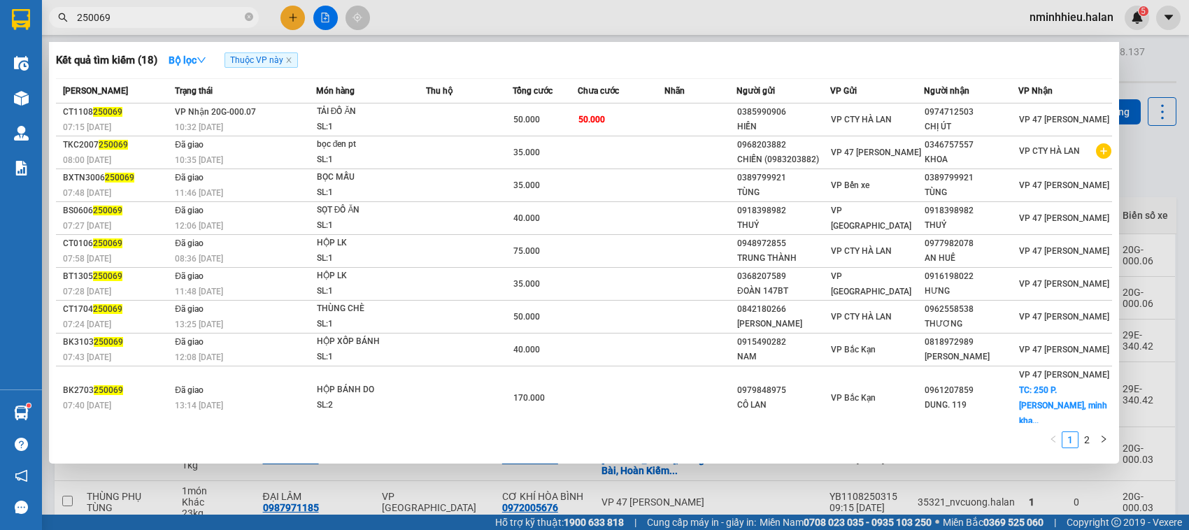
type input "250069"
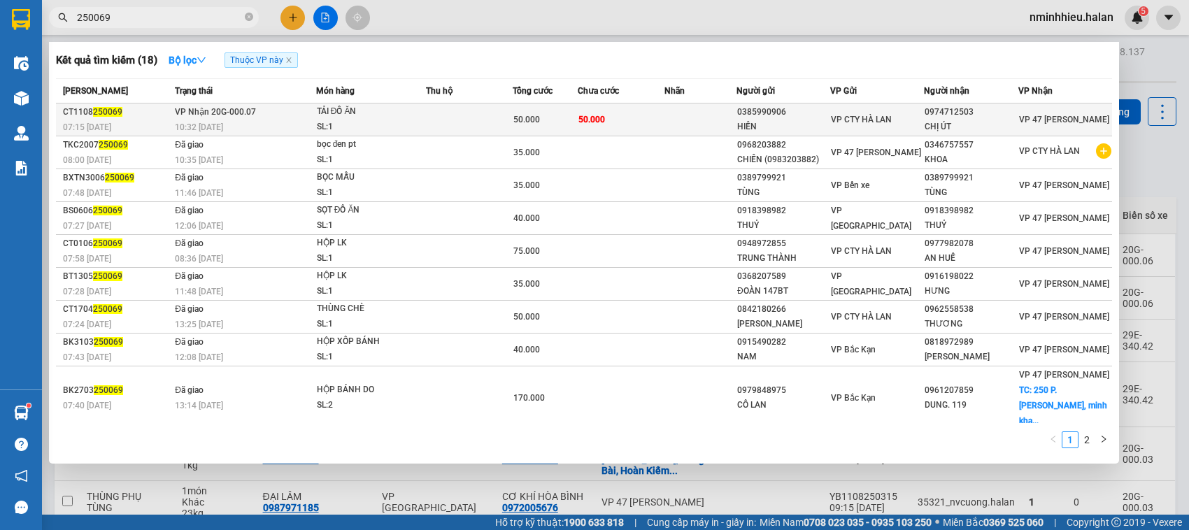
click at [677, 128] on td at bounding box center [700, 119] width 72 height 33
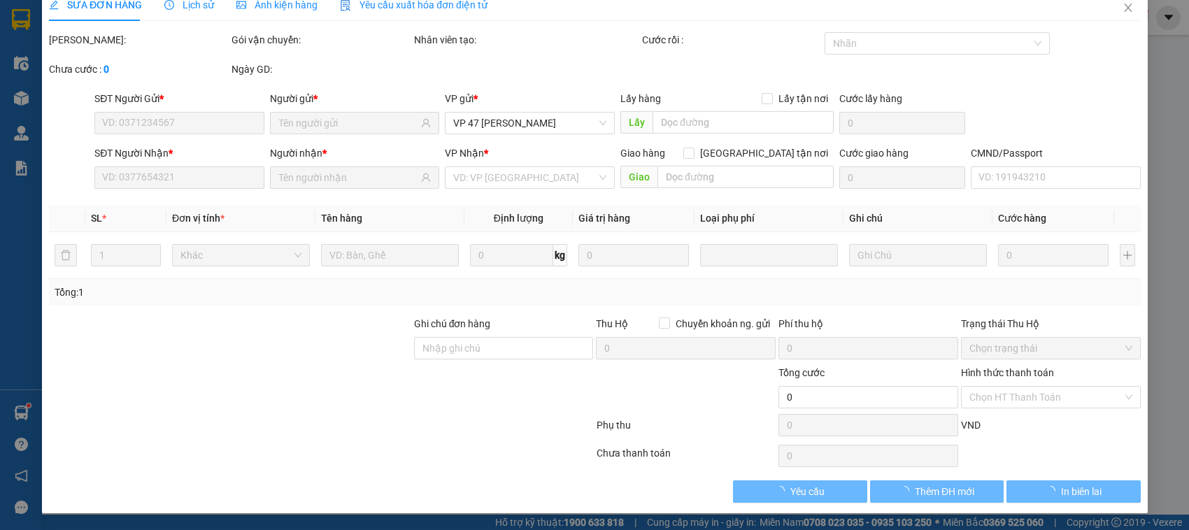
type input "0385990906"
type input "HIỀN"
type input "0974712503"
type input "CHỊ ÚT"
type input "50.000"
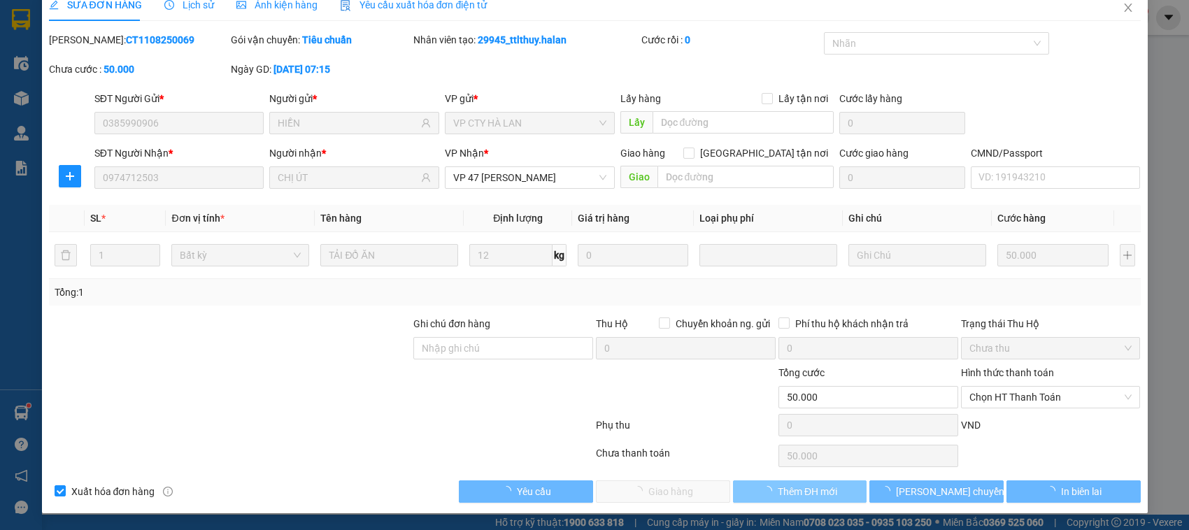
scroll to position [19, 0]
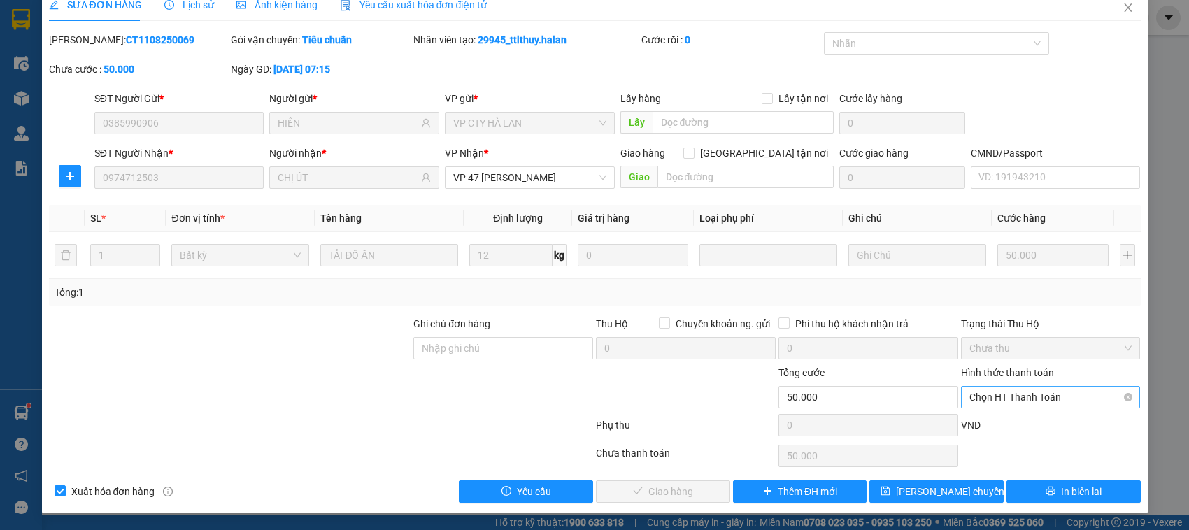
click at [1024, 401] on span "Chọn HT Thanh Toán" at bounding box center [1050, 397] width 163 height 21
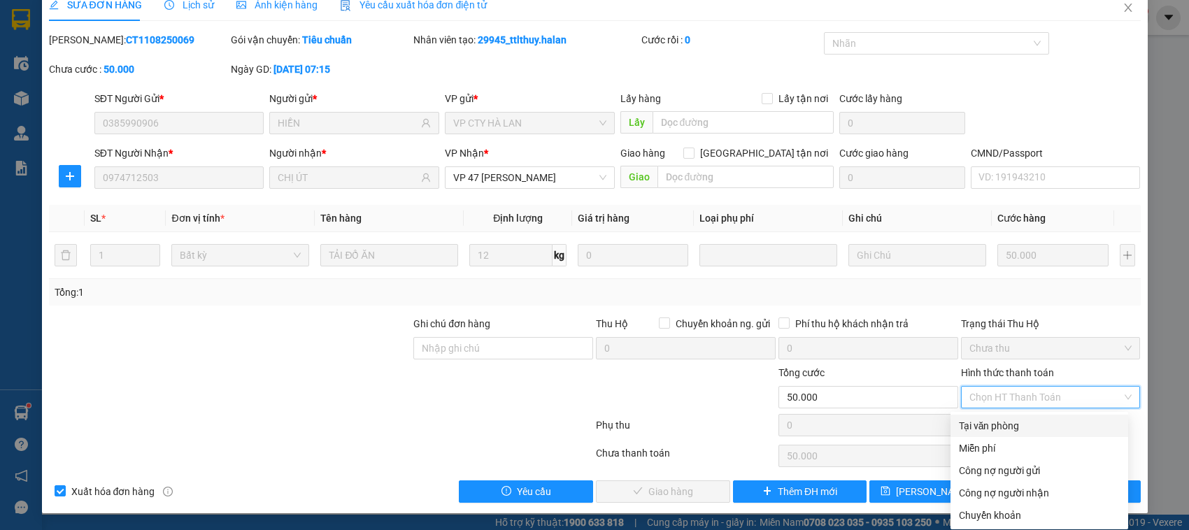
click at [998, 423] on div "Tại văn phòng" at bounding box center [1039, 425] width 161 height 15
type input "0"
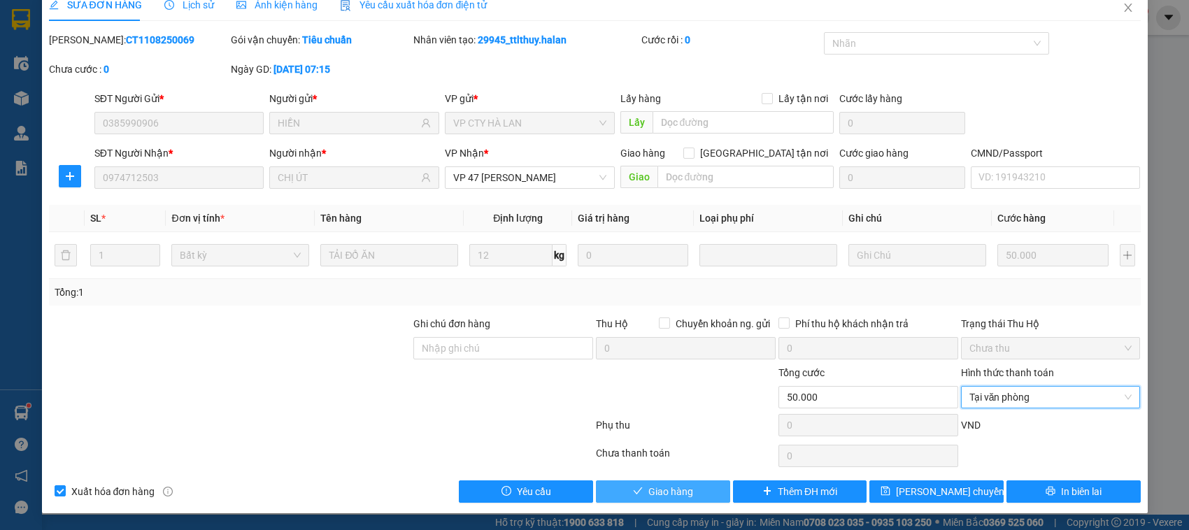
click at [676, 487] on span "Giao hàng" at bounding box center [670, 491] width 45 height 15
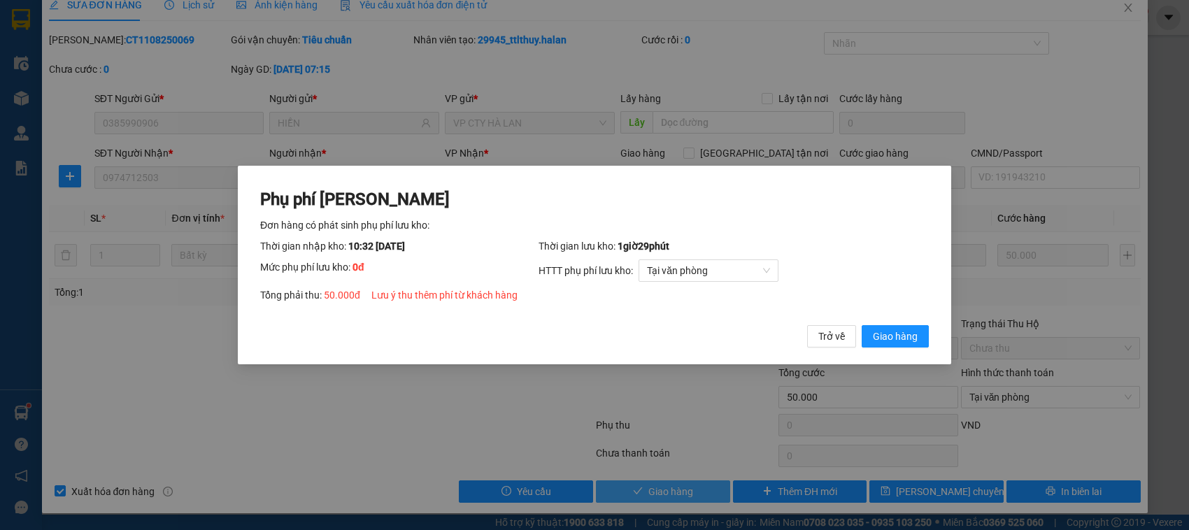
click at [861, 325] on button "Giao hàng" at bounding box center [894, 336] width 67 height 22
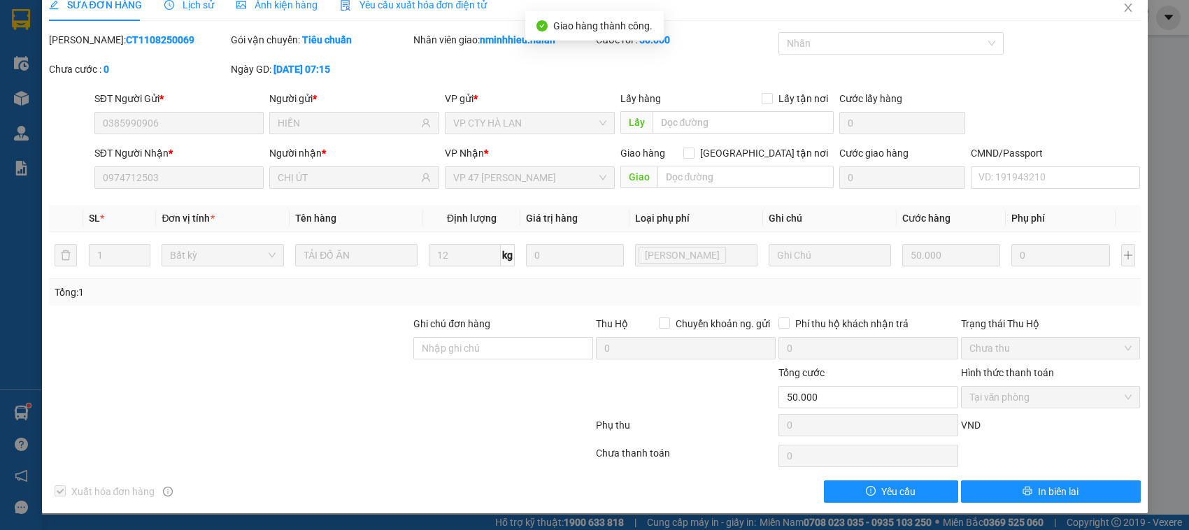
scroll to position [0, 0]
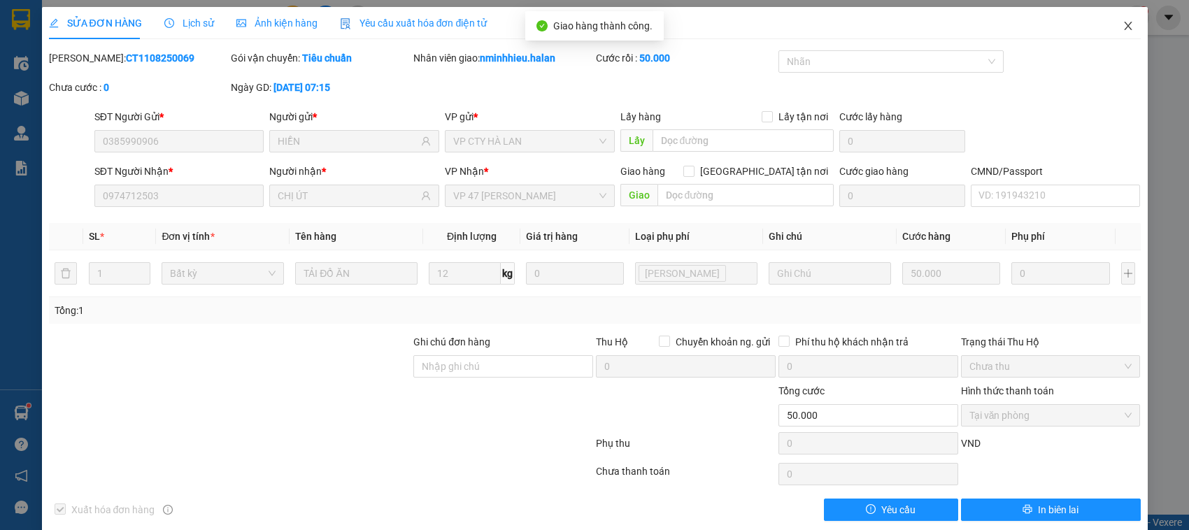
click at [1108, 19] on span "Close" at bounding box center [1127, 26] width 39 height 39
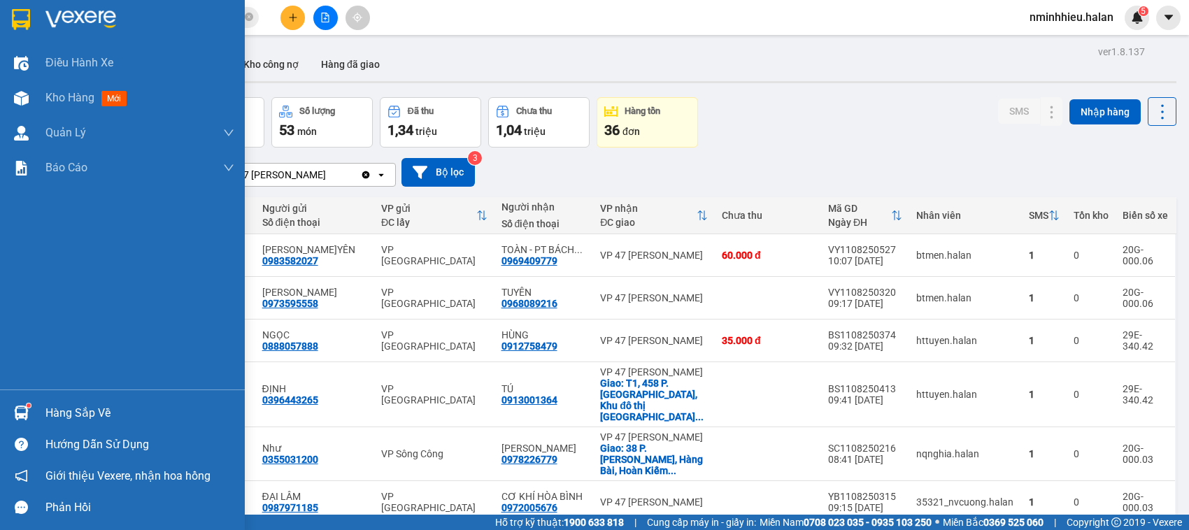
click at [17, 403] on div at bounding box center [21, 413] width 24 height 24
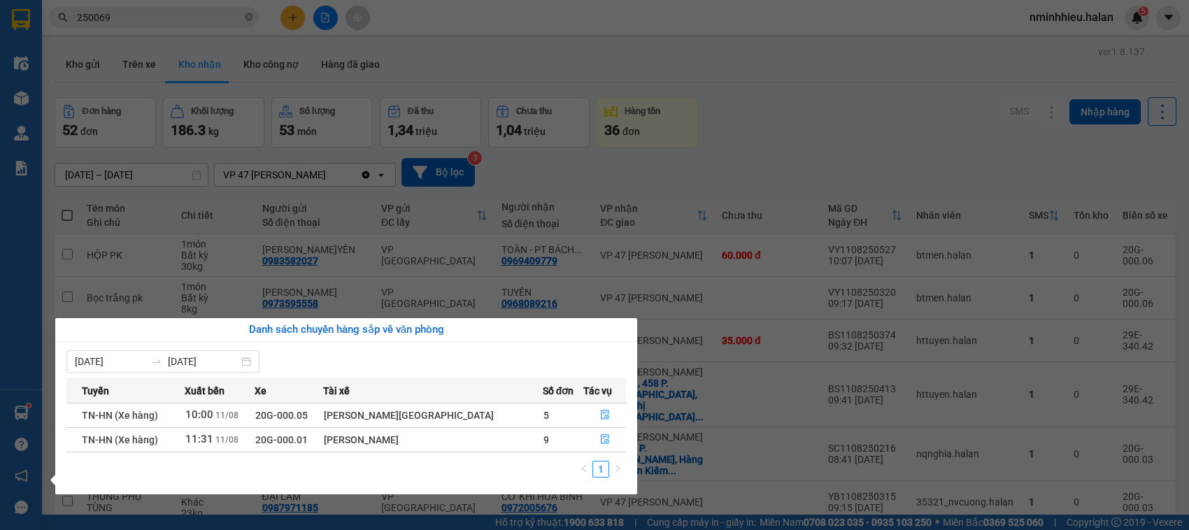
click at [169, 17] on section "Kết quả tìm kiếm ( 18 ) Bộ lọc Thuộc VP này [PERSON_NAME] thái Món hàng Thu hộ …" at bounding box center [594, 265] width 1189 height 530
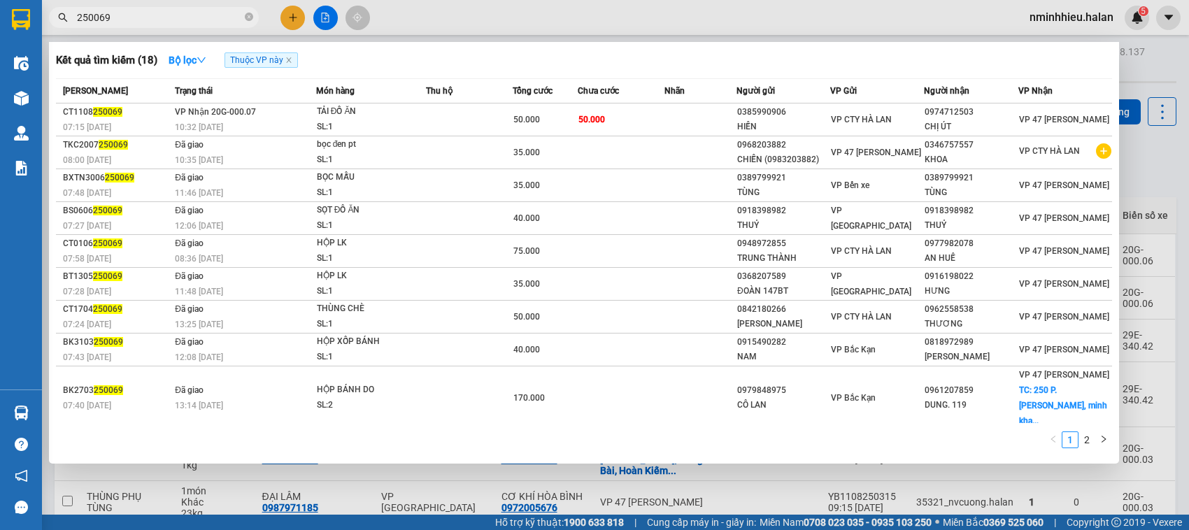
click at [169, 17] on input "250069" at bounding box center [159, 17] width 165 height 15
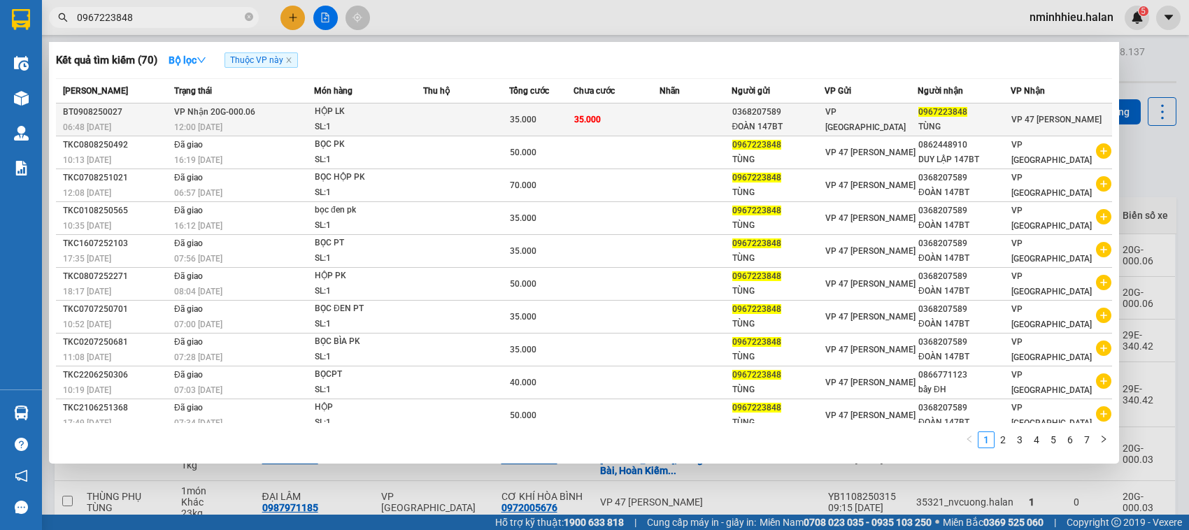
type input "0967223848"
click at [487, 122] on td at bounding box center [466, 119] width 86 height 33
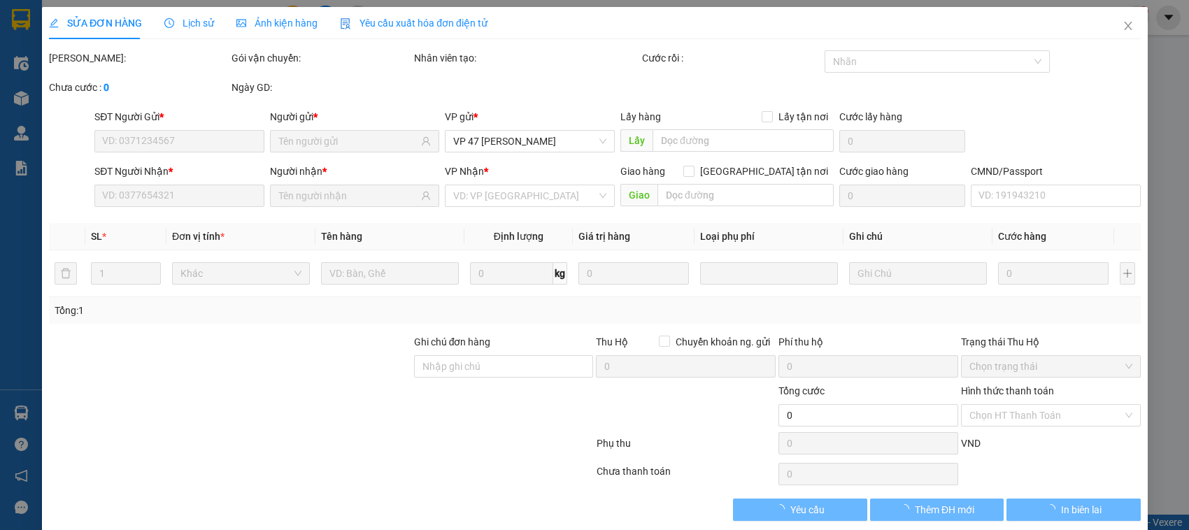
type input "0368207589"
type input "ĐOÀN 147BT"
type input "0967223848"
type input "TÙNG"
type input "35.000"
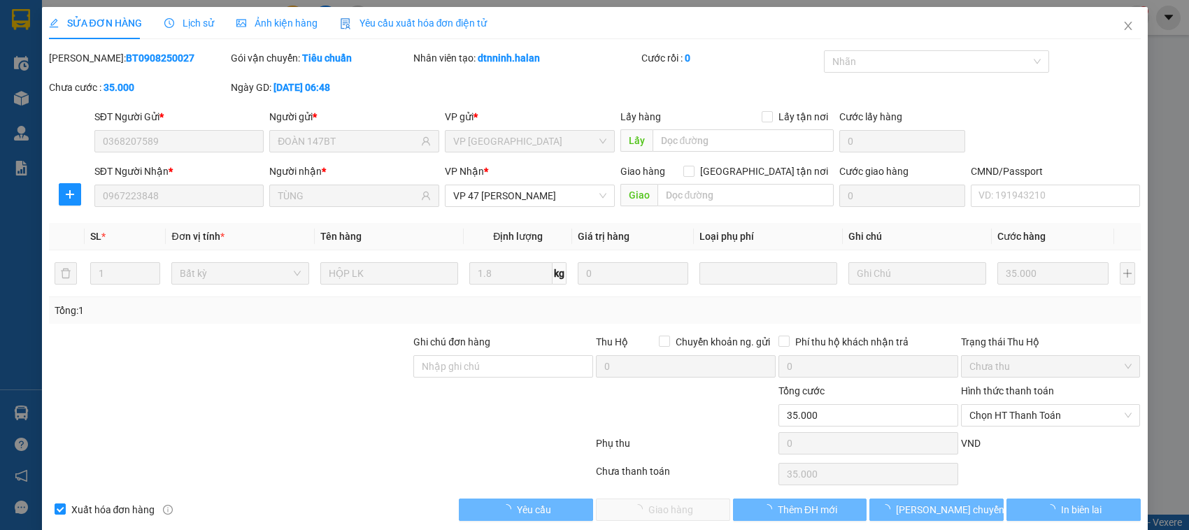
scroll to position [19, 0]
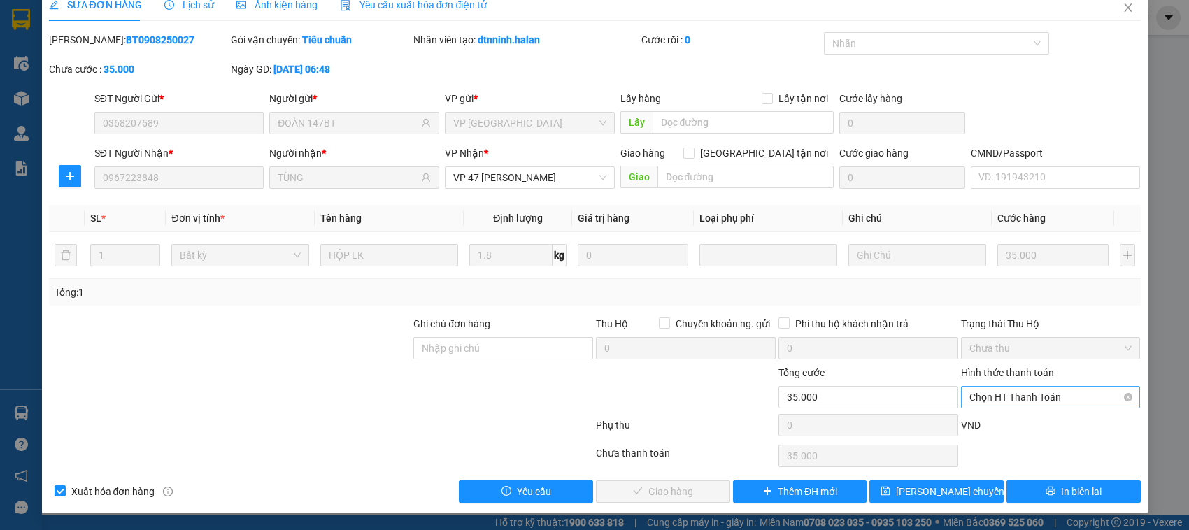
click at [980, 399] on span "Chọn HT Thanh Toán" at bounding box center [1050, 397] width 163 height 21
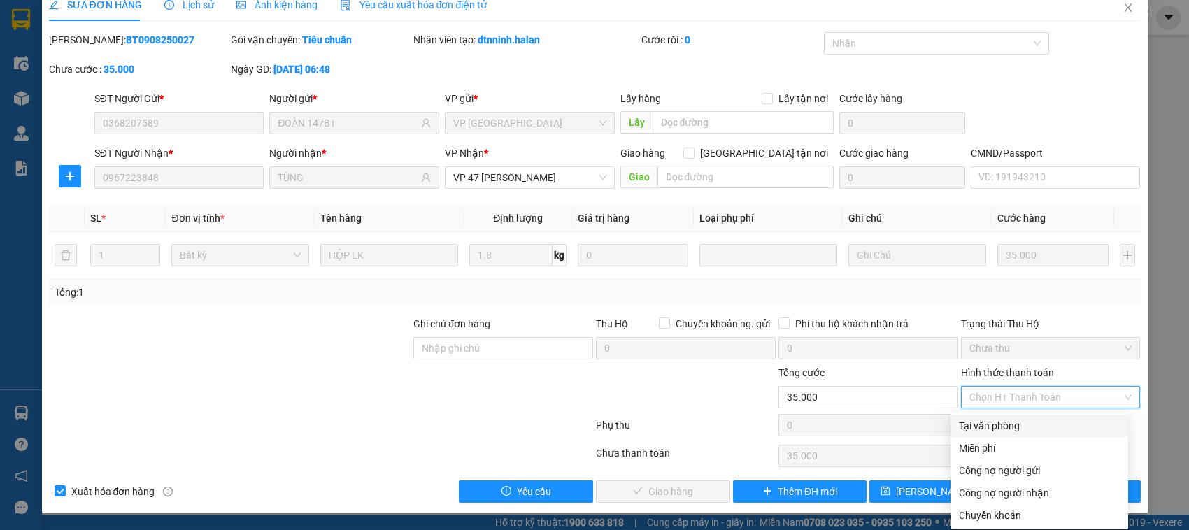
click at [977, 423] on div "Tại văn phòng" at bounding box center [1039, 425] width 161 height 15
type input "0"
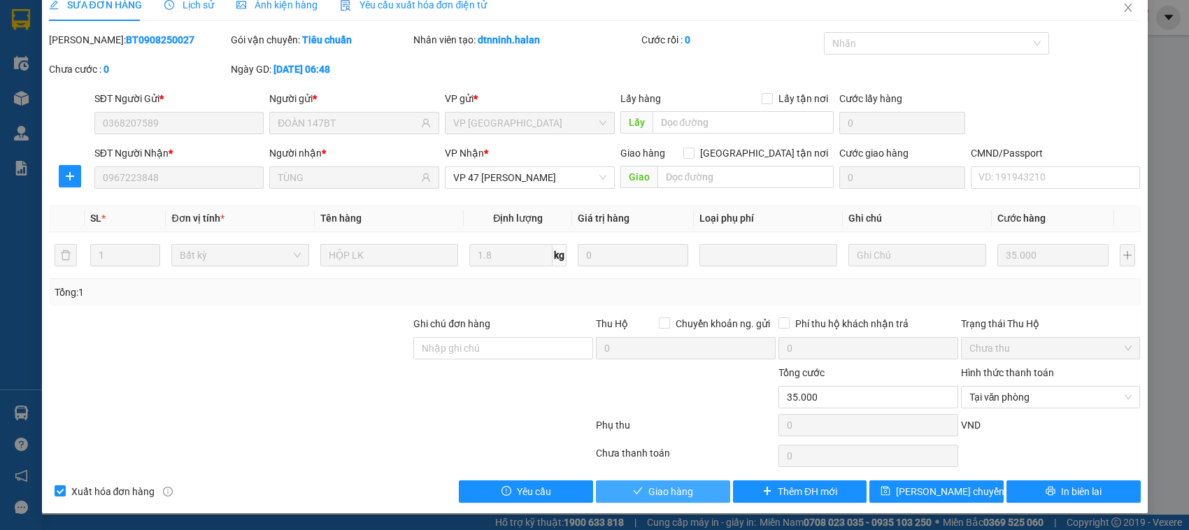
click at [671, 487] on span "Giao hàng" at bounding box center [670, 491] width 45 height 15
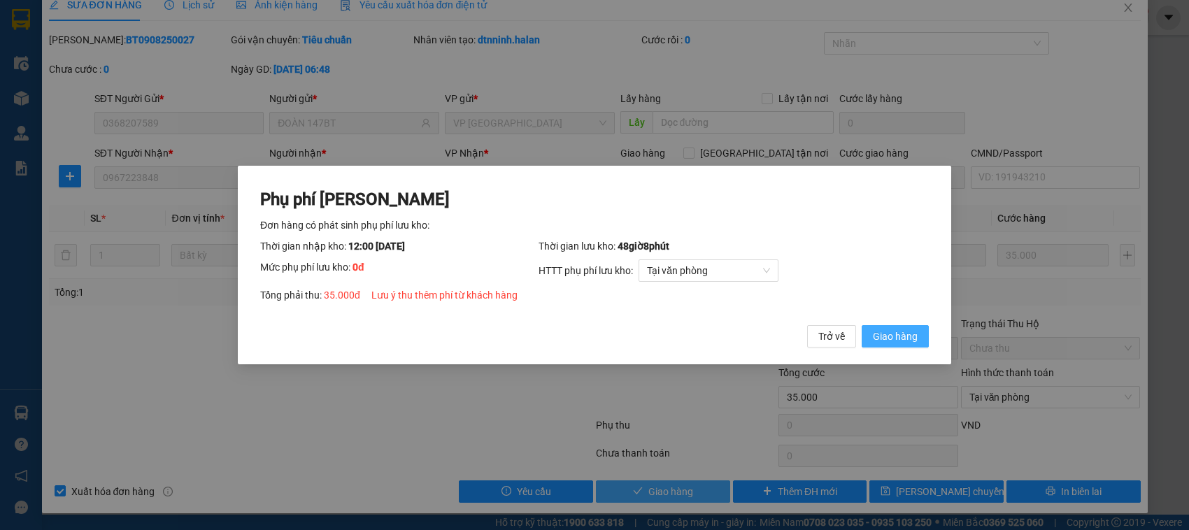
click at [861, 325] on button "Giao hàng" at bounding box center [894, 336] width 67 height 22
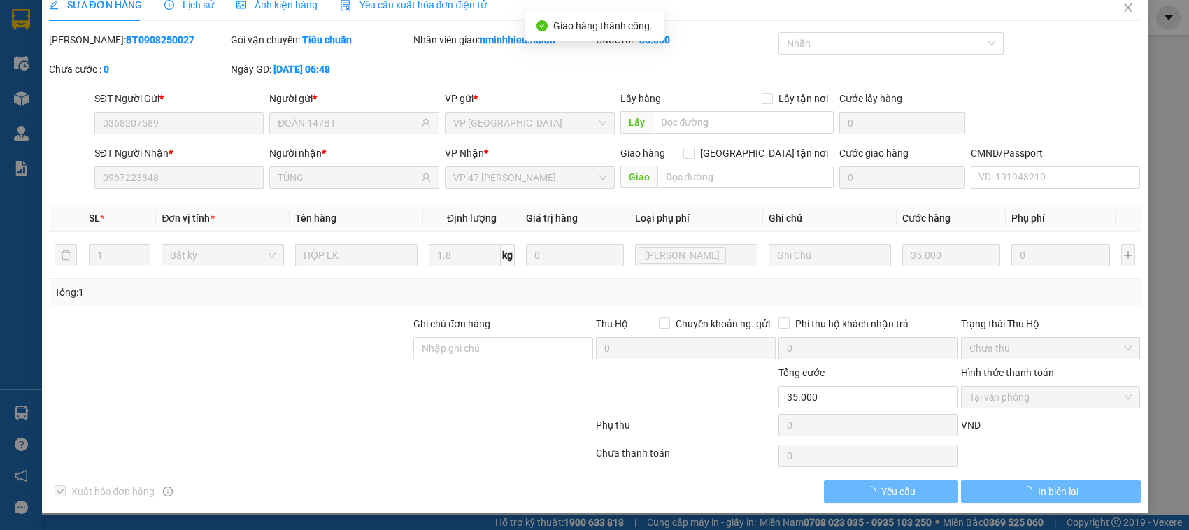
scroll to position [0, 0]
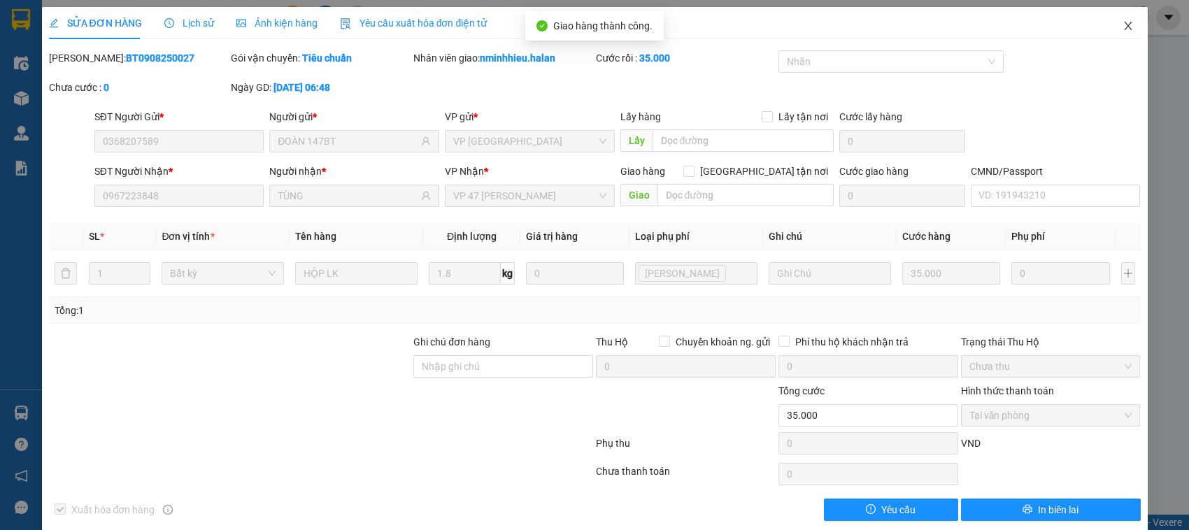
click at [1122, 31] on icon "close" at bounding box center [1127, 25] width 11 height 11
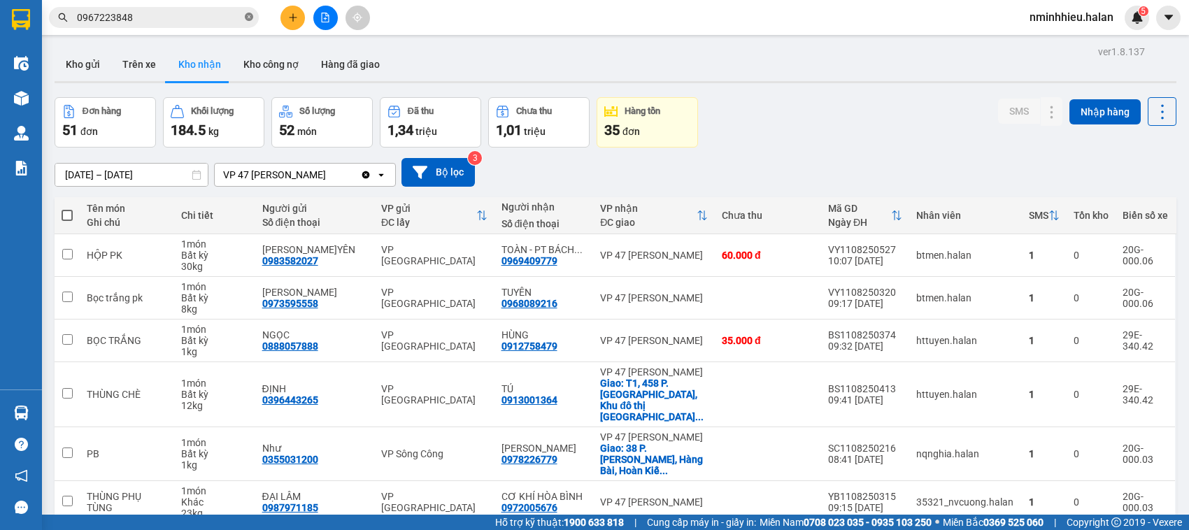
click at [248, 23] on span at bounding box center [249, 17] width 8 height 13
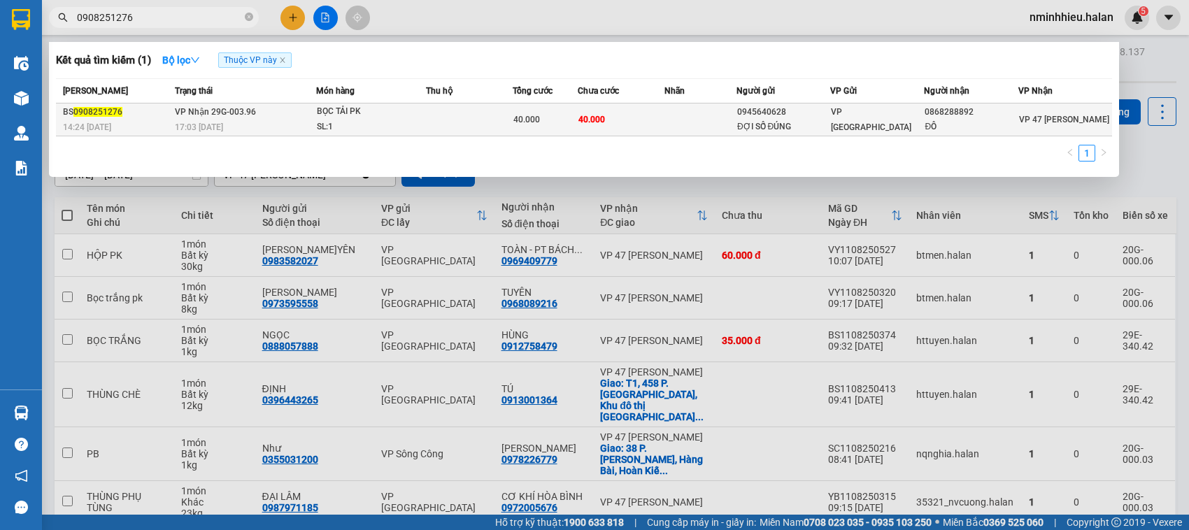
type input "0908251276"
click at [420, 123] on div "SL: 1" at bounding box center [369, 127] width 105 height 15
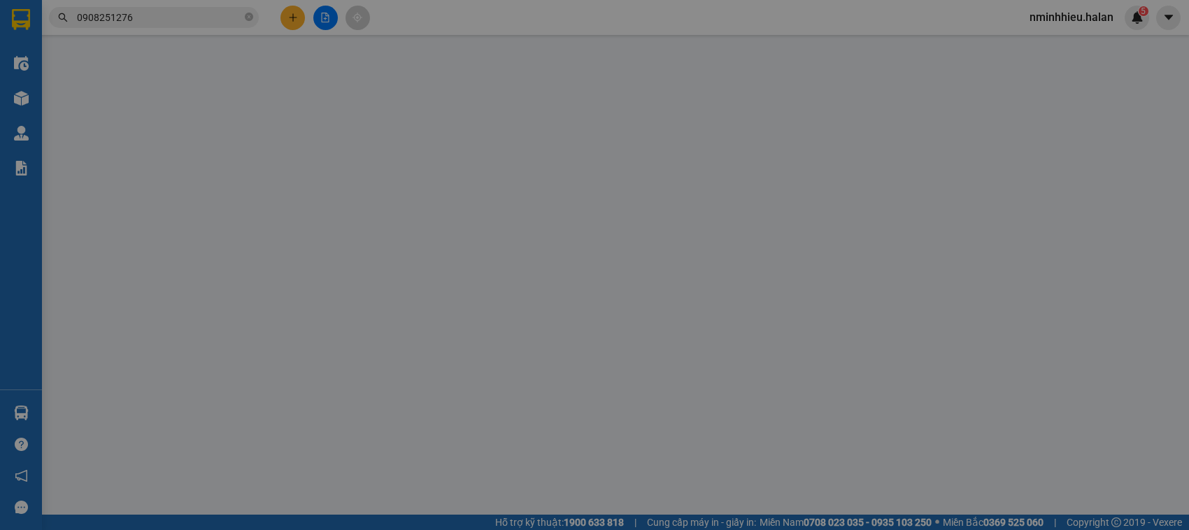
type input "0945640628"
type input "ĐỢI SỐ ĐÚNG"
type input "0868288892"
type input "ĐÔ"
type input "40.000"
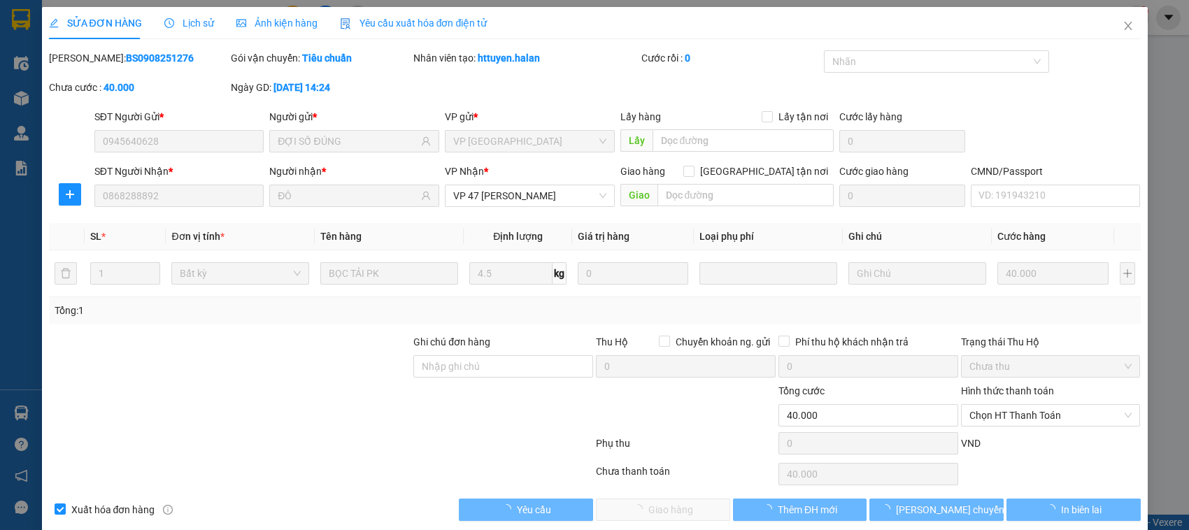
scroll to position [19, 0]
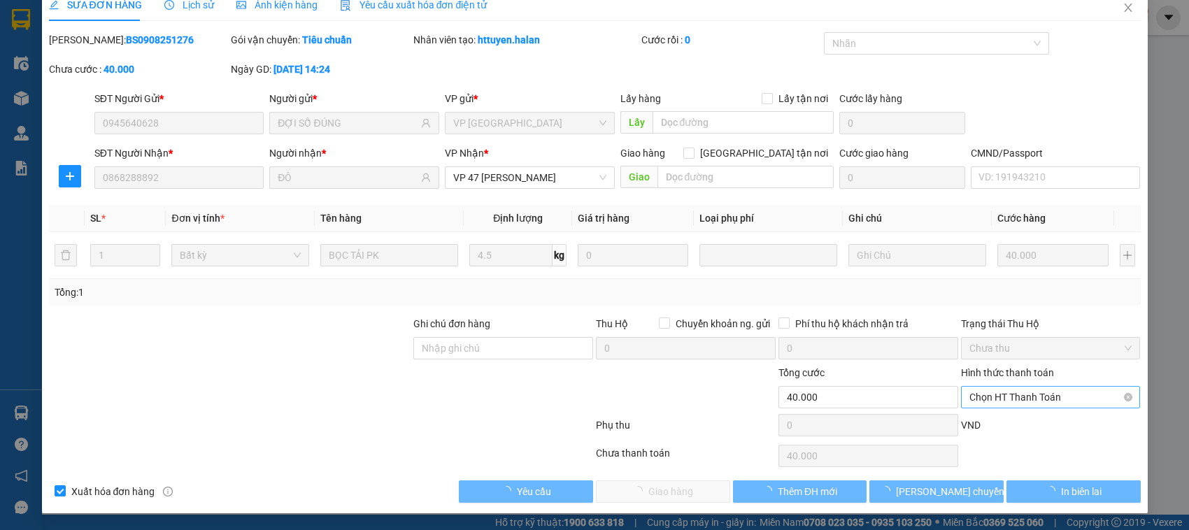
click at [996, 395] on span "Chọn HT Thanh Toán" at bounding box center [1050, 397] width 163 height 21
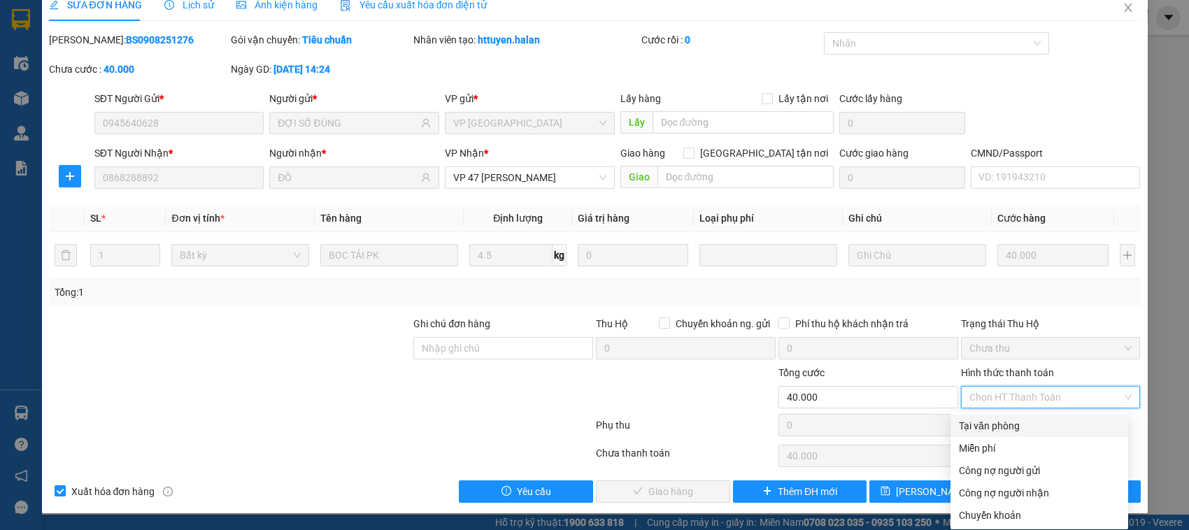
click at [987, 422] on div "Tại văn phòng" at bounding box center [1039, 425] width 161 height 15
type input "0"
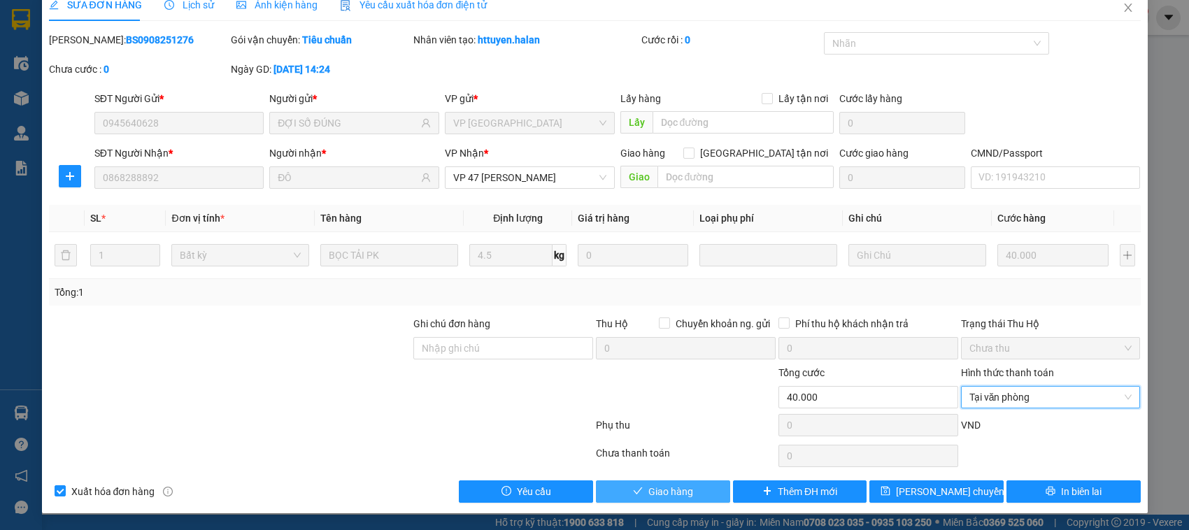
click at [685, 480] on button "Giao hàng" at bounding box center [663, 491] width 134 height 22
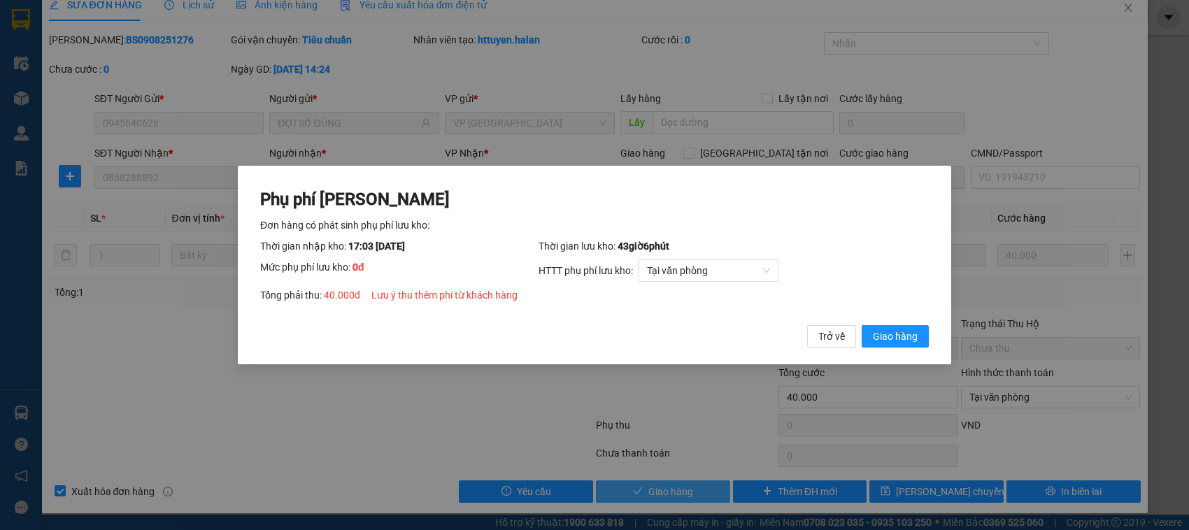
click at [861, 325] on button "Giao hàng" at bounding box center [894, 336] width 67 height 22
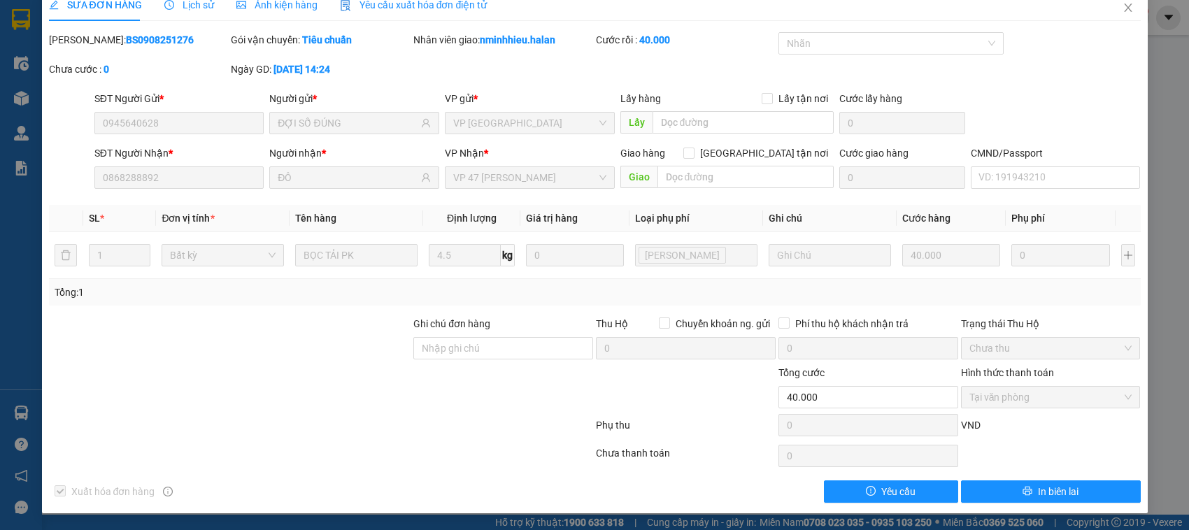
scroll to position [0, 0]
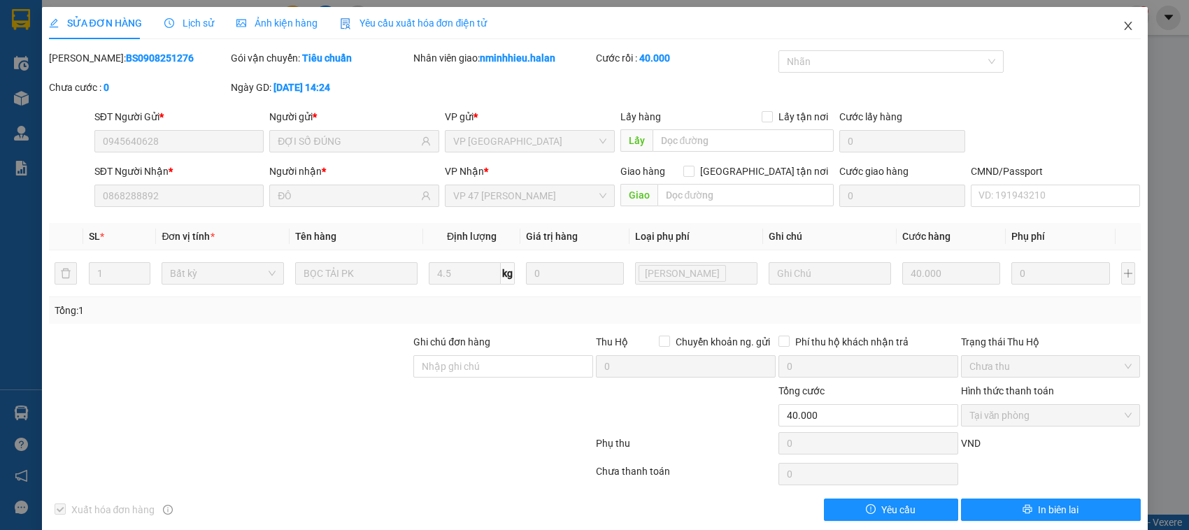
click at [1114, 35] on span "Close" at bounding box center [1127, 26] width 39 height 39
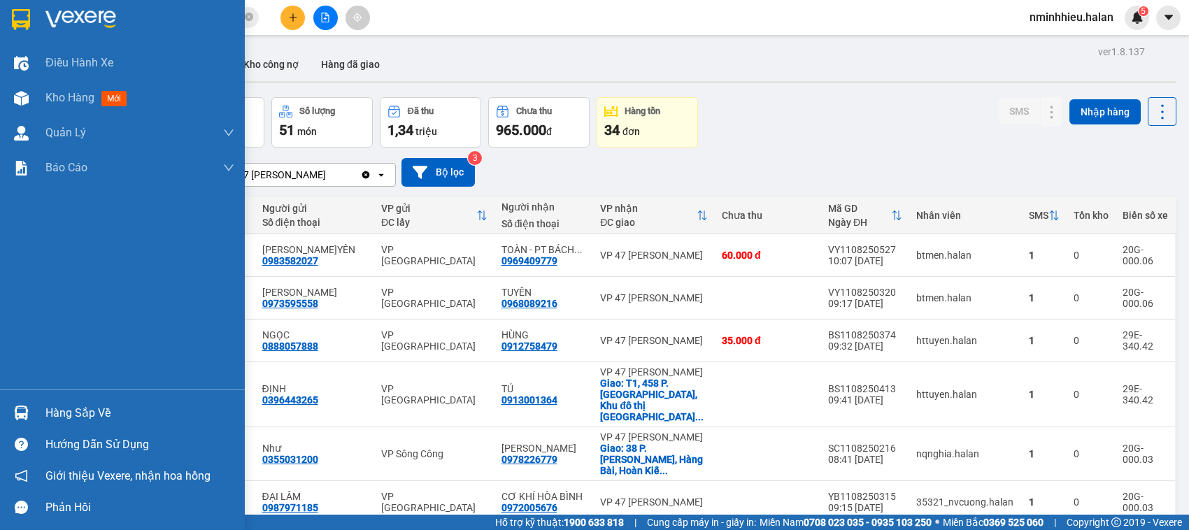
click at [16, 406] on img at bounding box center [21, 413] width 15 height 15
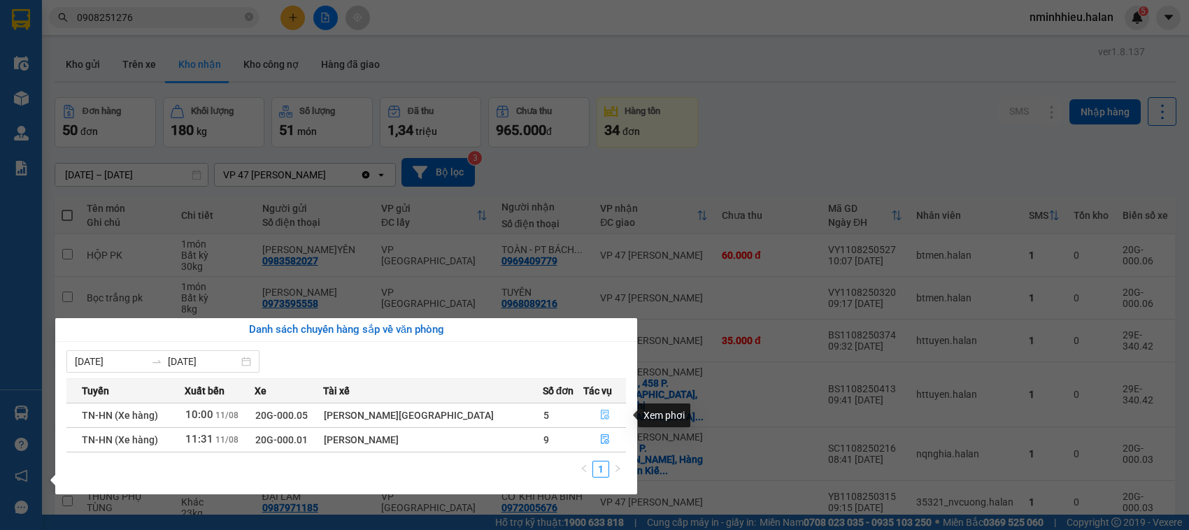
click at [605, 417] on button "button" at bounding box center [604, 415] width 41 height 22
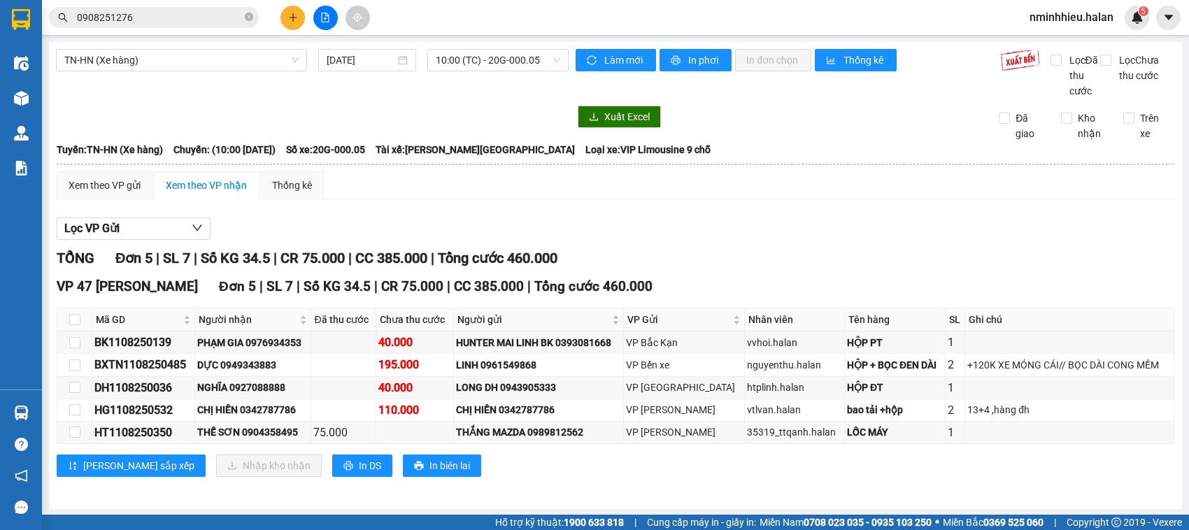
scroll to position [18, 0]
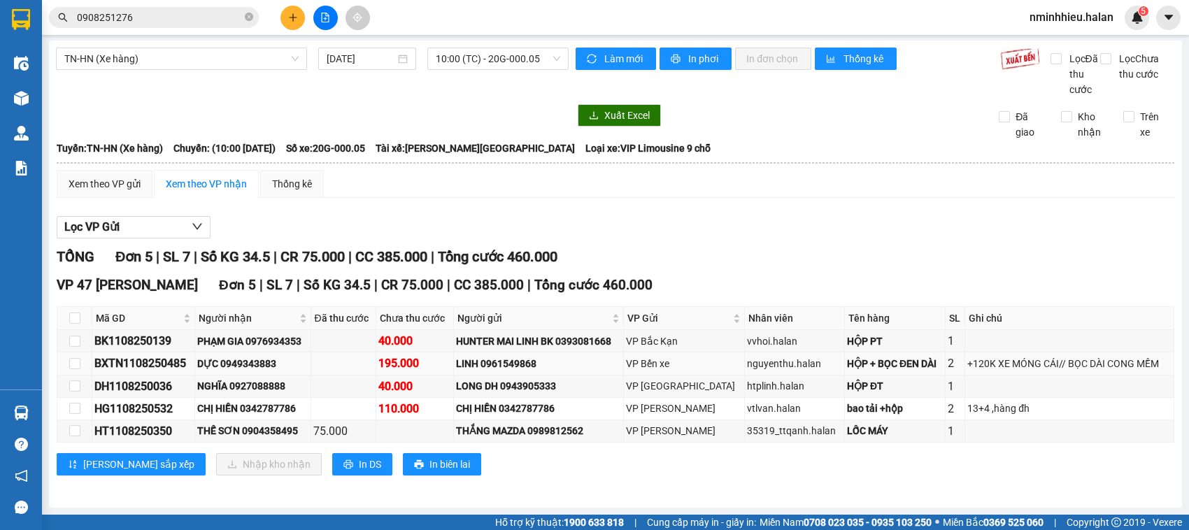
click at [138, 362] on div "BXTN1108250485" at bounding box center [143, 363] width 98 height 17
click at [249, 15] on icon "close-circle" at bounding box center [249, 17] width 8 height 8
click at [148, 366] on div "BXTN1108250485" at bounding box center [143, 363] width 98 height 17
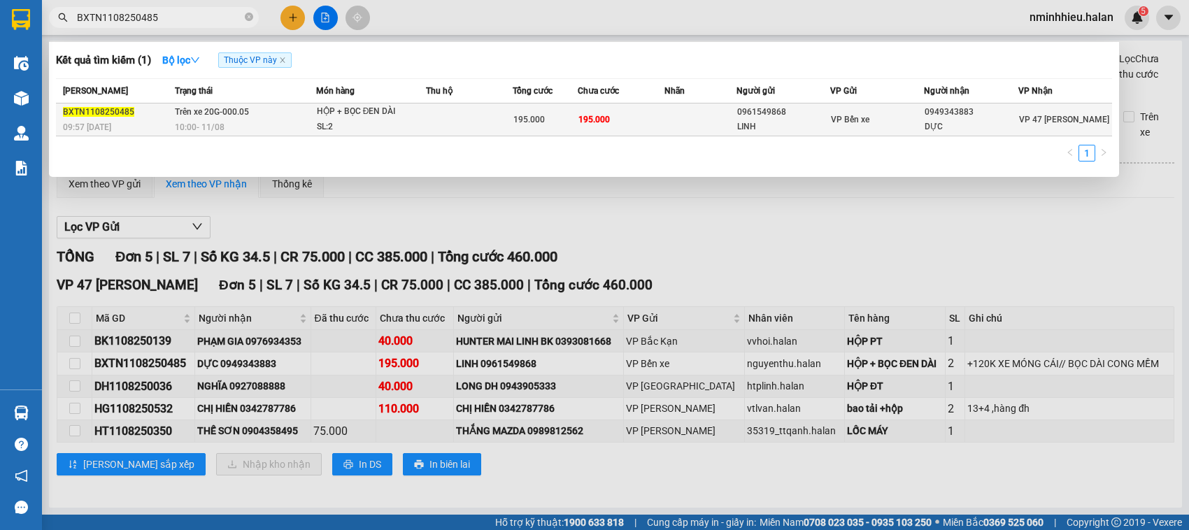
type input "BXTN1108250485"
click at [480, 113] on td at bounding box center [469, 119] width 87 height 33
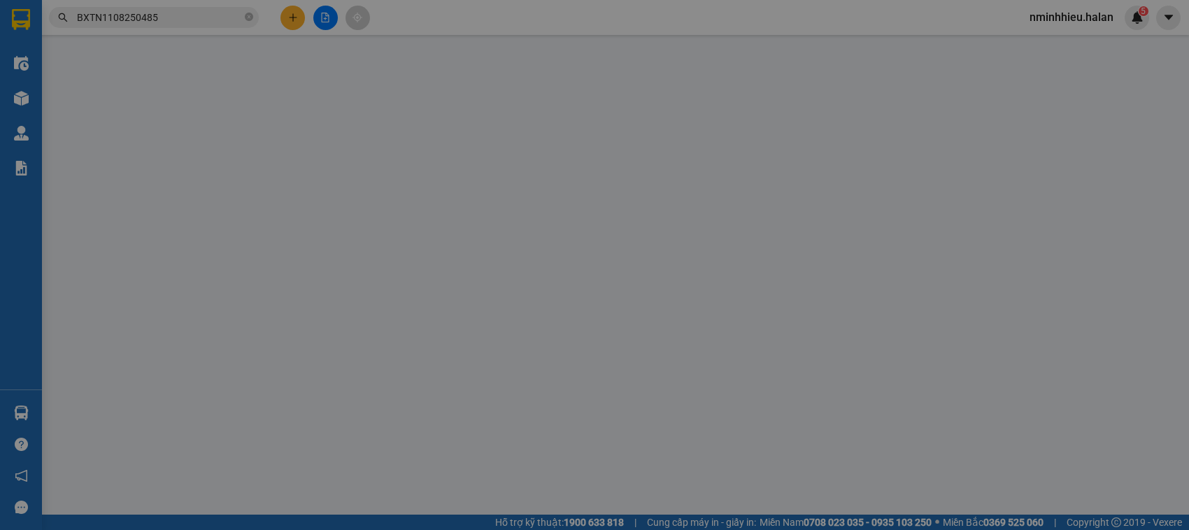
type input "0961549868"
type input "LINH"
type input "0949343883"
type input "DỰC"
type input "195.000"
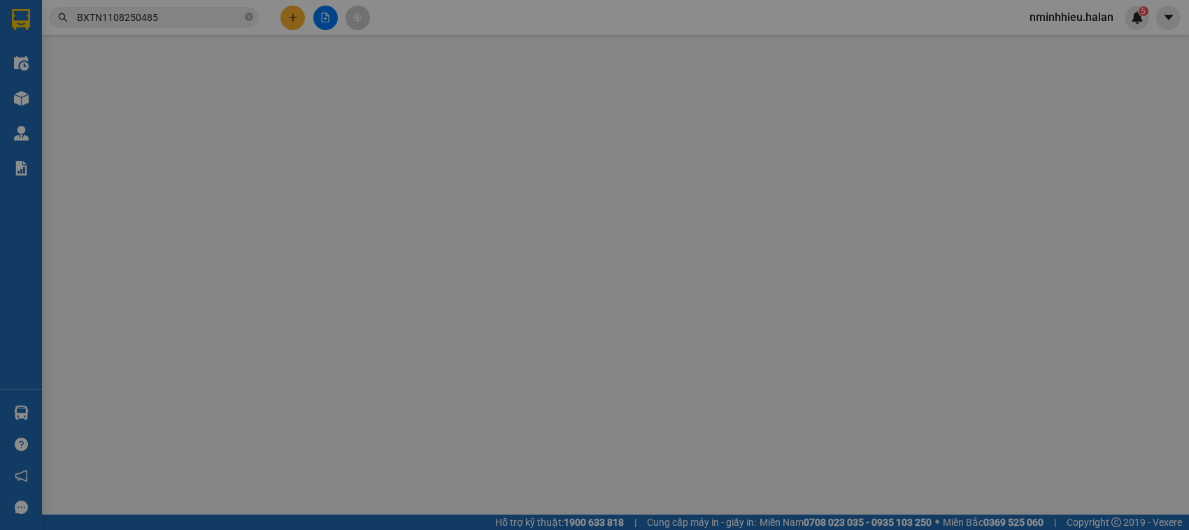
type input "195.000"
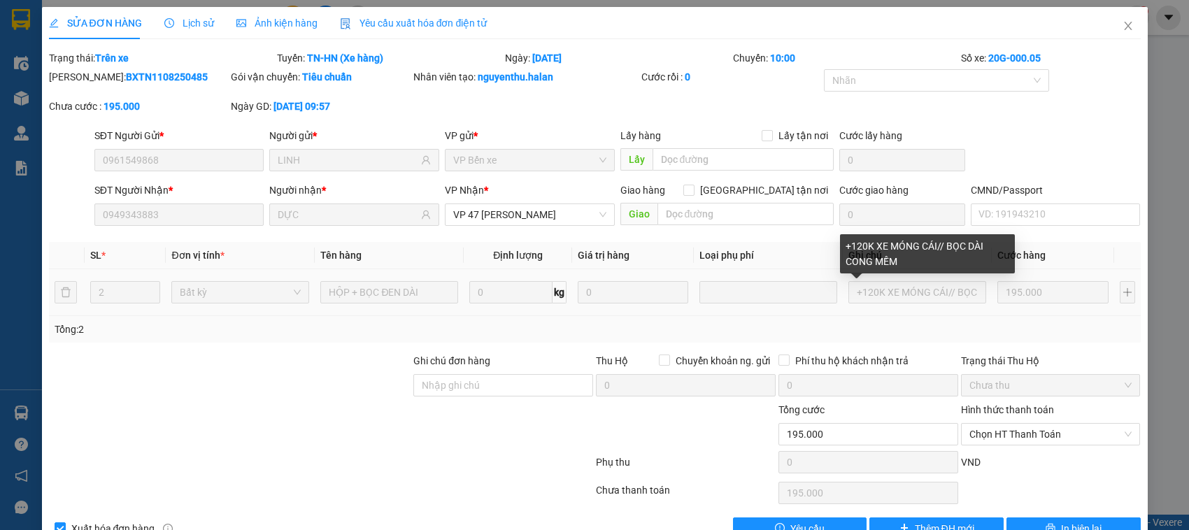
drag, startPoint x: 907, startPoint y: 256, endPoint x: 938, endPoint y: 329, distance: 79.2
click at [938, 329] on div "Tổng: 2" at bounding box center [595, 329] width 1080 height 15
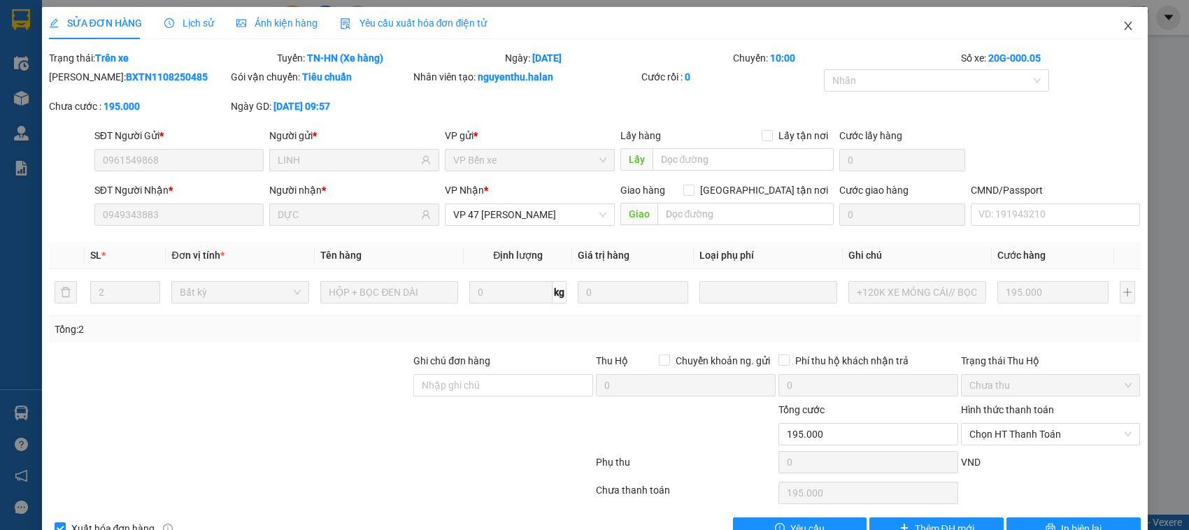
click at [1123, 33] on span "Close" at bounding box center [1127, 26] width 39 height 39
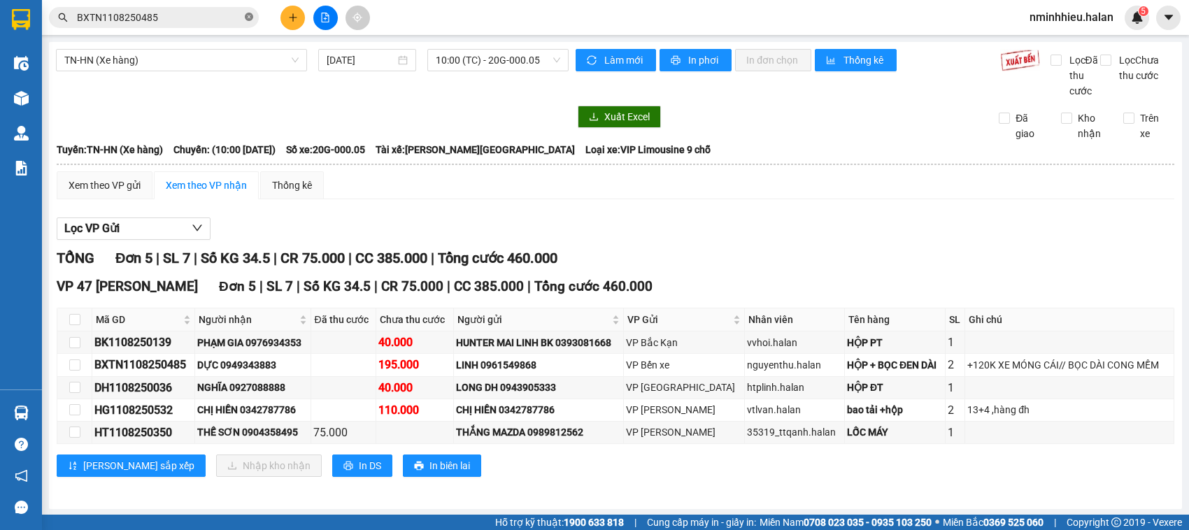
click at [247, 18] on icon "close-circle" at bounding box center [249, 17] width 8 height 8
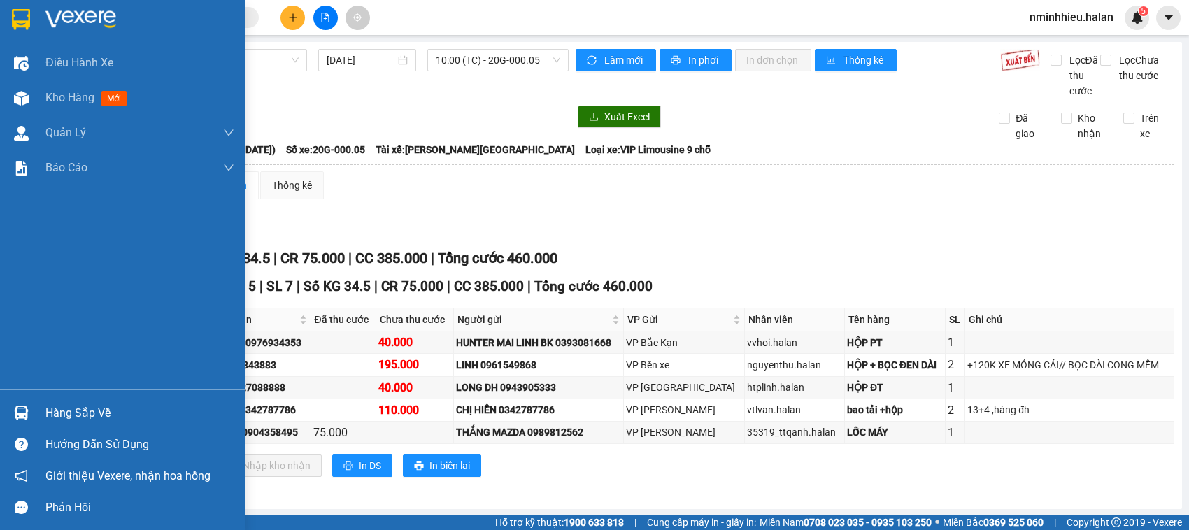
click at [25, 416] on img at bounding box center [21, 413] width 15 height 15
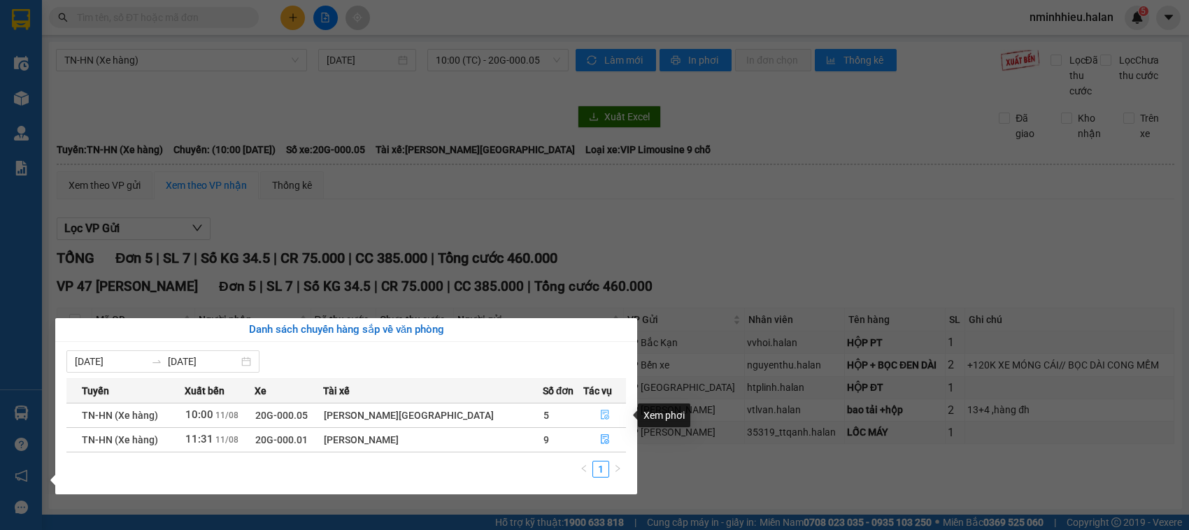
click at [616, 417] on button "button" at bounding box center [604, 415] width 41 height 22
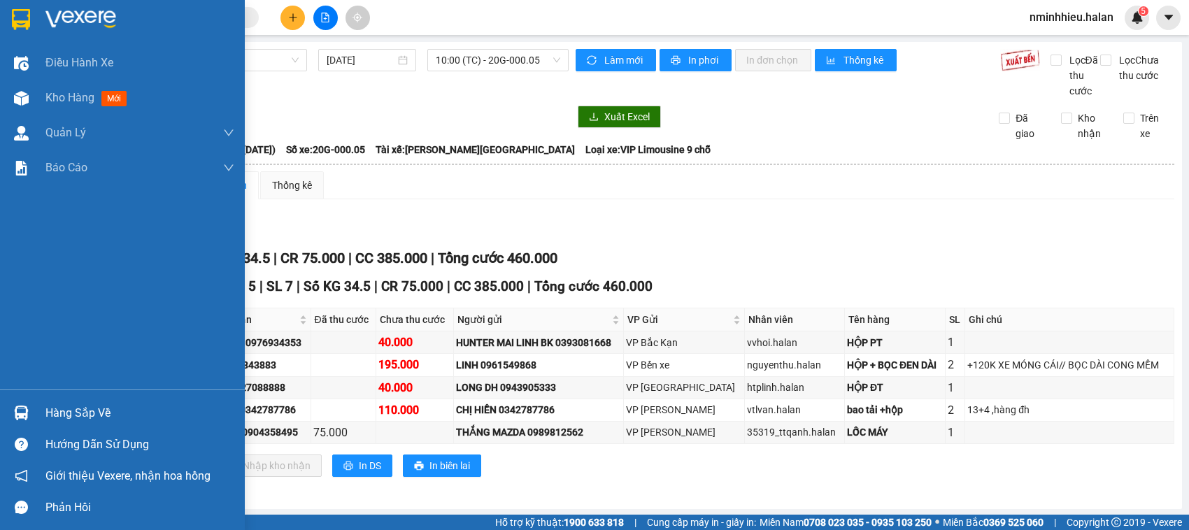
click at [0, 407] on div "Hàng sắp về" at bounding box center [122, 412] width 245 height 31
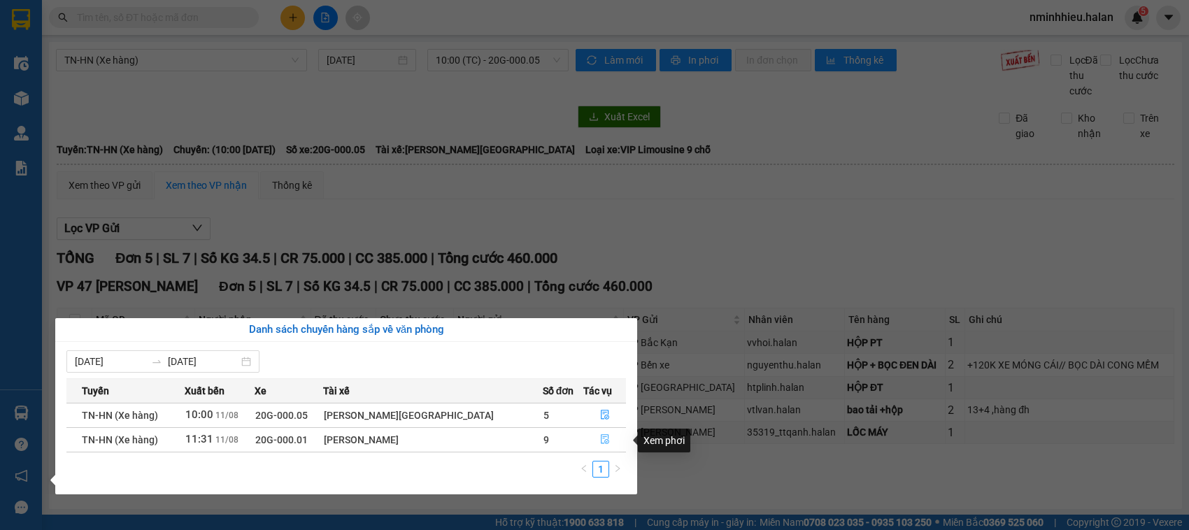
click at [615, 432] on button "button" at bounding box center [604, 440] width 41 height 22
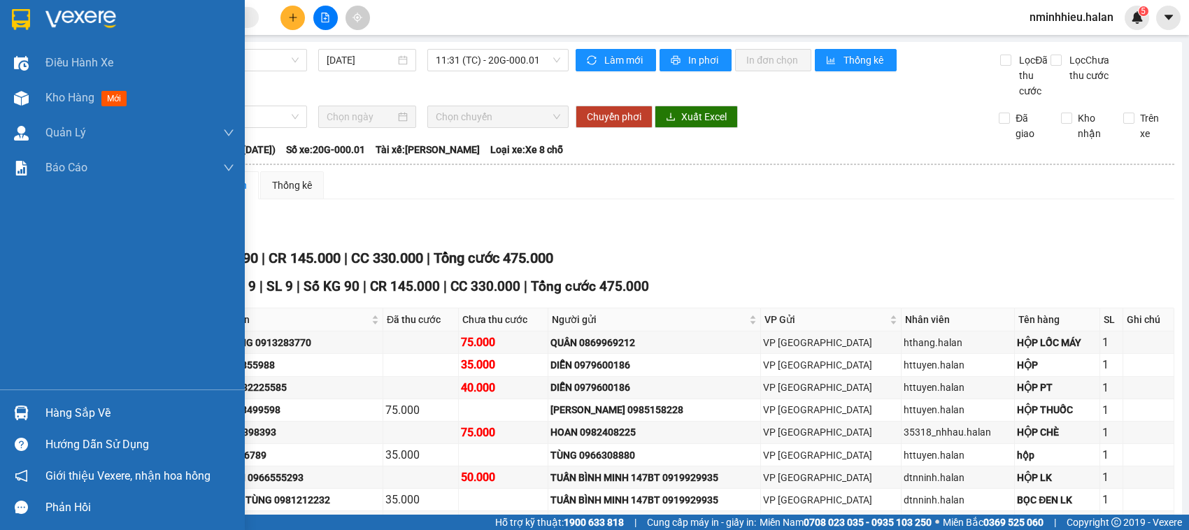
click at [0, 403] on div "Hàng sắp về" at bounding box center [122, 412] width 245 height 31
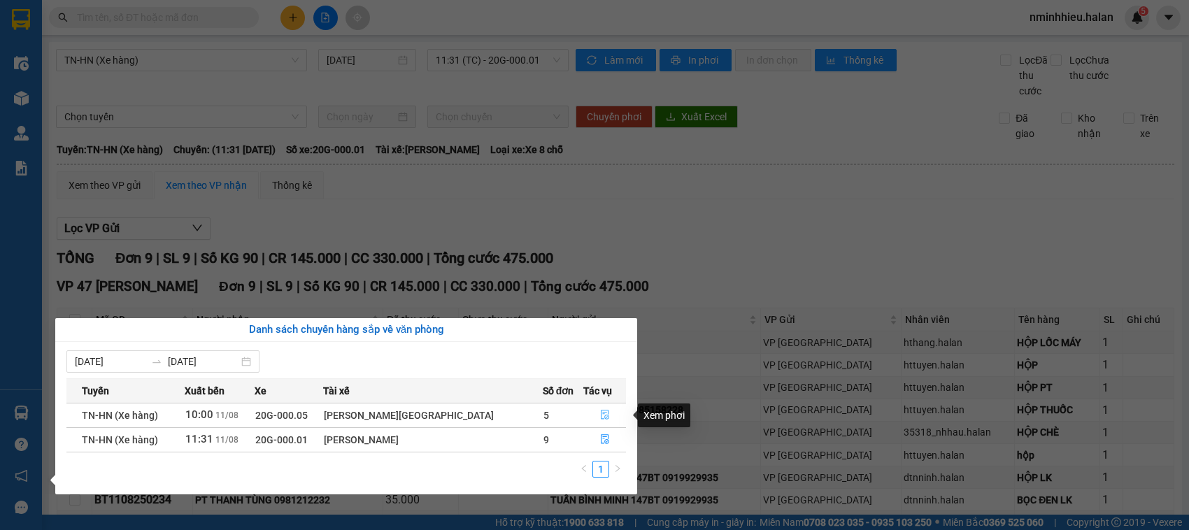
click at [614, 423] on button "button" at bounding box center [604, 415] width 41 height 22
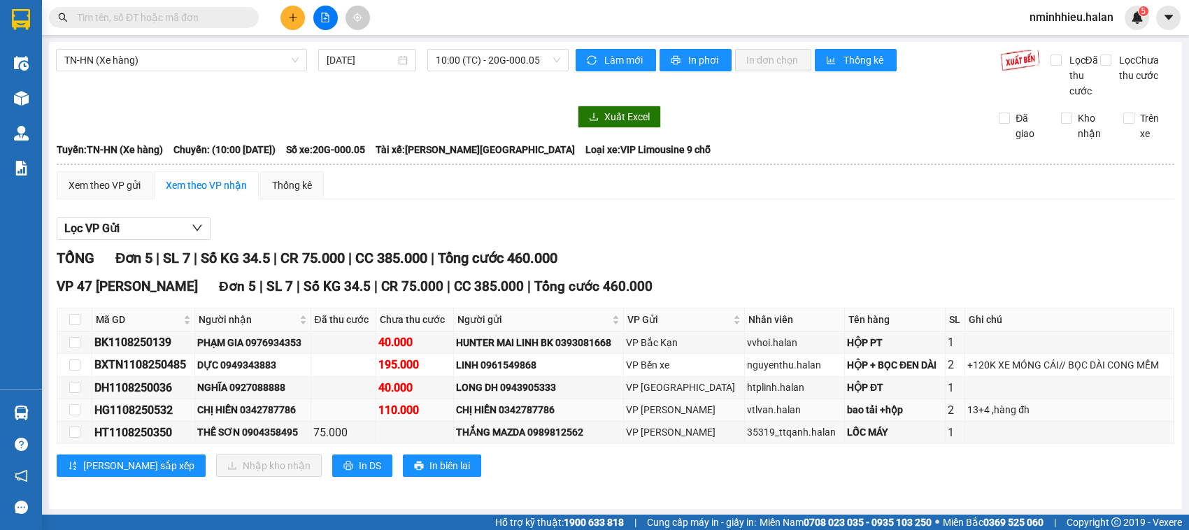
scroll to position [18, 0]
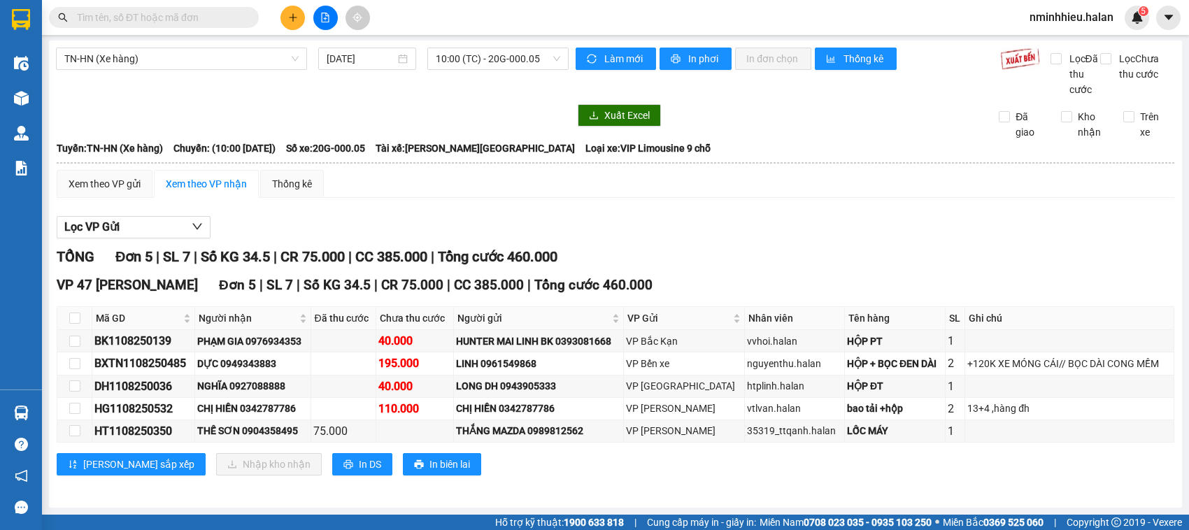
click at [236, 13] on input "text" at bounding box center [159, 17] width 165 height 15
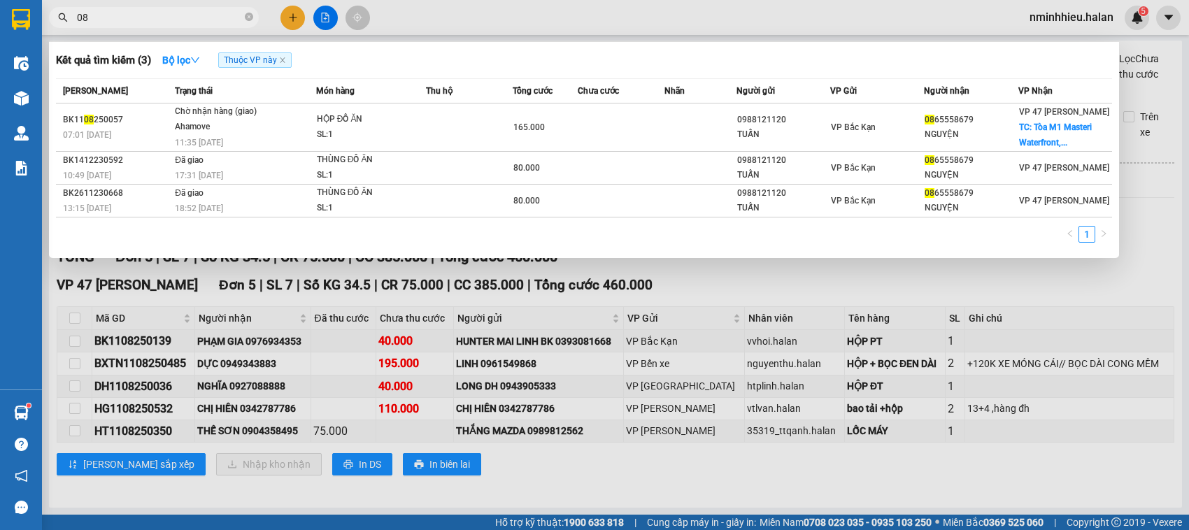
type input "0"
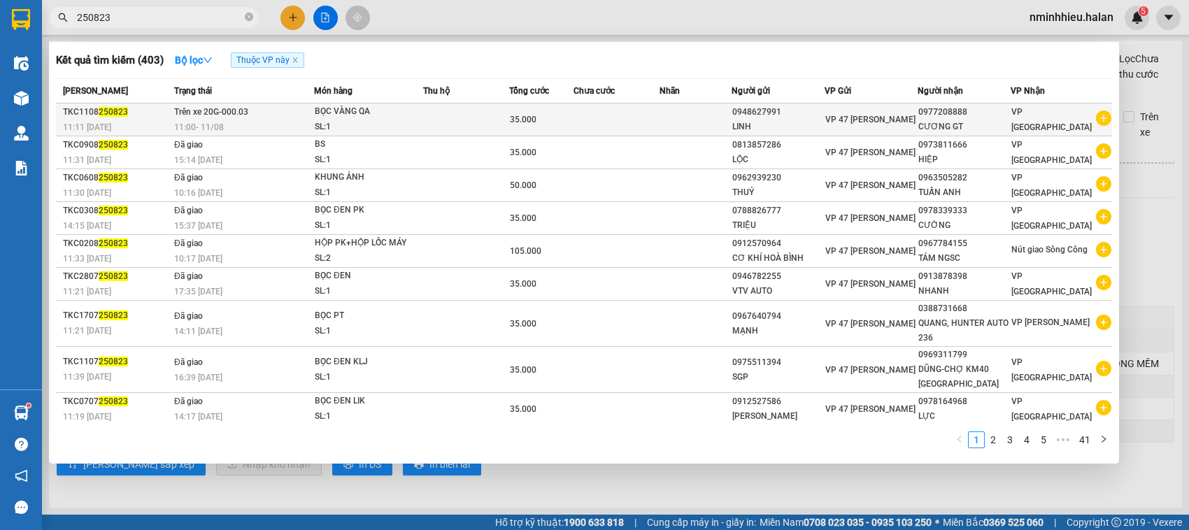
type input "250823"
click at [706, 120] on td at bounding box center [695, 119] width 72 height 33
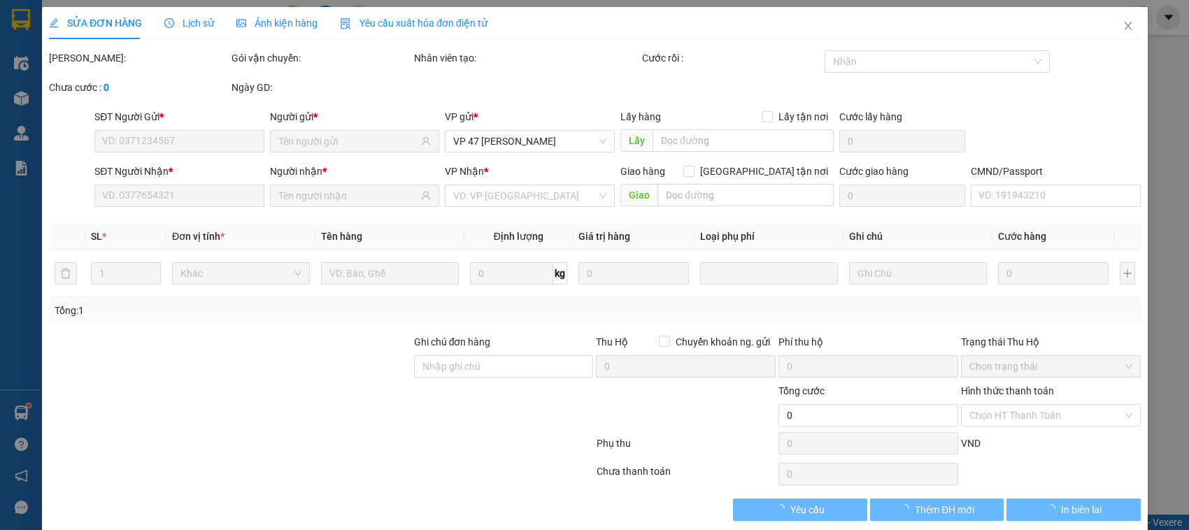
type input "0948627991"
type input "0977208888"
type input "35.000"
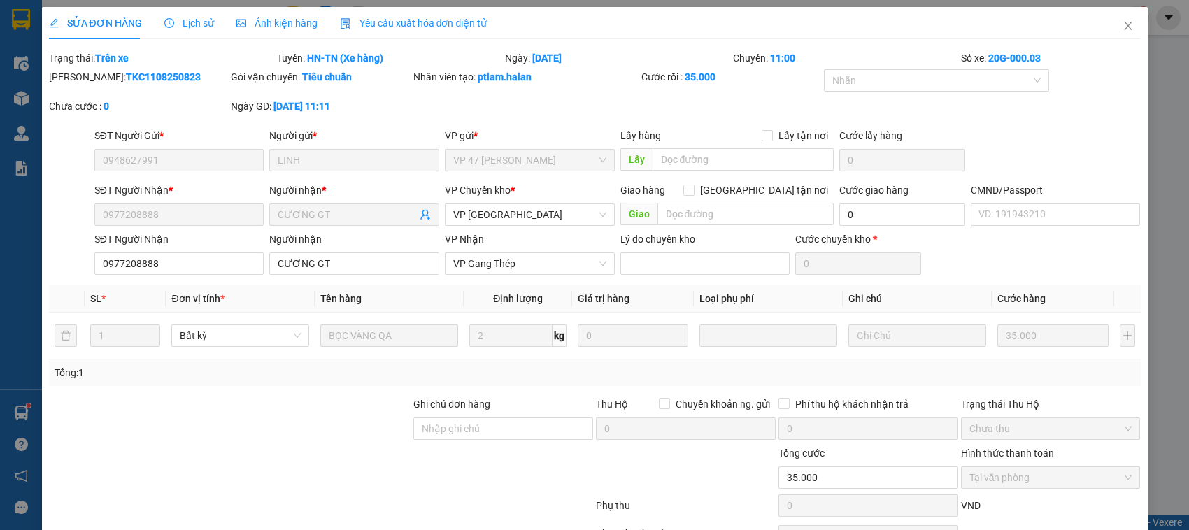
click at [199, 26] on span "Lịch sử" at bounding box center [189, 22] width 50 height 11
